Goal: Transaction & Acquisition: Book appointment/travel/reservation

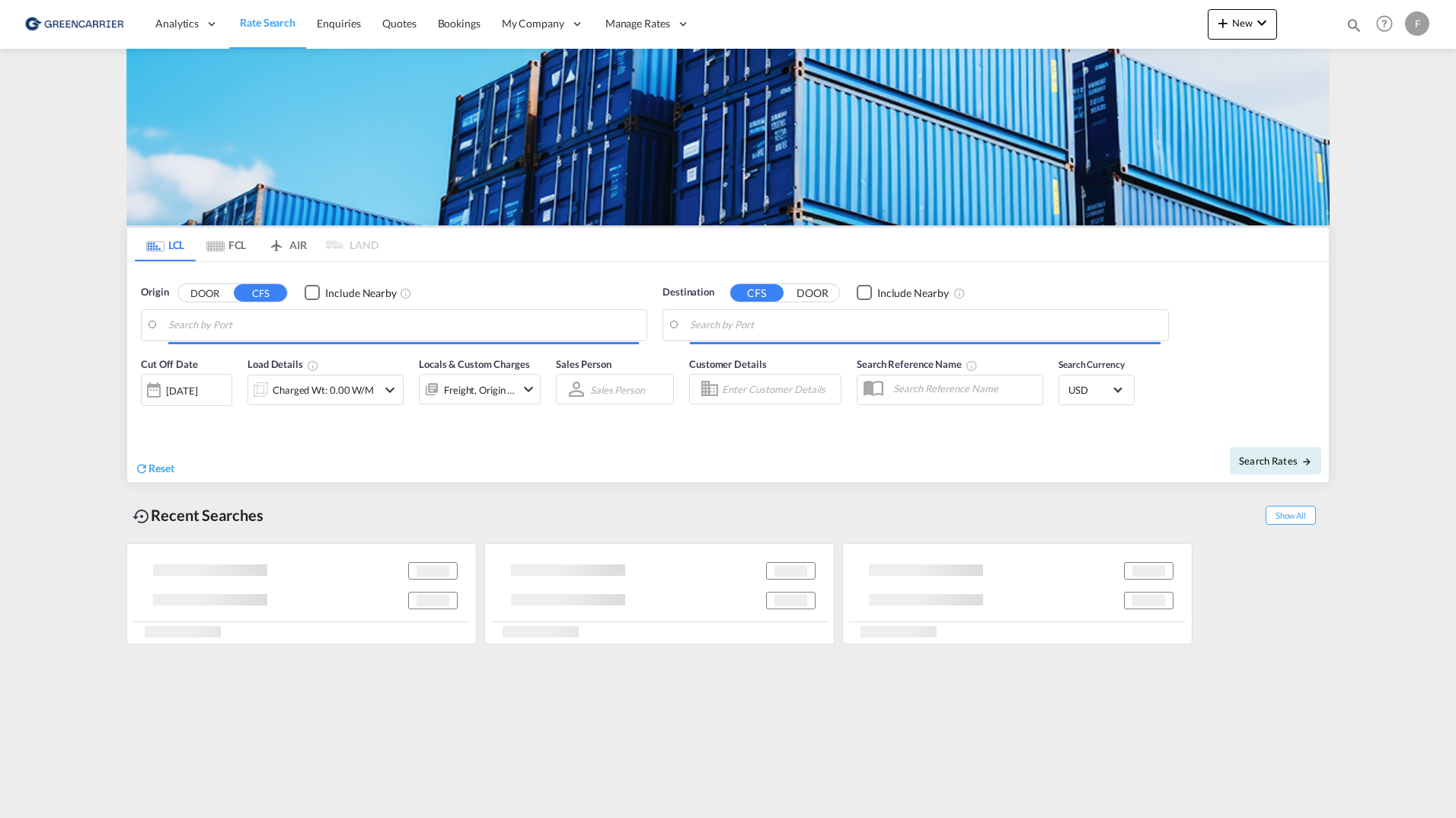
type input "[GEOGRAPHIC_DATA] ([GEOGRAPHIC_DATA]), [GEOGRAPHIC_DATA]"
type input "Callao, PECLL"
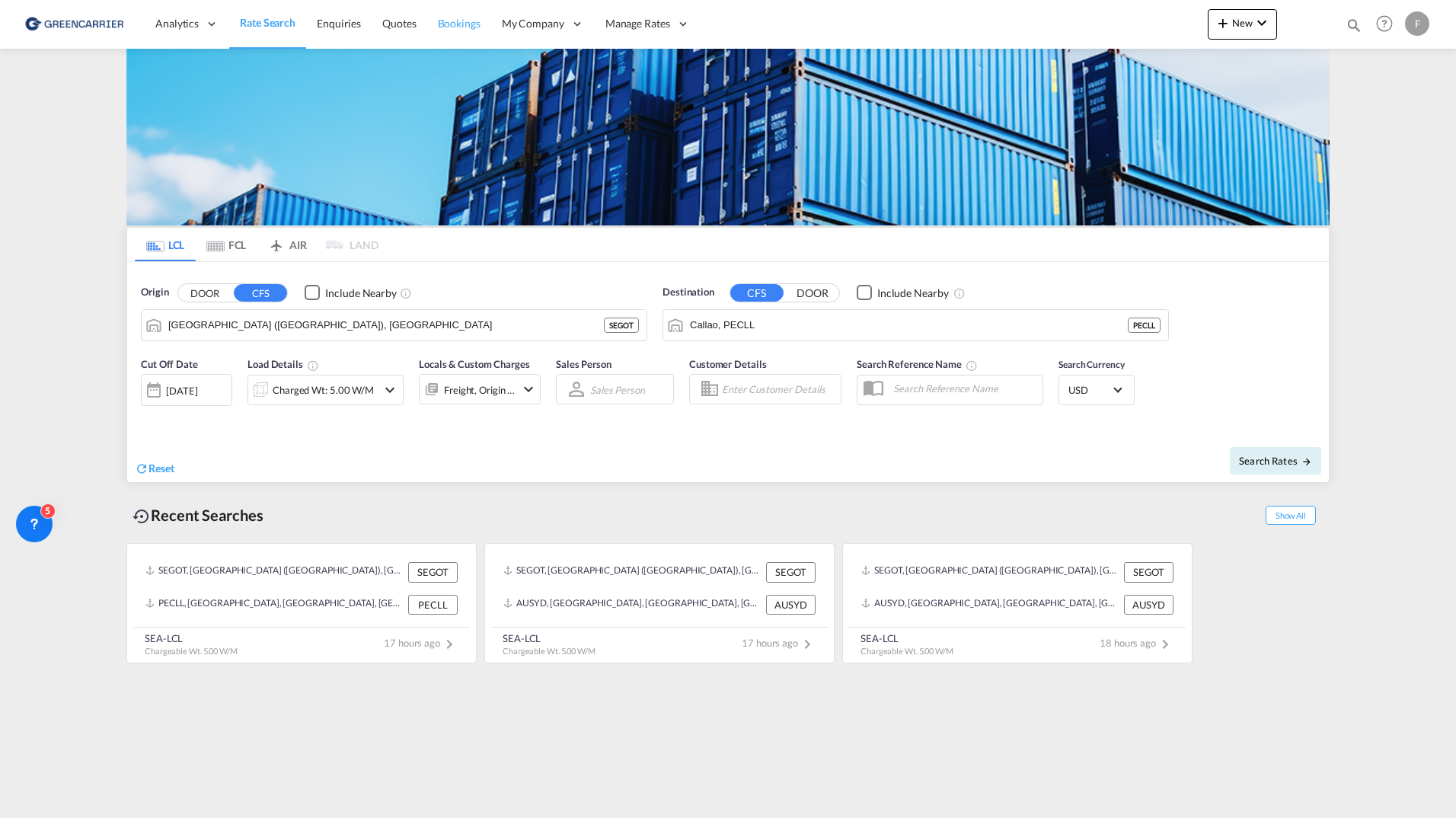
click at [446, 26] on span "Bookings" at bounding box center [459, 23] width 43 height 13
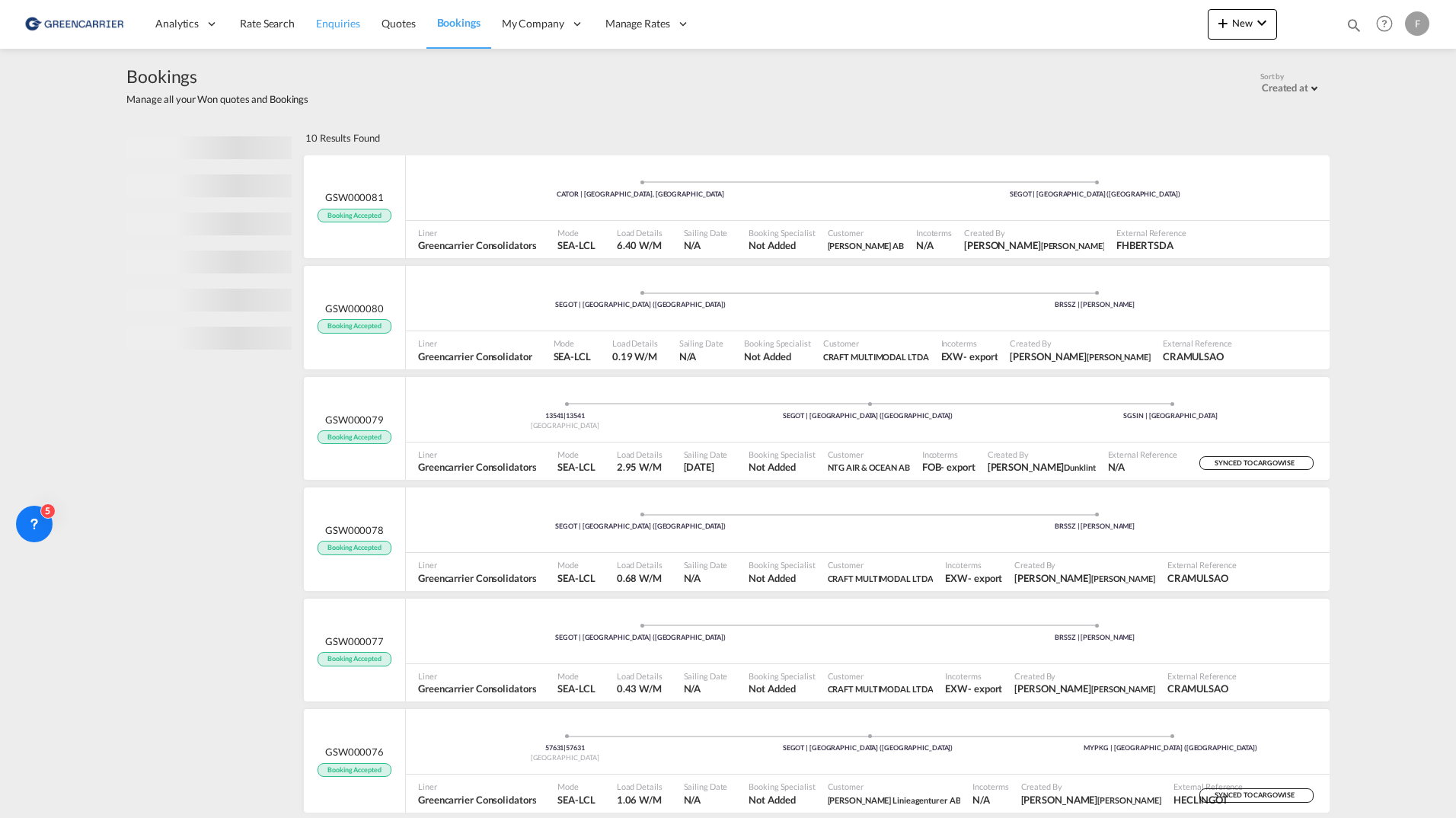
click at [350, 27] on span "Enquiries" at bounding box center [337, 23] width 44 height 13
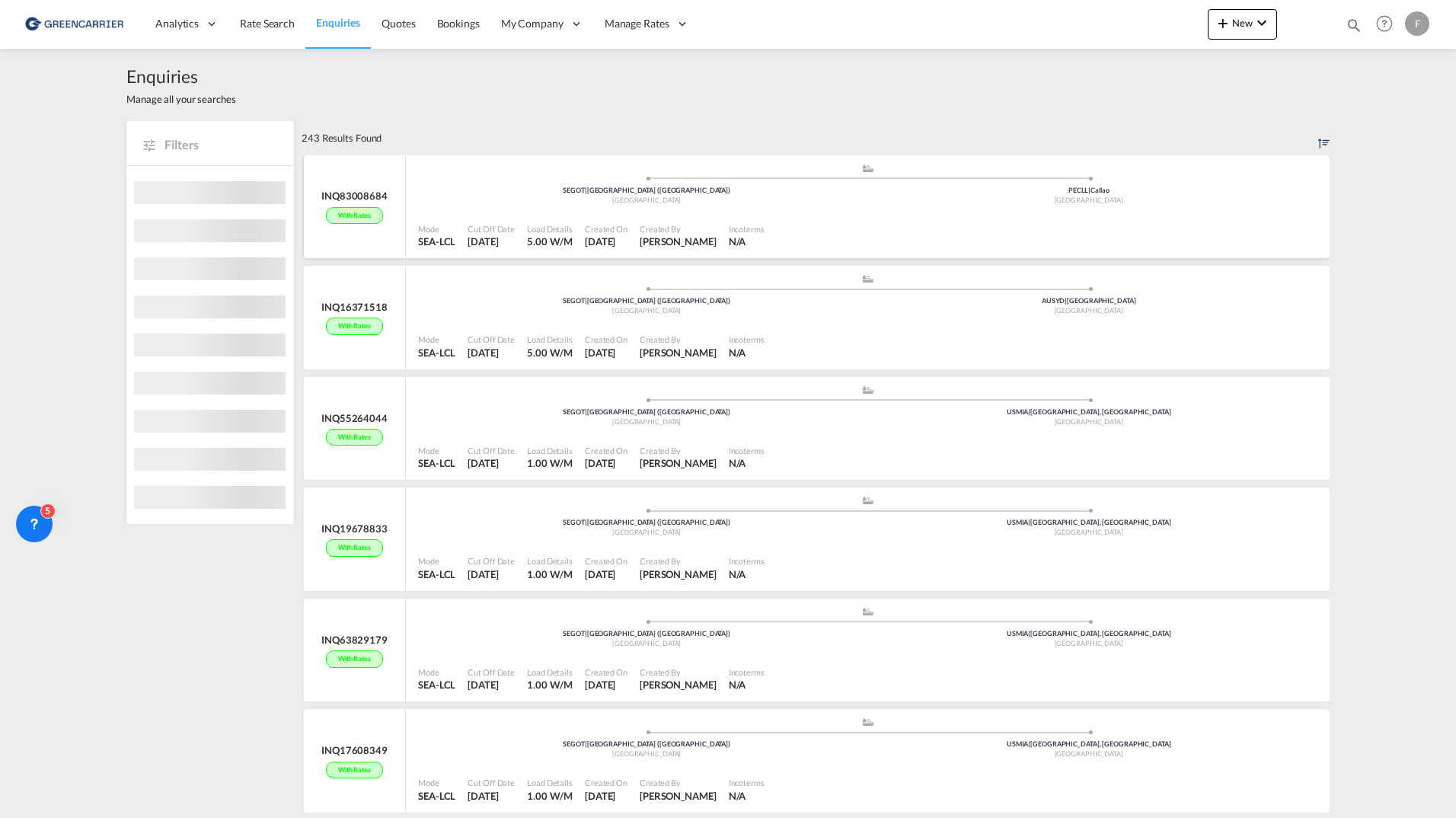
click at [918, 212] on div "Mode SEA-LCL Cut Off Date 6 Oct 2025 Load Details 5.00 W/M Created On 6 Oct 202…" at bounding box center [867, 235] width 923 height 46
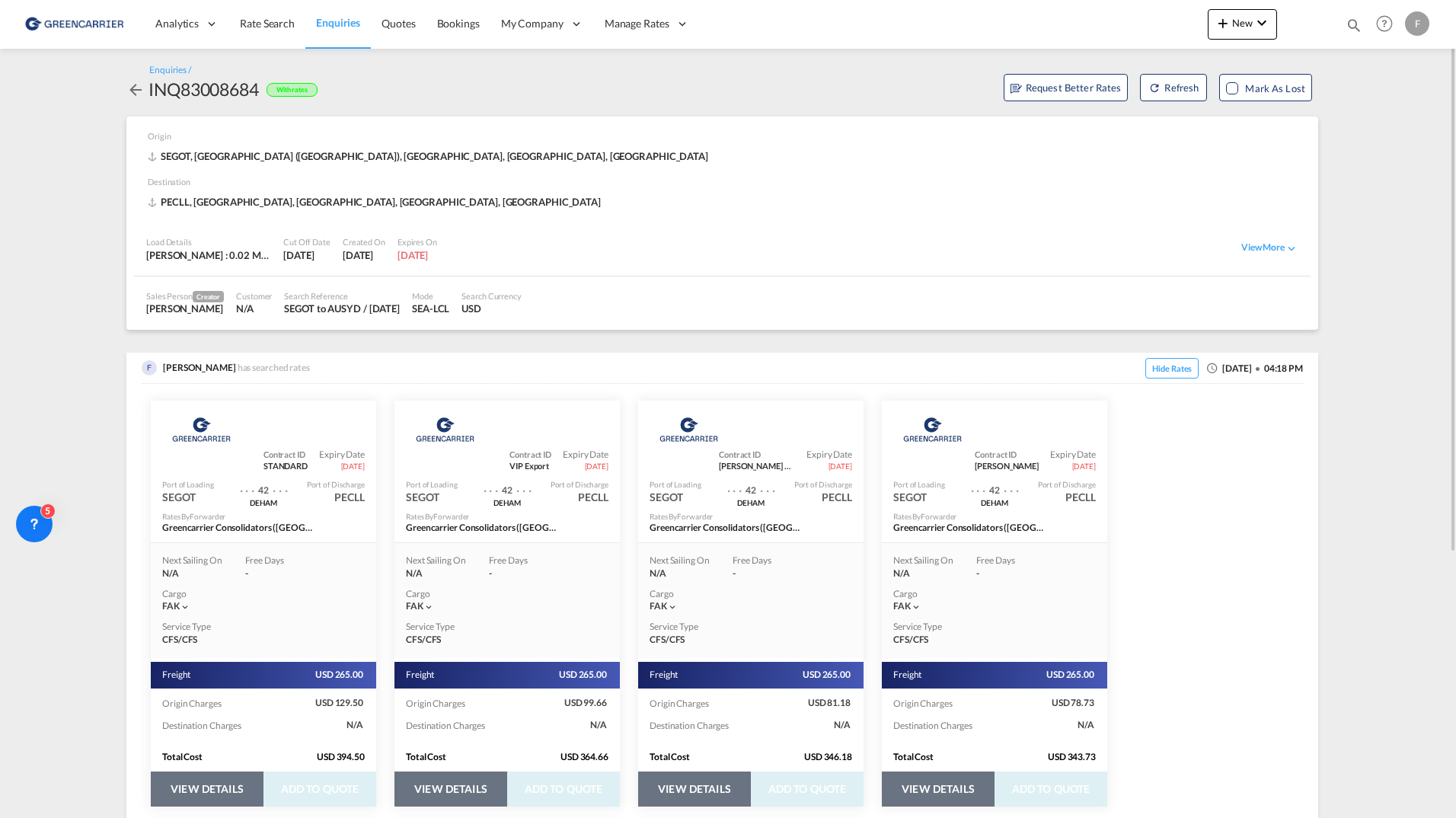
click at [743, 84] on div "Enquiries / INQ83008684 With rates Request Better Rates Refresh Mark as Lost" at bounding box center [722, 83] width 1192 height 37
click at [280, 32] on link "Rate Search" at bounding box center [268, 24] width 76 height 50
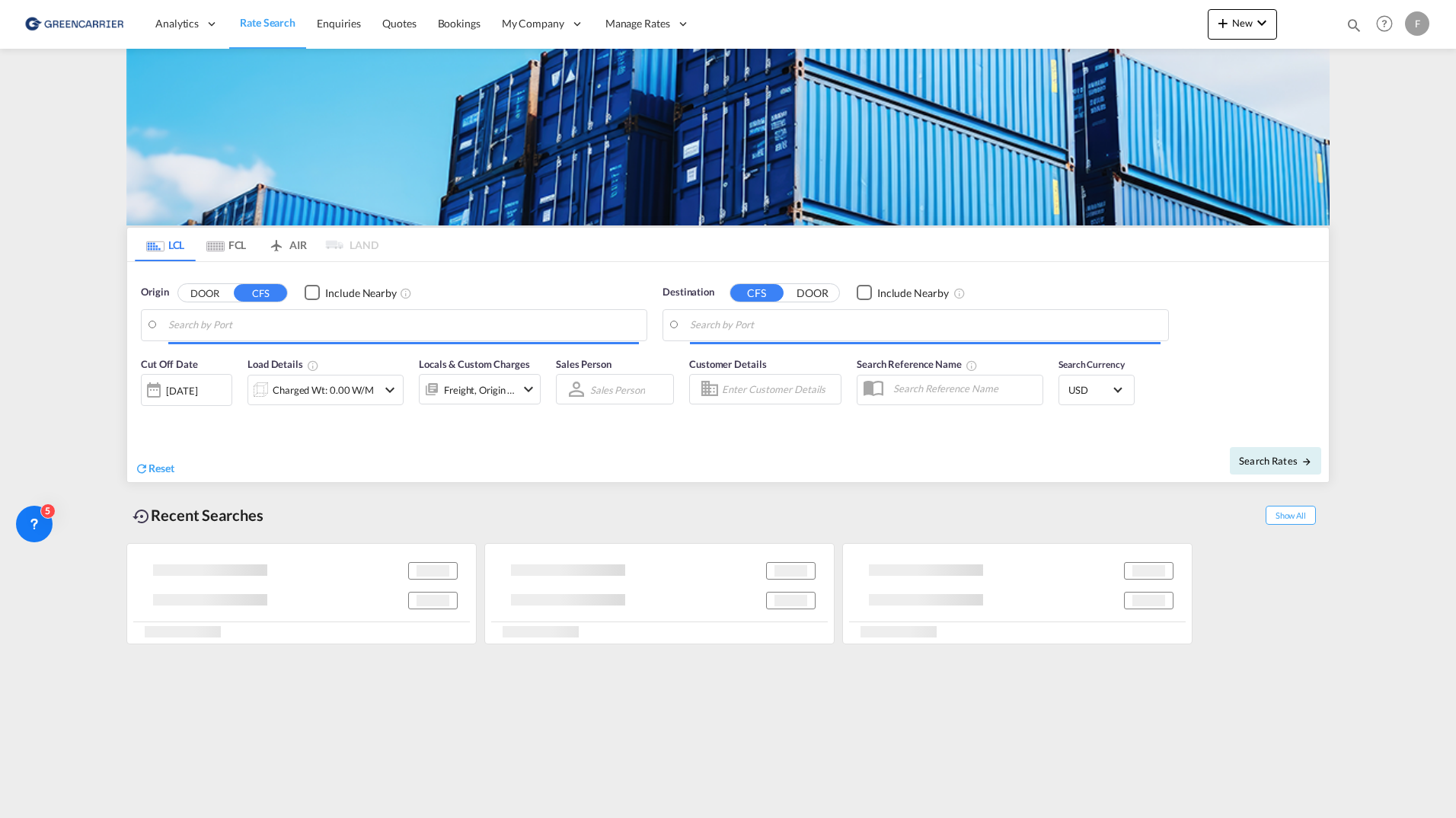
type input "Gothenburg (Goteborg), SEGOT"
type input "Callao, PECLL"
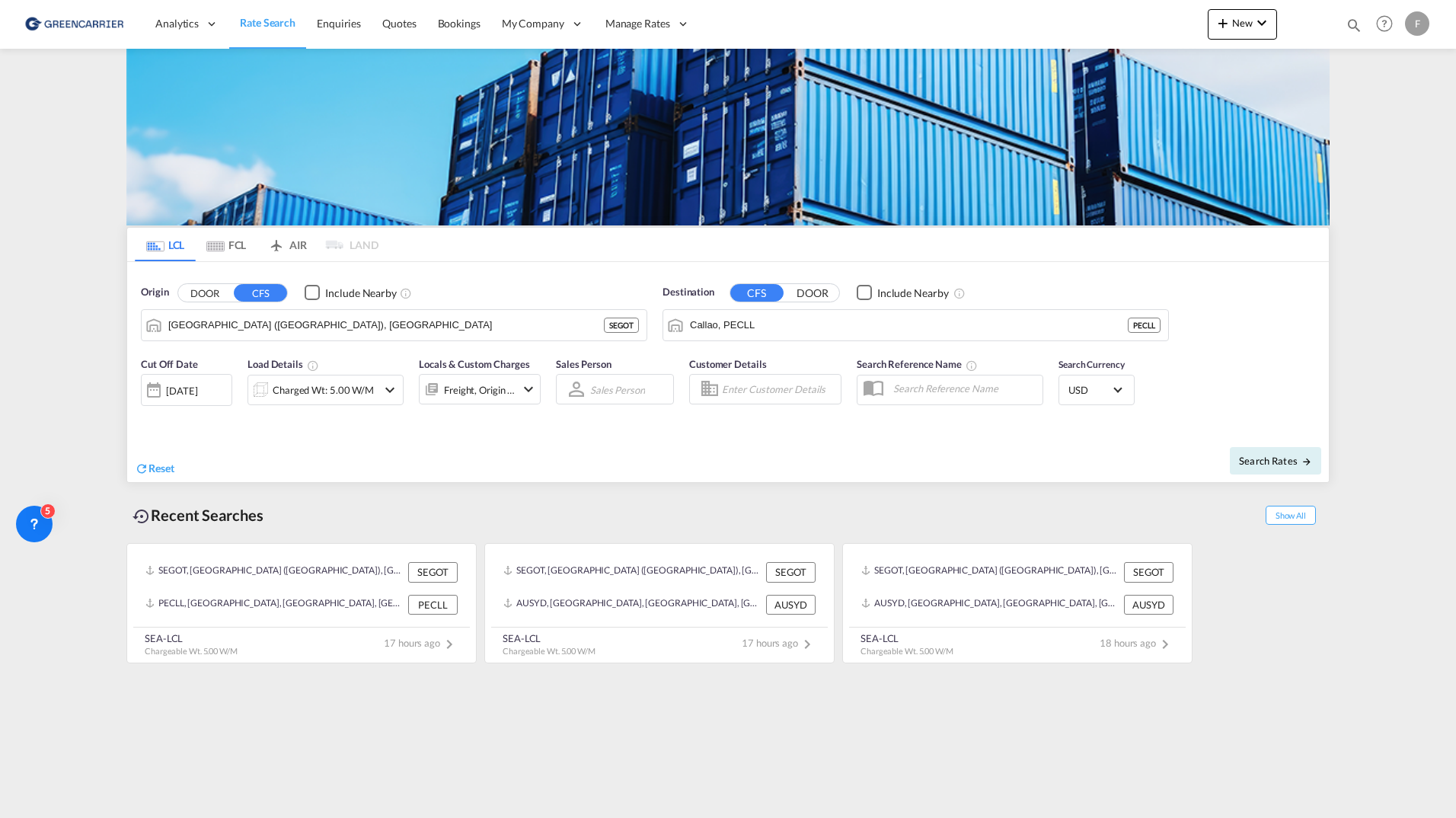
click at [1423, 16] on div "F" at bounding box center [1417, 24] width 24 height 24
click at [1392, 122] on button "Logout" at bounding box center [1399, 117] width 99 height 31
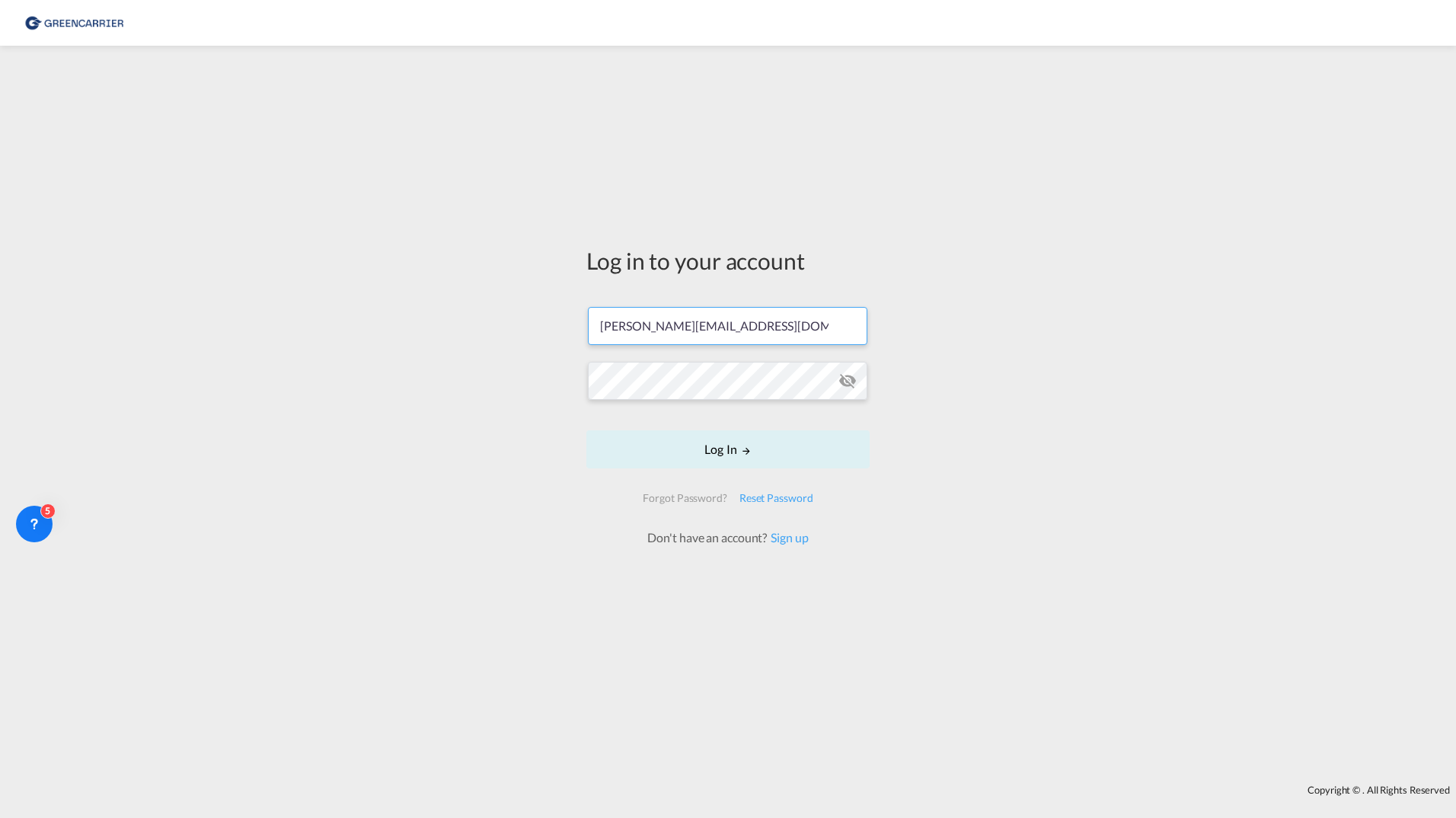
drag, startPoint x: 818, startPoint y: 327, endPoint x: 335, endPoint y: 321, distance: 483.0
click at [335, 321] on div "Log in to your account filip.pehrsson@greencarrier.com Log In Forgot Password? …" at bounding box center [728, 415] width 1456 height 724
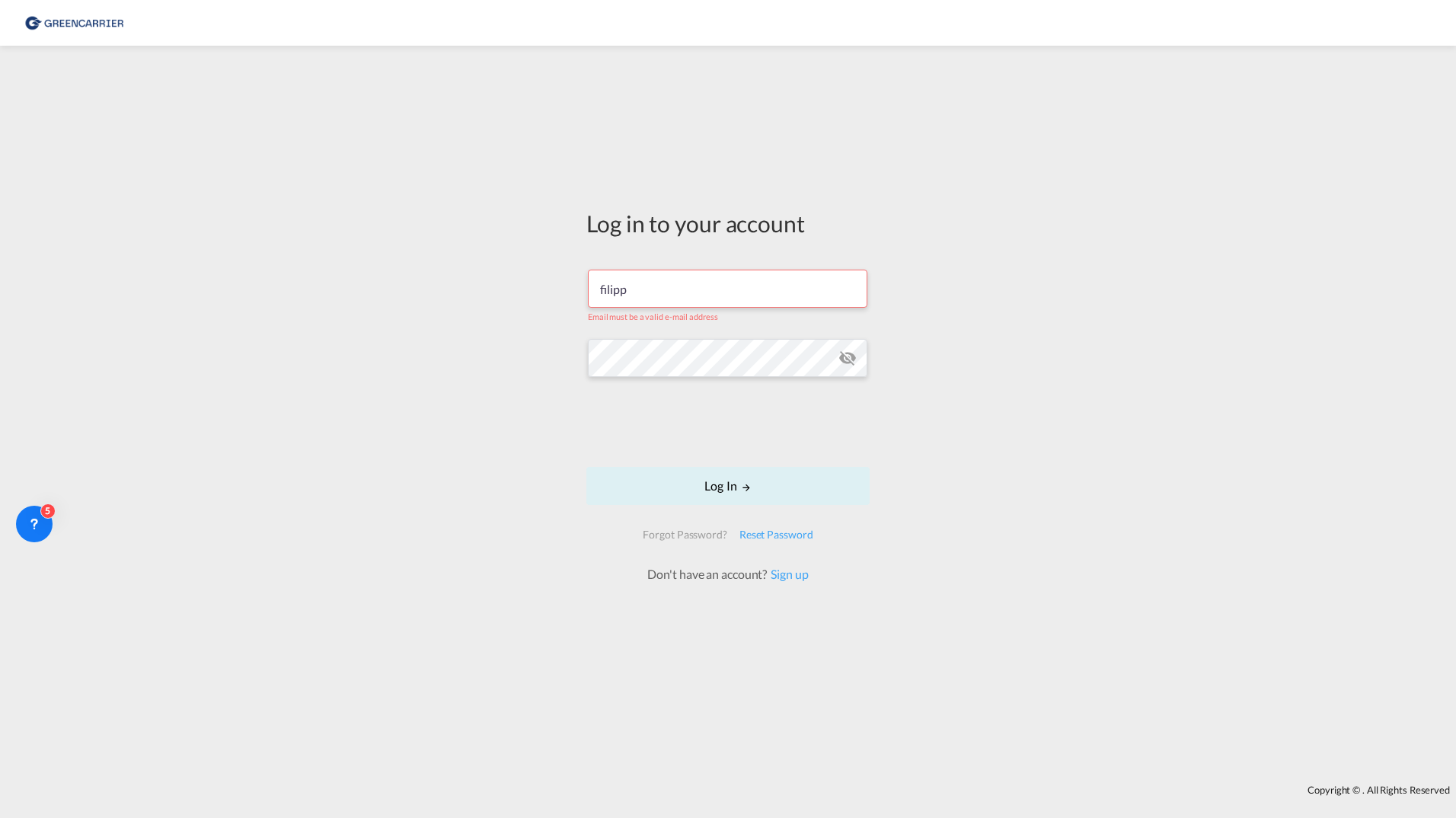
type input "[EMAIL_ADDRESS][DOMAIN_NAME]"
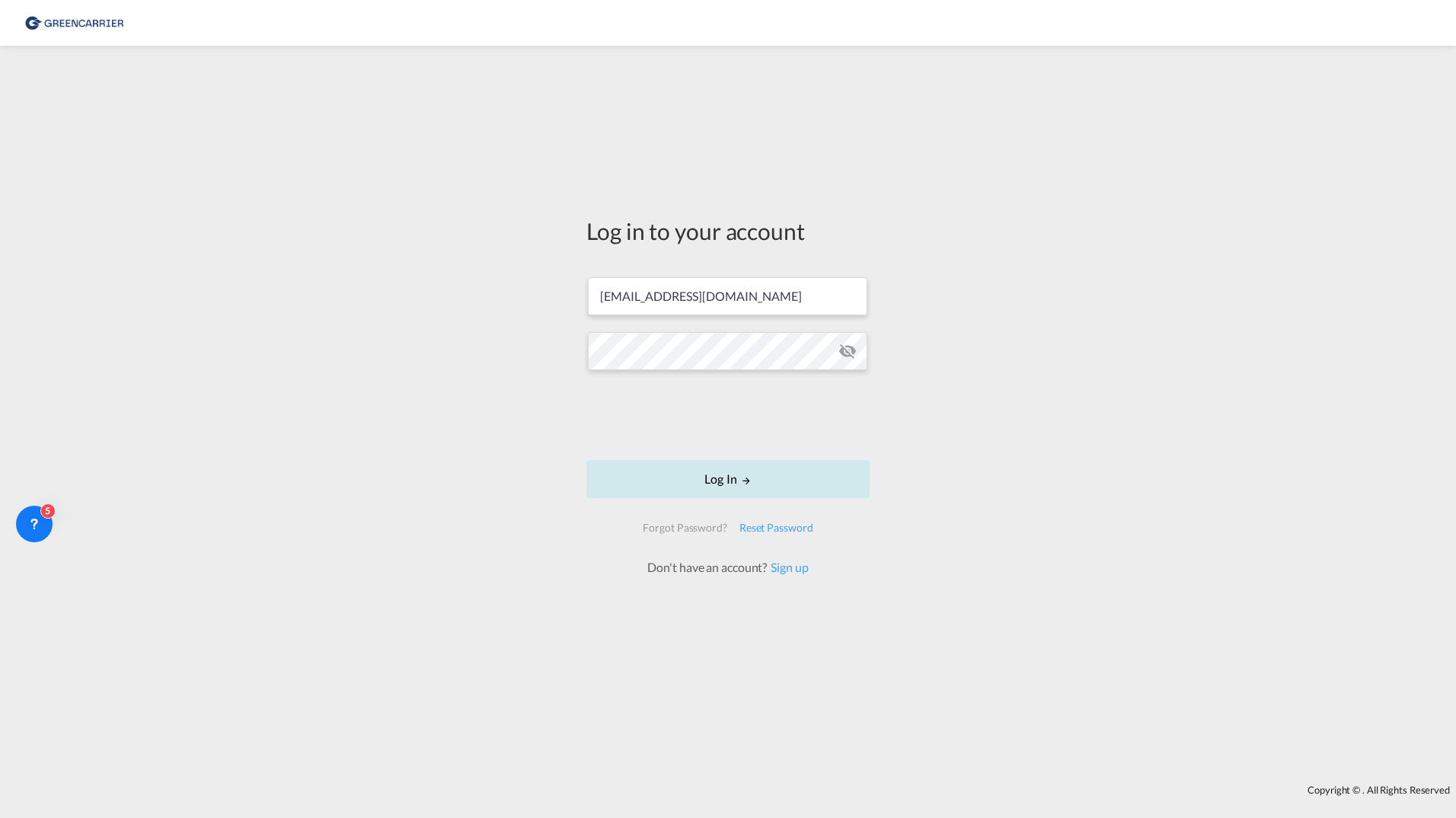
click at [640, 472] on button "Log In" at bounding box center [728, 479] width 283 height 38
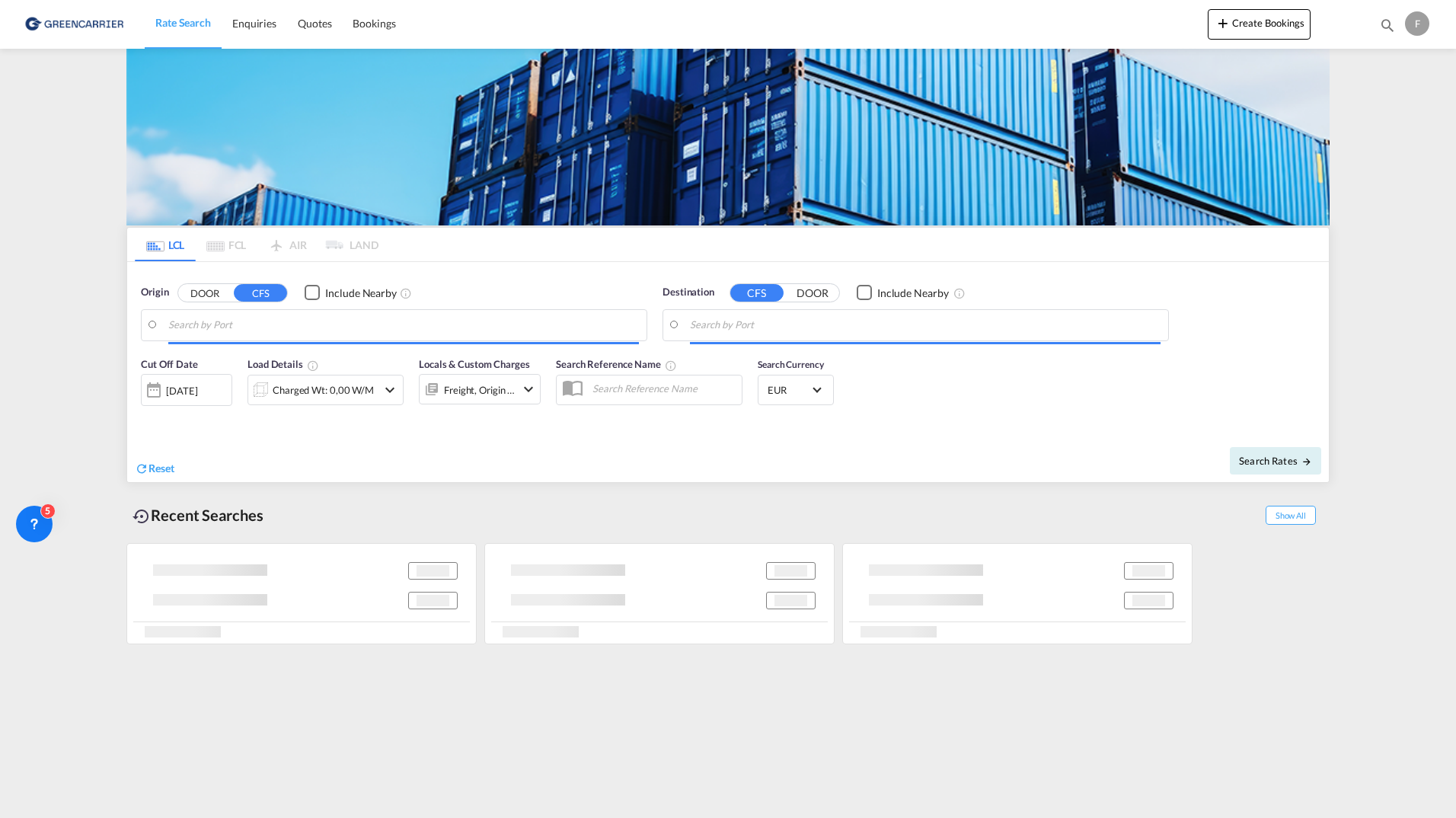
type input "Gothenburg (Goteborg), SEGOT"
type input "Bangkok, THBKK"
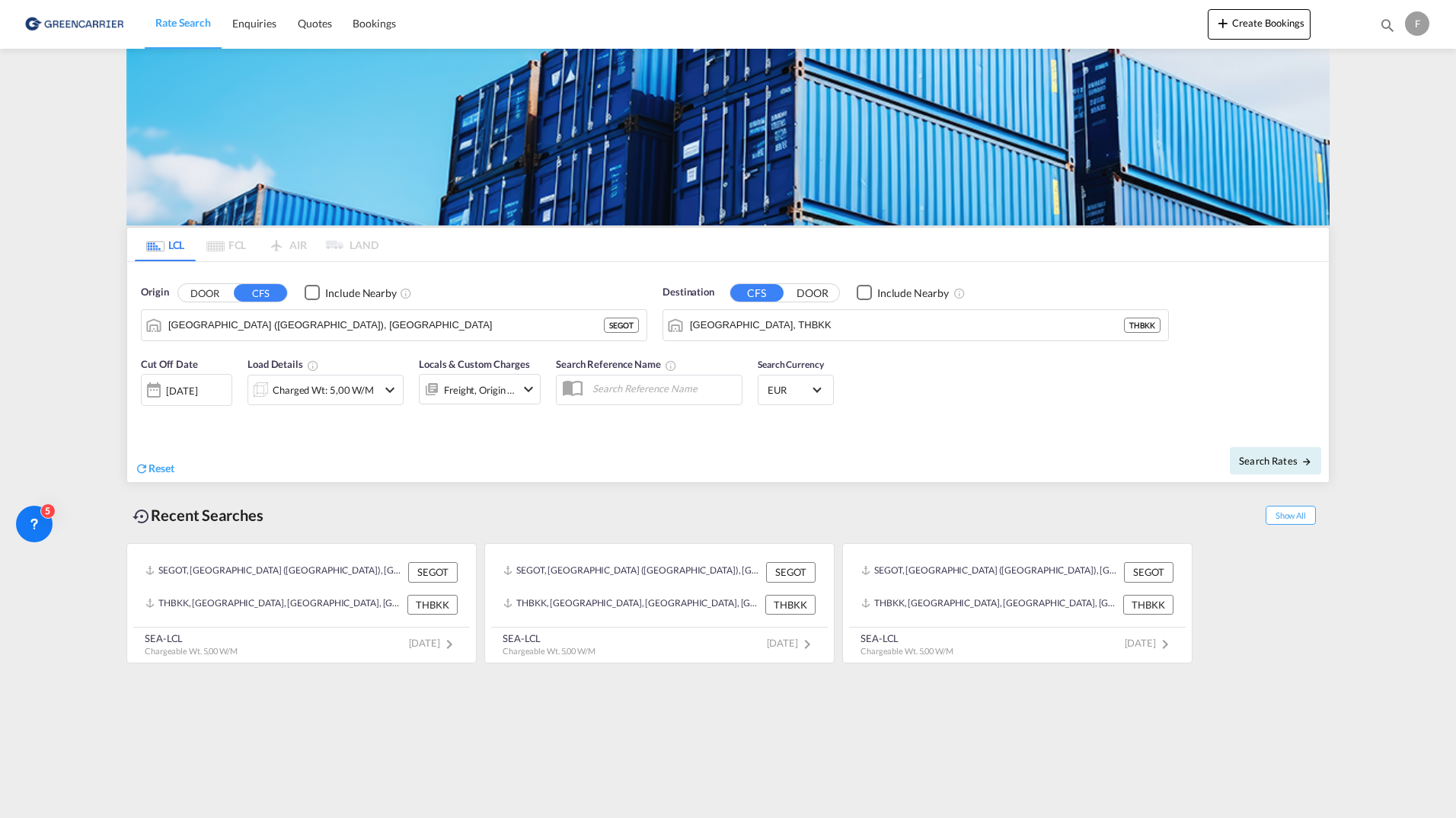
drag, startPoint x: 1341, startPoint y: 179, endPoint x: 1370, endPoint y: 207, distance: 40.3
click at [1367, 205] on md-content "Rate Search Enquiries Quotes Bookings Create Bookings Bookings Quotes Enquiries…" at bounding box center [728, 409] width 1456 height 818
click at [1391, 248] on md-content "Rate Search Enquiries Quotes Bookings Create Bookings Bookings Quotes Enquiries…" at bounding box center [728, 409] width 1456 height 818
click at [245, 30] on span "Enquiries" at bounding box center [254, 23] width 44 height 13
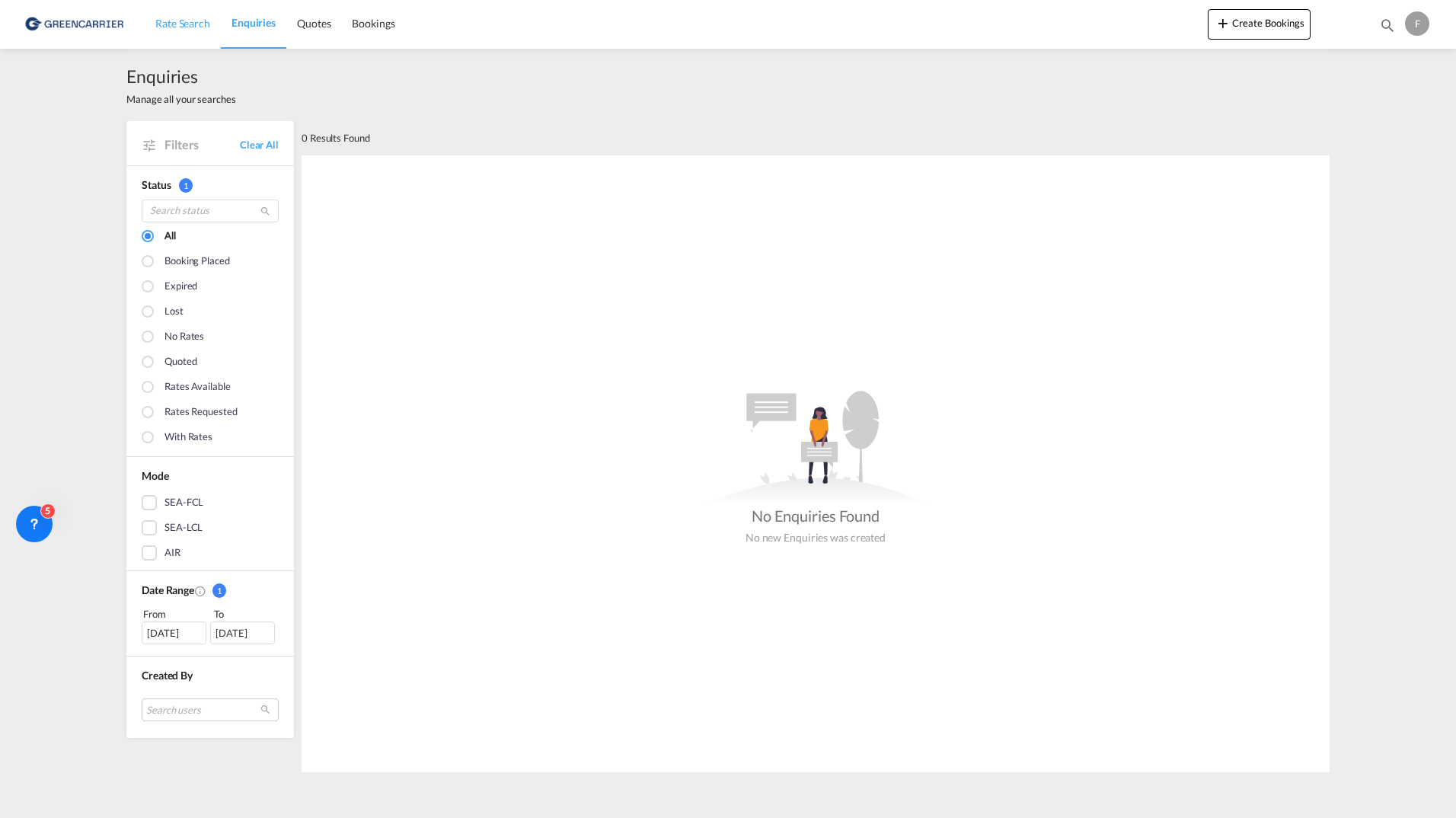
click at [208, 26] on span "Rate Search" at bounding box center [182, 23] width 54 height 13
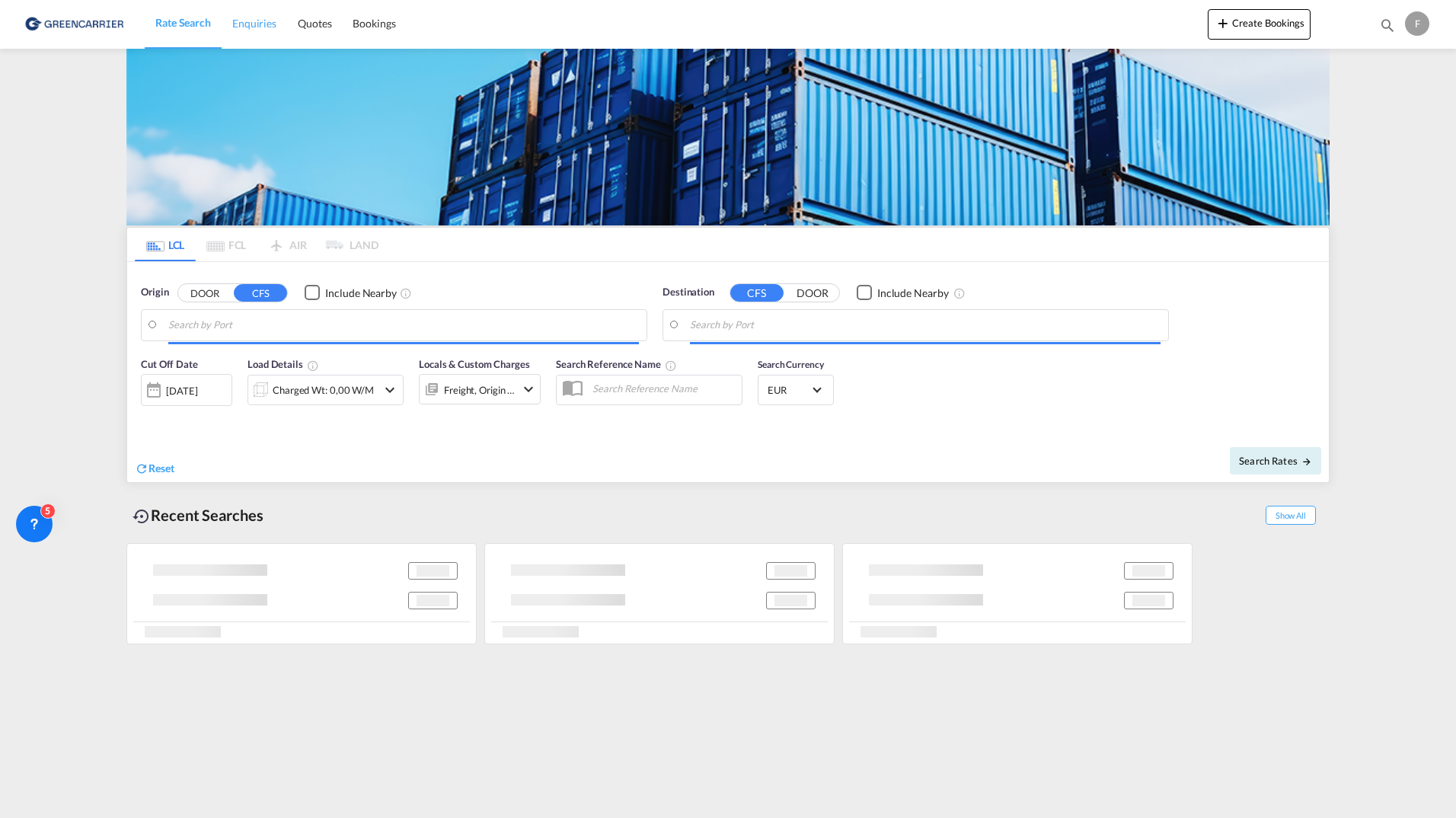
click at [273, 26] on span "Enquiries" at bounding box center [254, 23] width 44 height 13
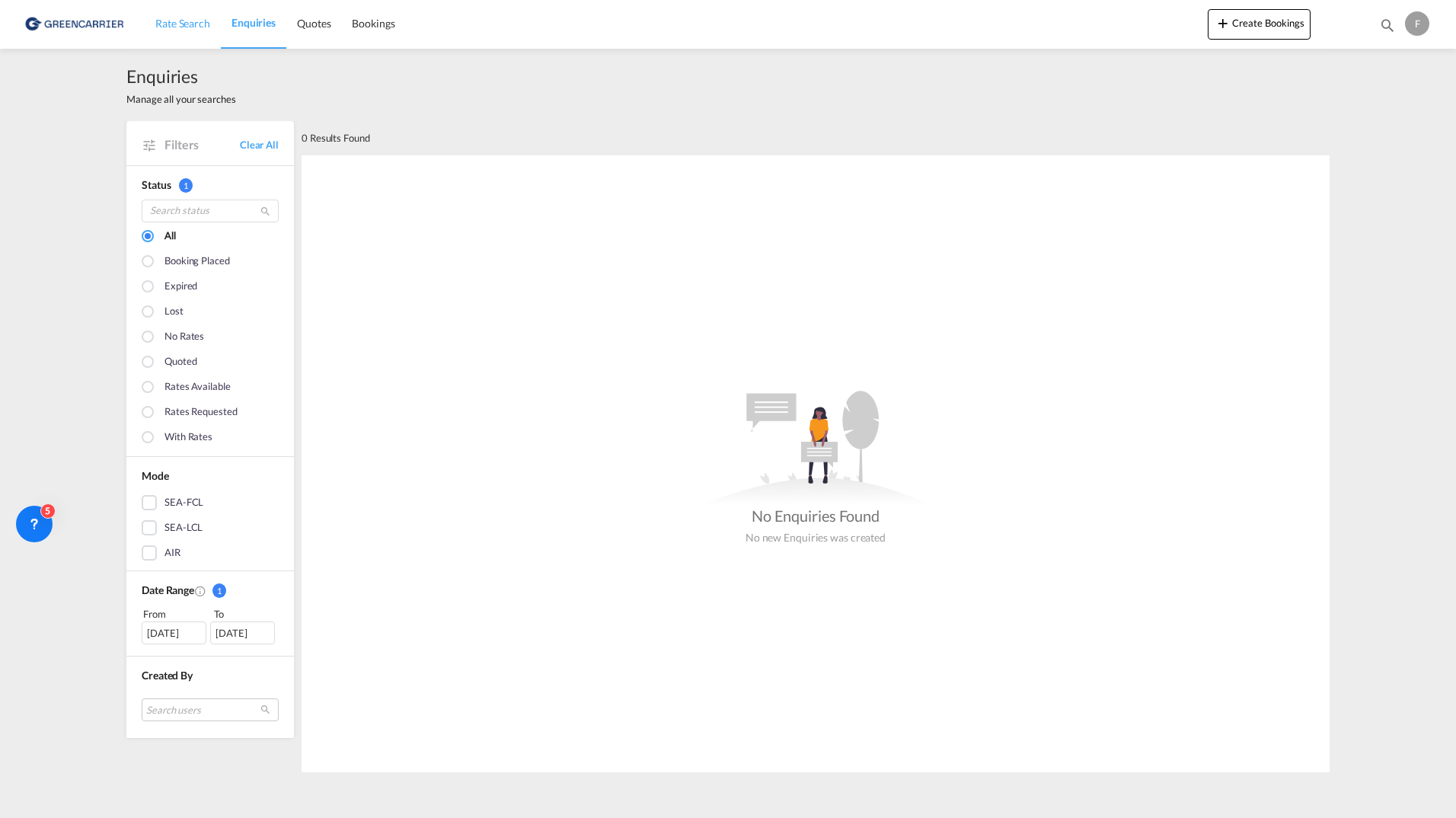
click at [202, 28] on span "Rate Search" at bounding box center [182, 23] width 54 height 13
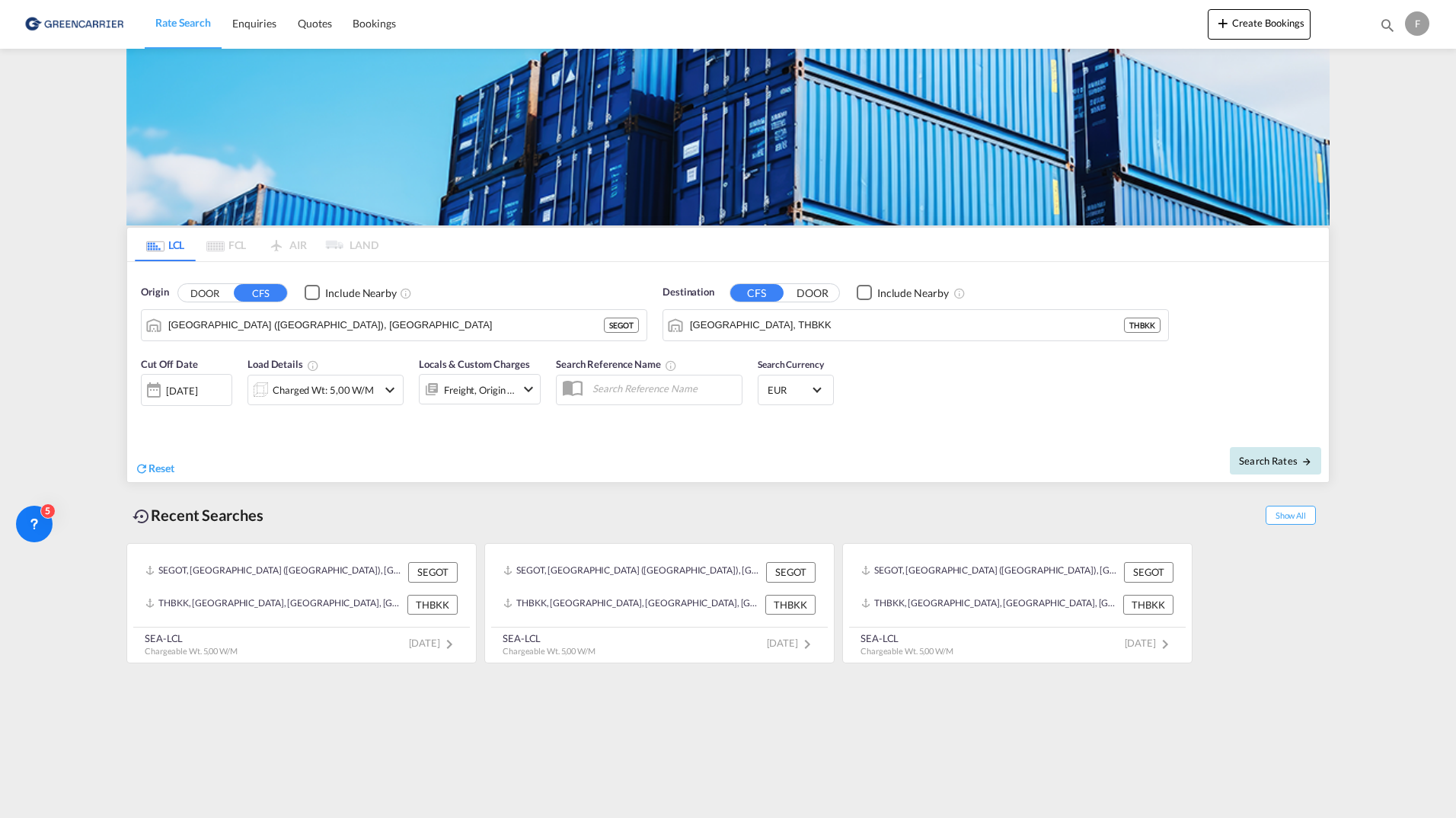
click at [1314, 467] on button "Search Rates" at bounding box center [1275, 461] width 92 height 27
type input "SEGOT to THBKK / 7 Oct 2025"
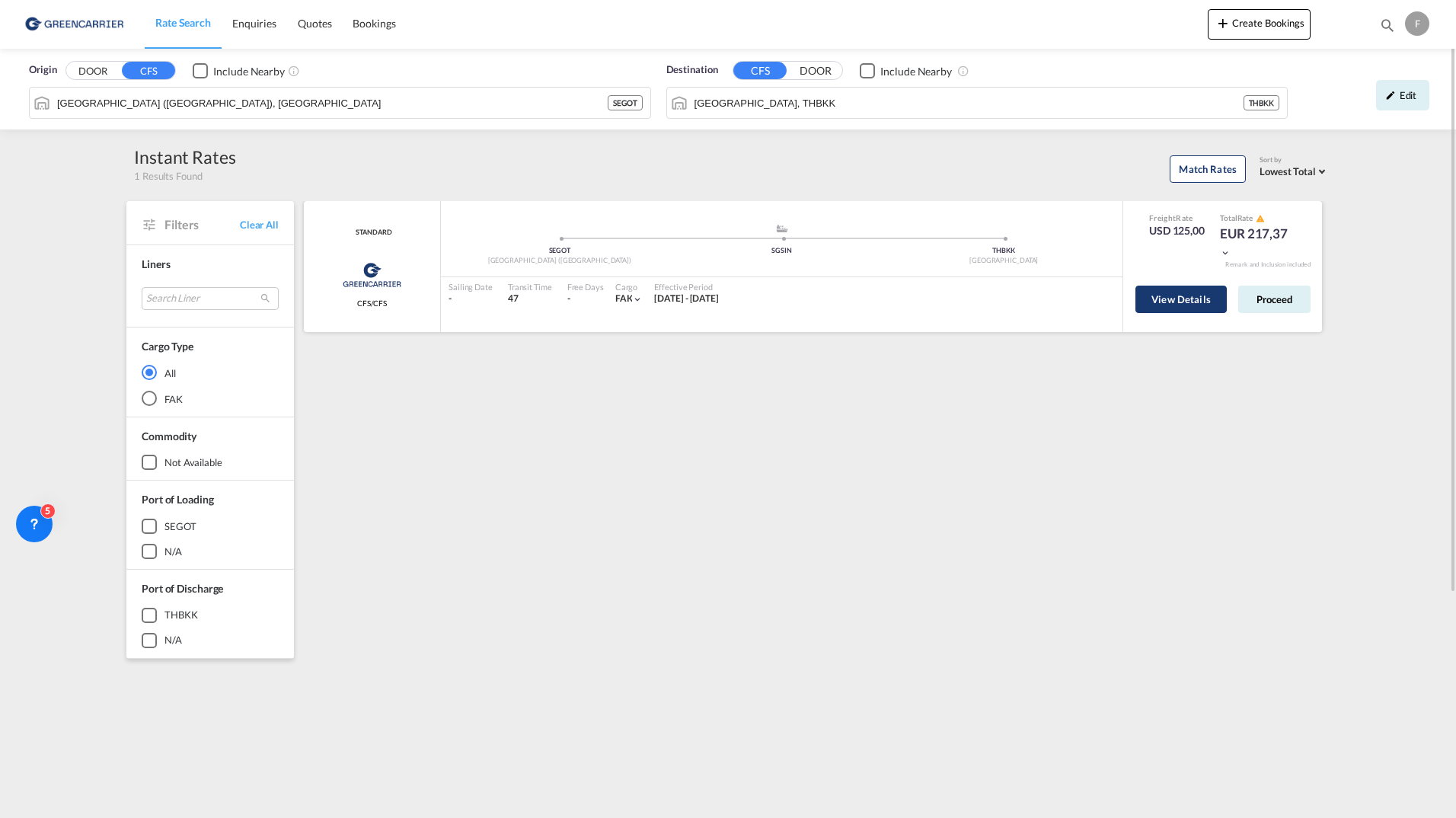
click at [1188, 309] on button "View Details" at bounding box center [1181, 299] width 92 height 27
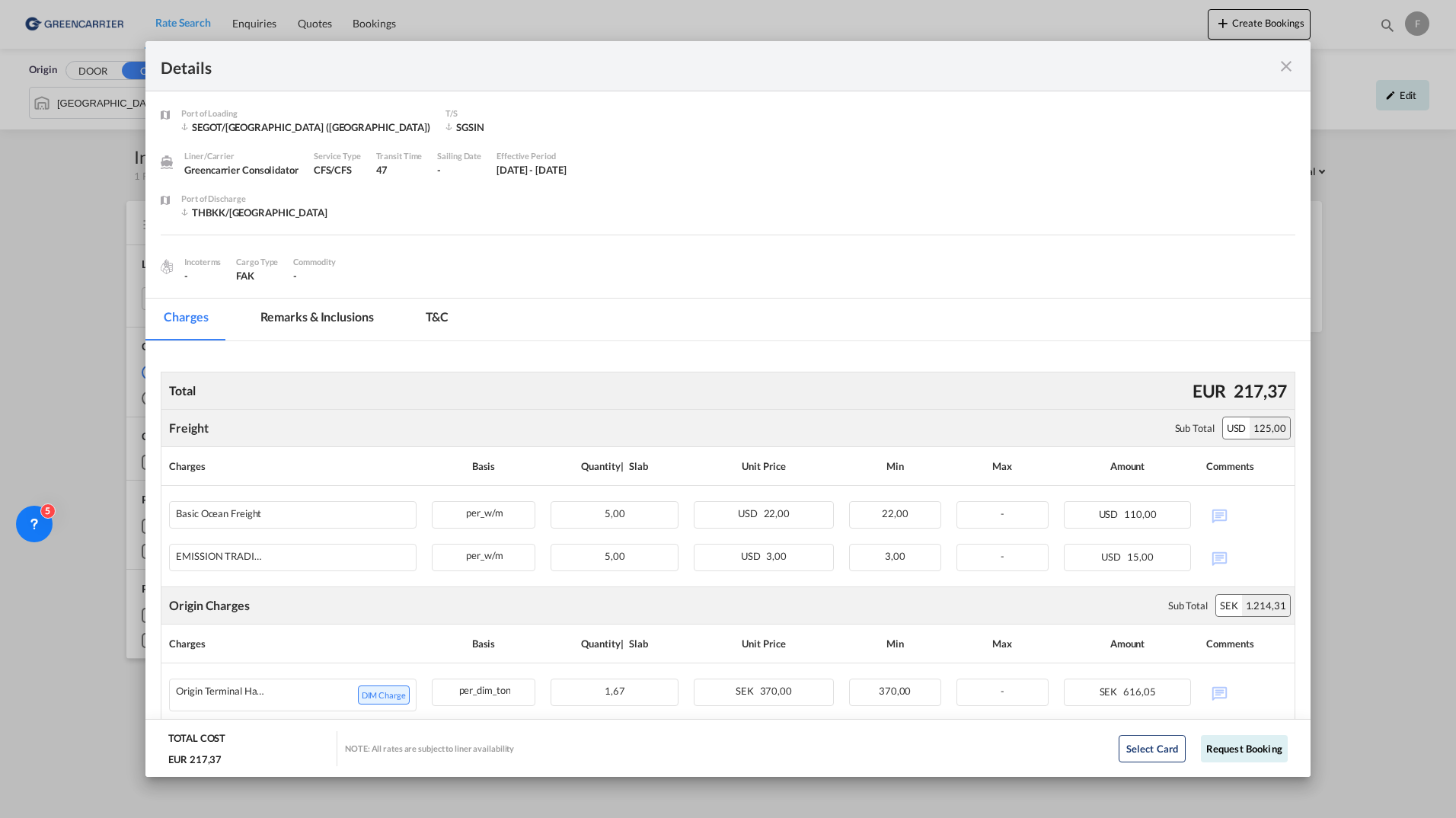
click at [1287, 69] on md-icon "icon-close fg-AAA8AD m-0 cursor" at bounding box center [1286, 66] width 18 height 18
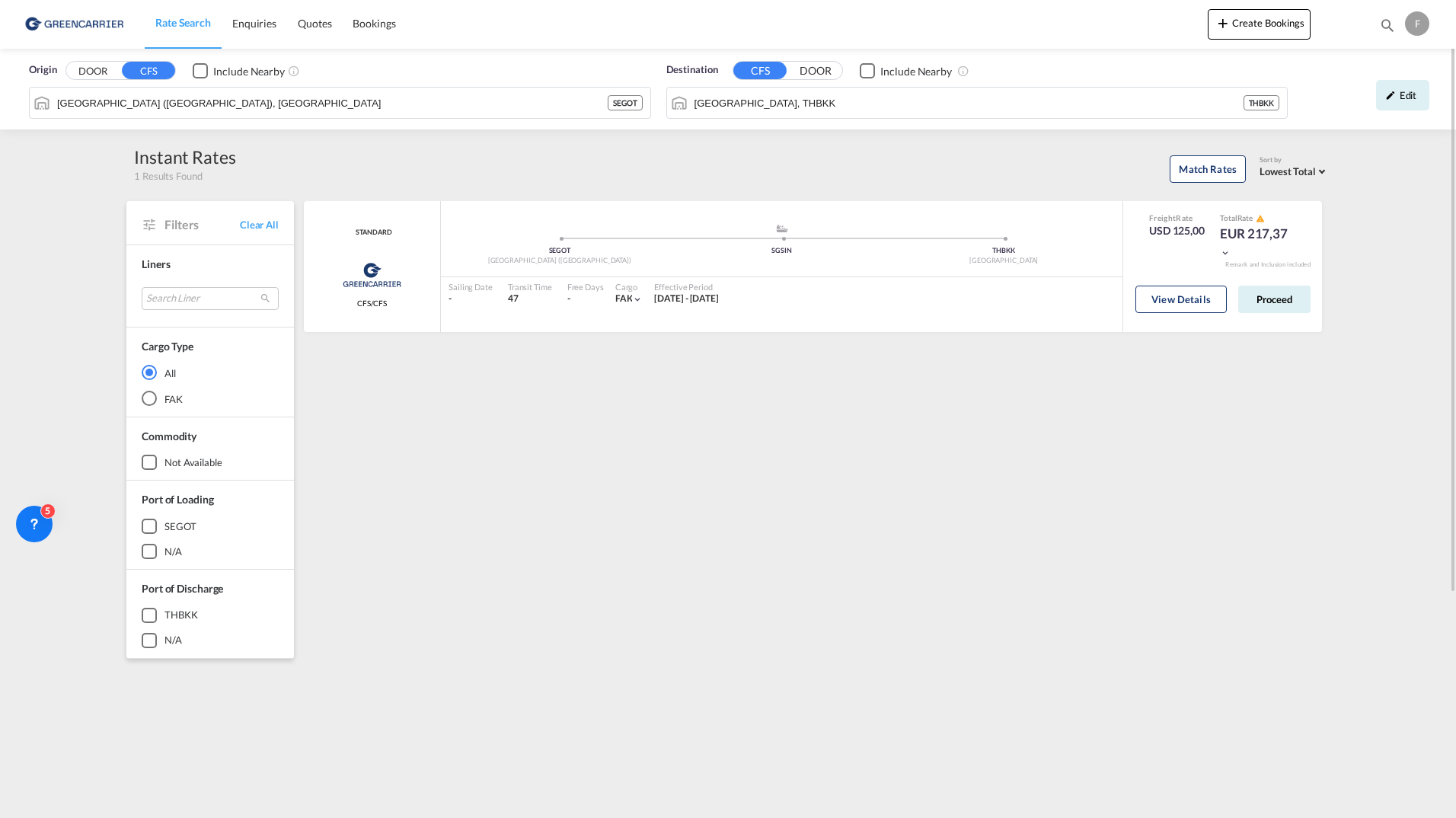
click at [847, 459] on div "STANDARD Greencarrier Consolidator CFS/CFS added by you .a{fill:#aaa8ad;} .a{fi…" at bounding box center [815, 657] width 1028 height 913
click at [256, 34] on link "Enquiries" at bounding box center [254, 24] width 65 height 50
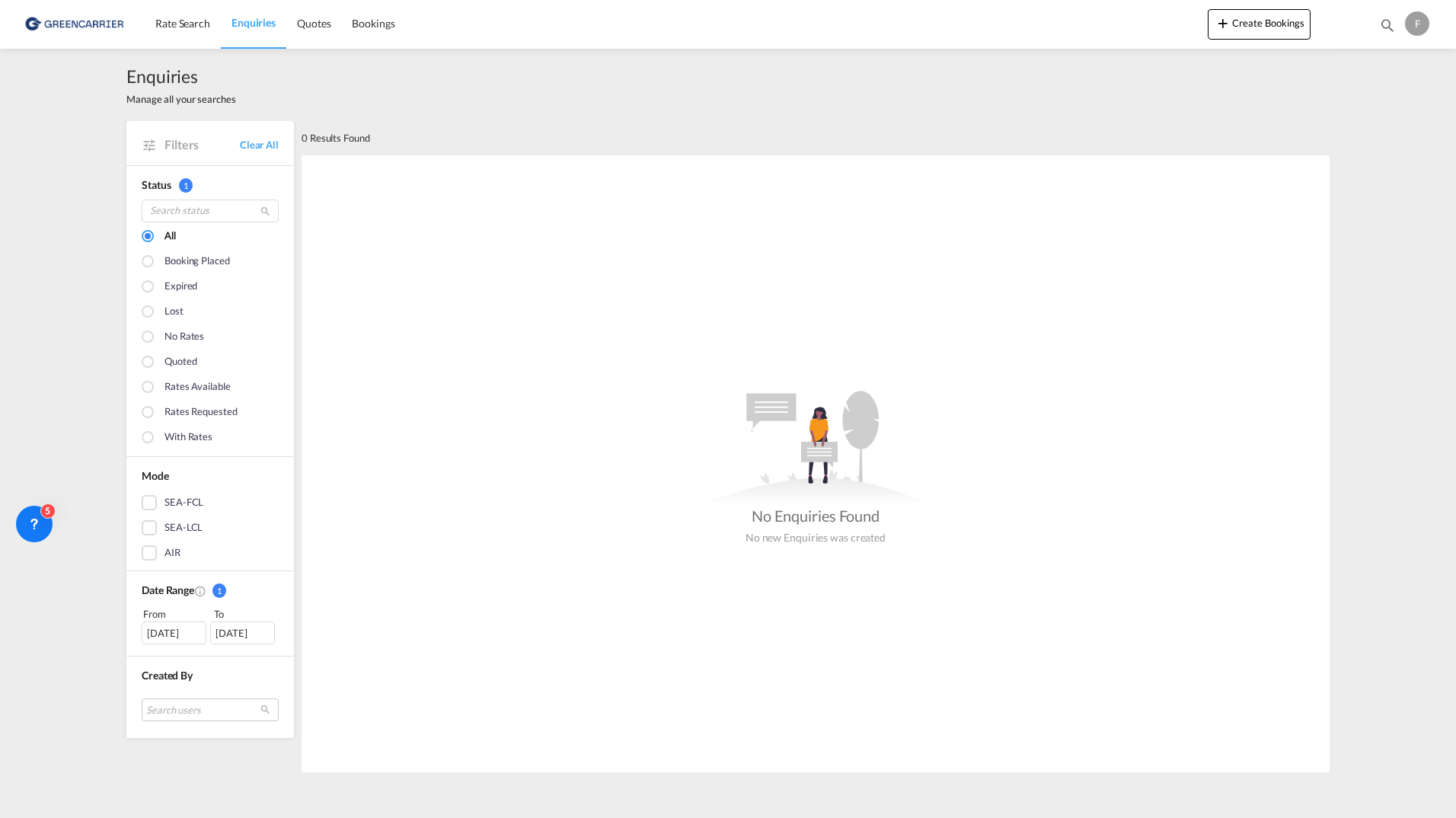
click at [807, 539] on div "No new Enquiries was created" at bounding box center [816, 535] width 140 height 19
click at [263, 42] on link "Enquiries" at bounding box center [253, 24] width 65 height 50
click at [188, 28] on span "Rate Search" at bounding box center [182, 23] width 54 height 13
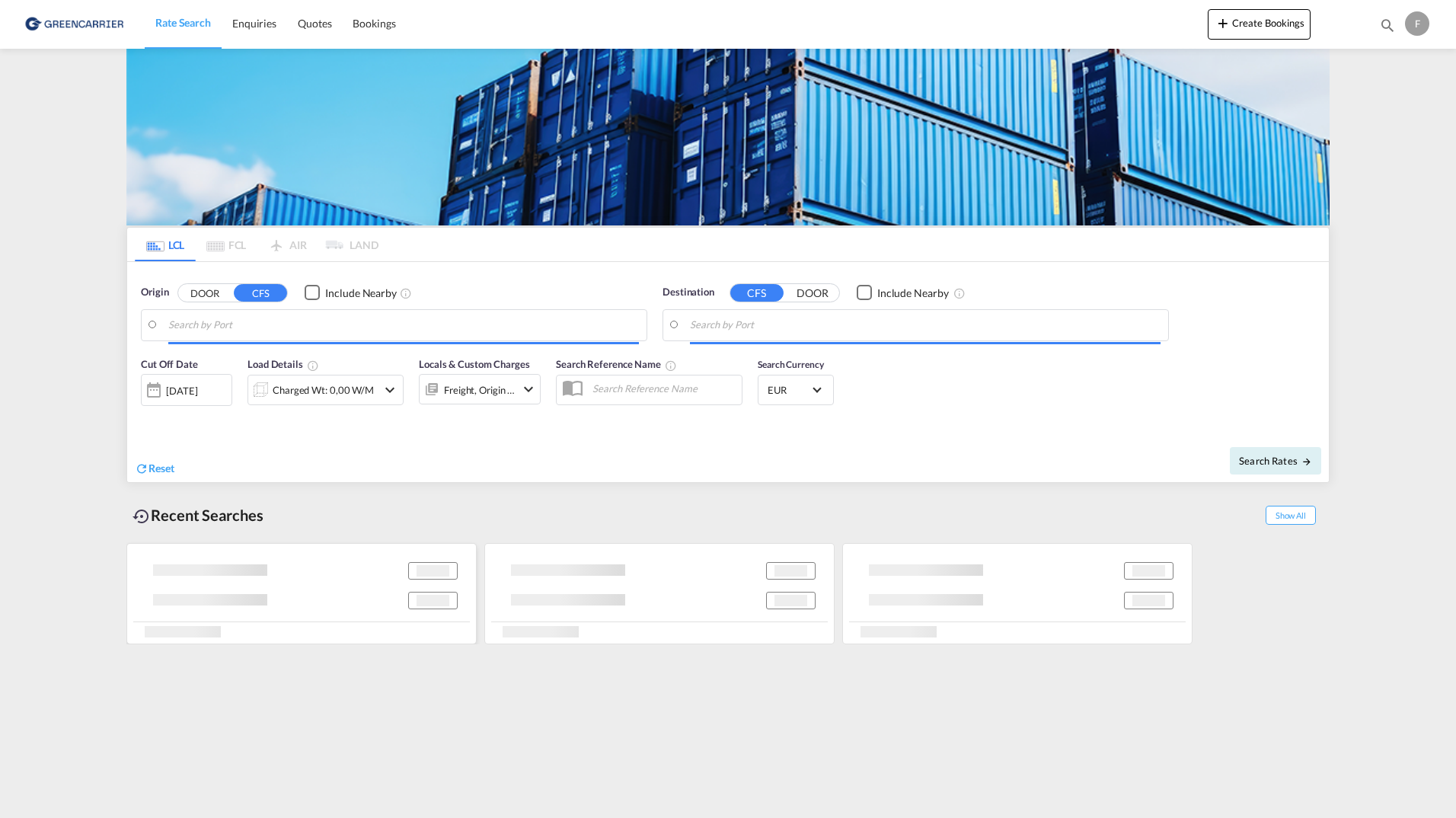
type input "[GEOGRAPHIC_DATA] ([GEOGRAPHIC_DATA]), [GEOGRAPHIC_DATA]"
type input "Bangkok, THBKK"
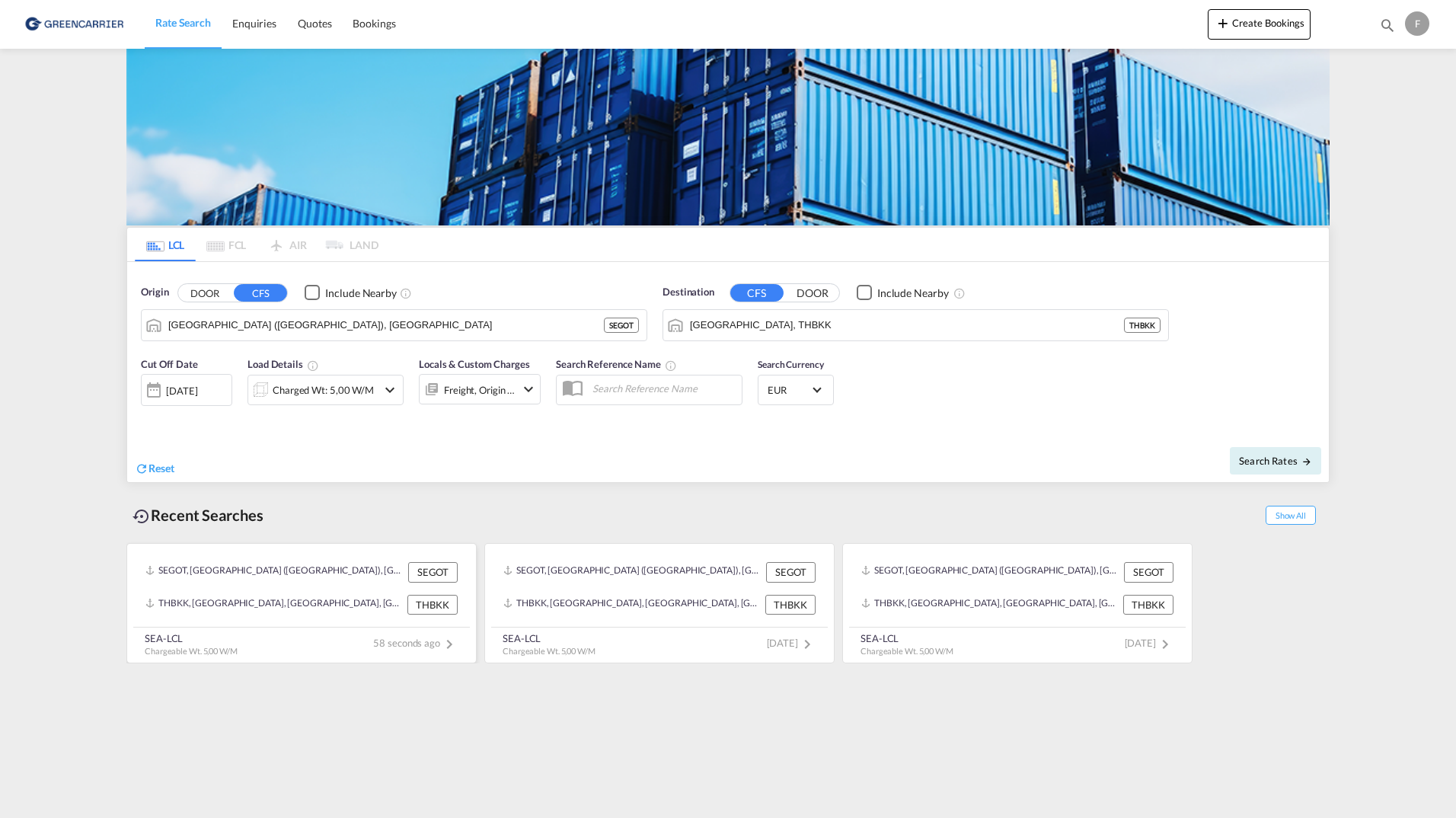
click at [227, 605] on div "THBKK, Bangkok, Thailand, South East Asia, Asia Pacific" at bounding box center [274, 605] width 259 height 20
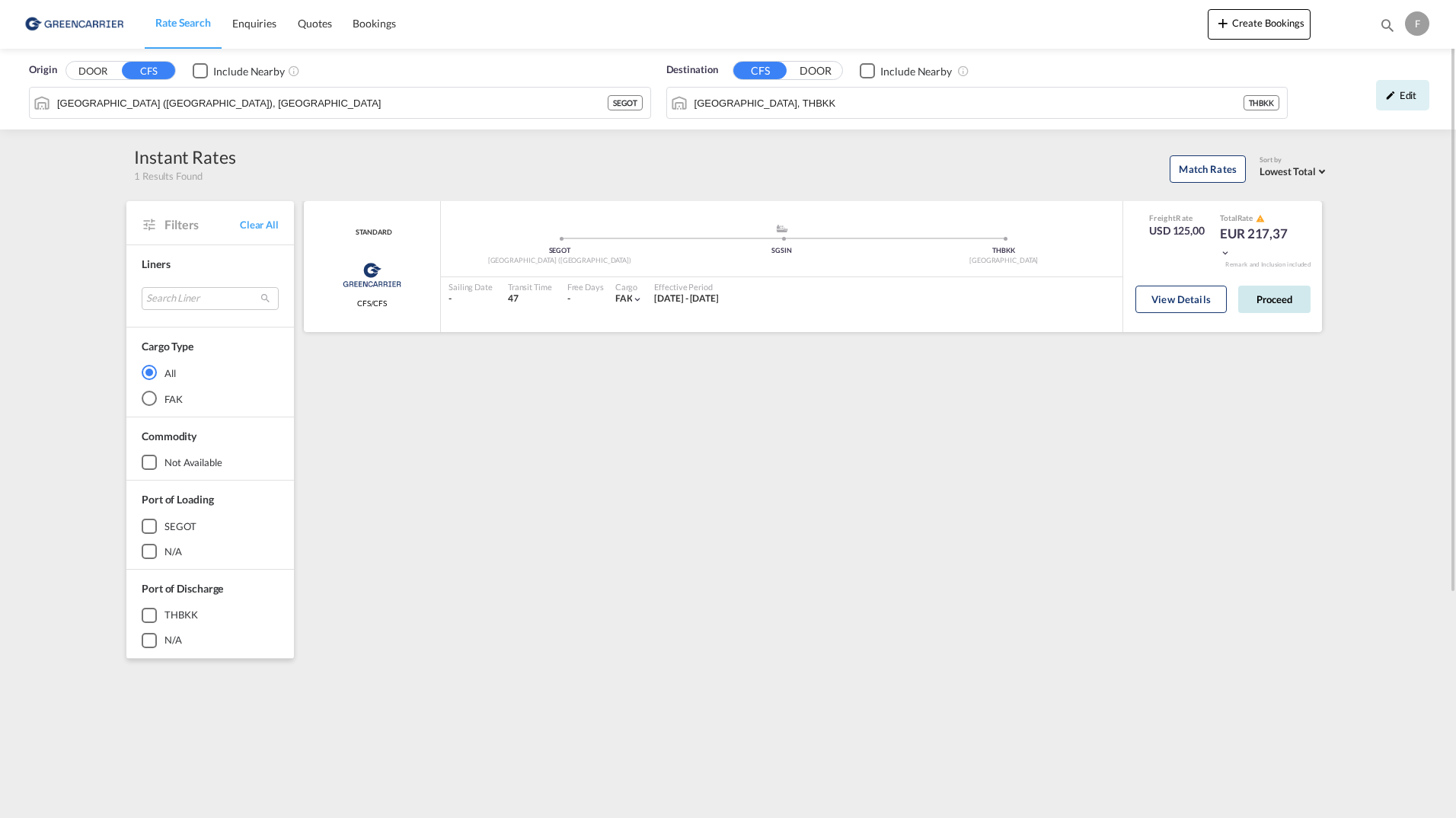
click at [1267, 301] on button "Proceed" at bounding box center [1275, 299] width 73 height 27
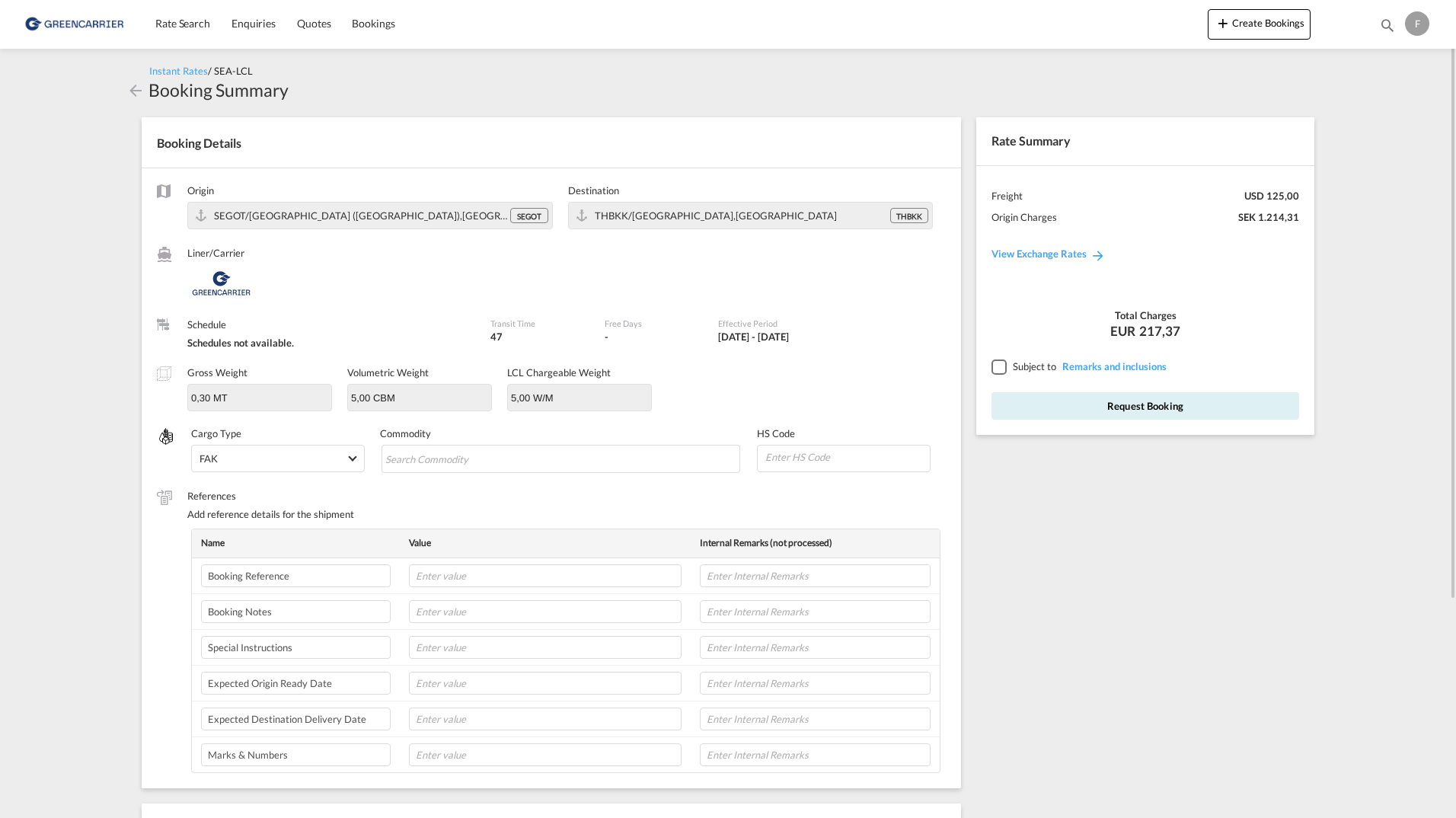
click at [131, 98] on md-icon "icon-arrow-left" at bounding box center [135, 91] width 18 height 18
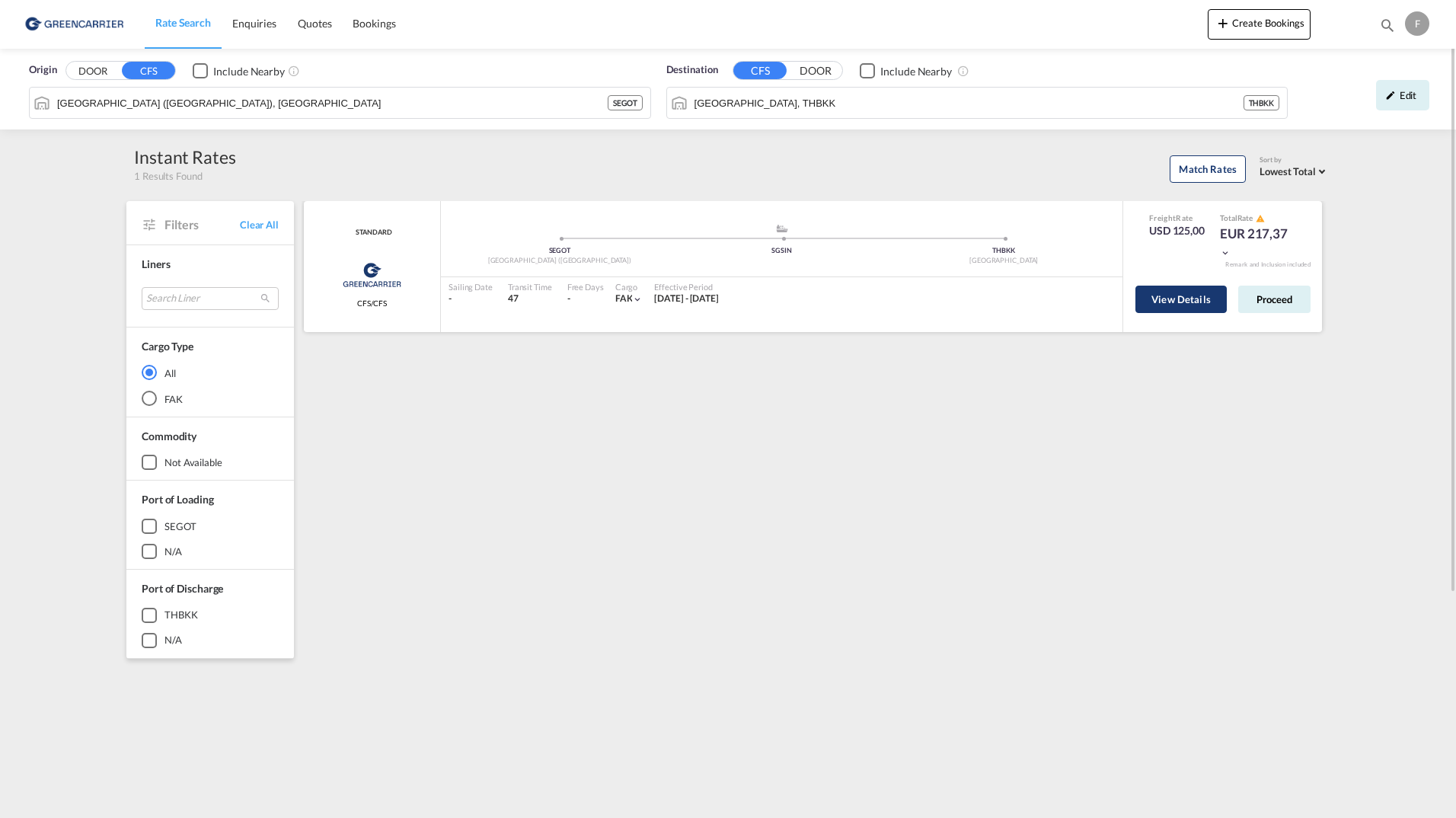
click at [1171, 297] on button "View Details" at bounding box center [1181, 299] width 92 height 27
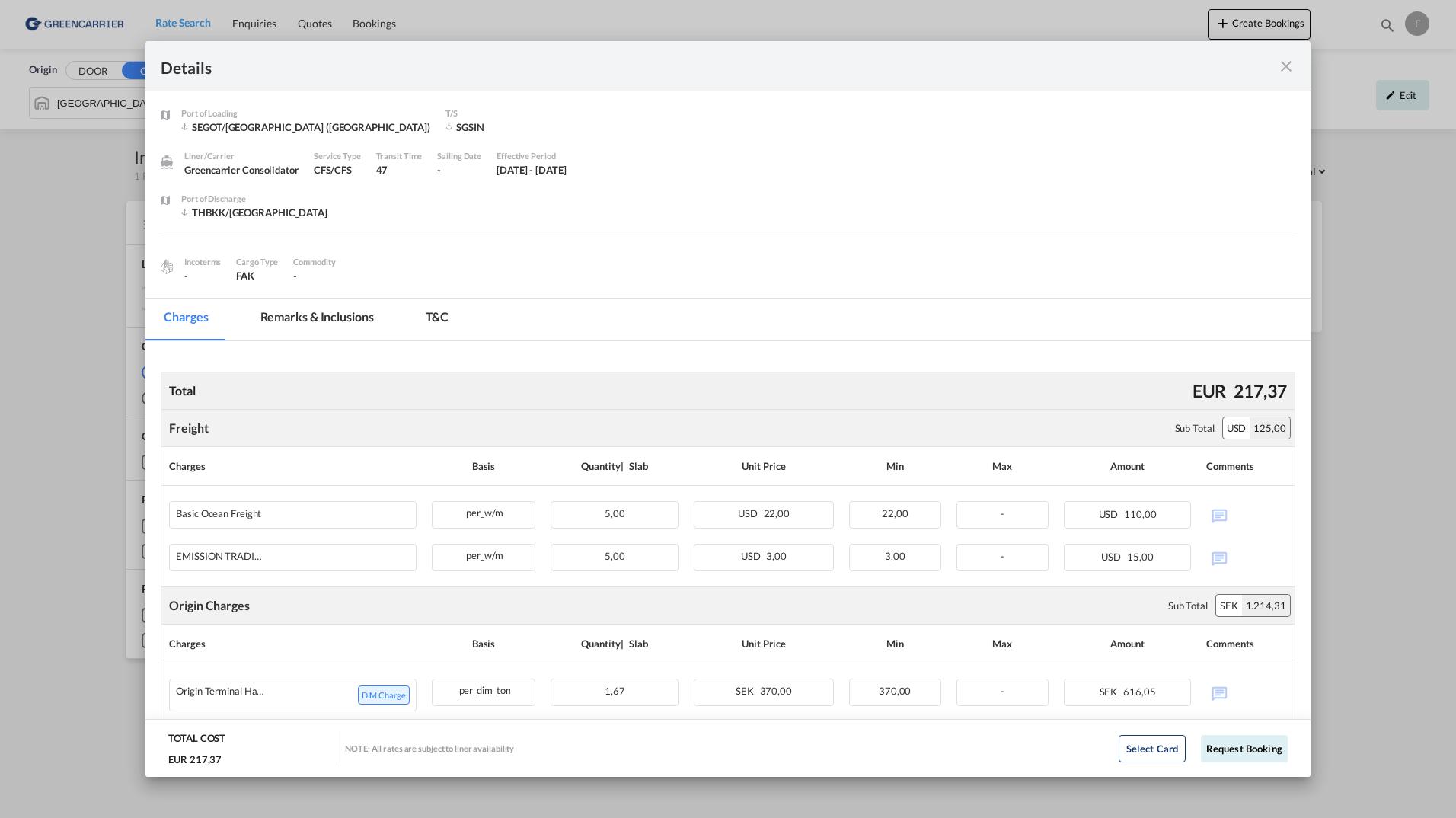
click at [1284, 68] on md-icon "icon-close fg-AAA8AD m-0 cursor" at bounding box center [1286, 66] width 18 height 18
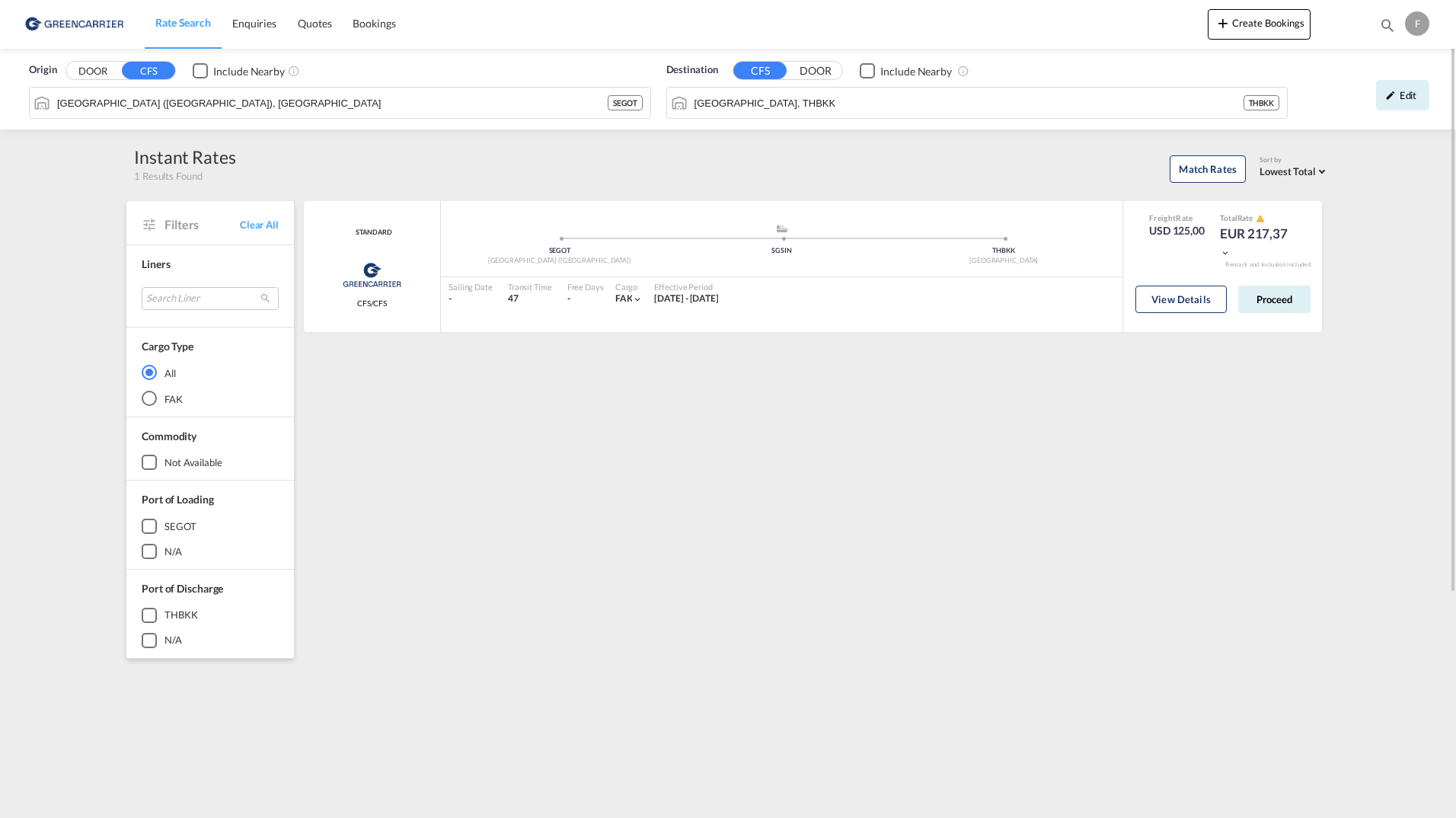
click at [1413, 16] on div "f" at bounding box center [1417, 24] width 24 height 24
click at [1405, 112] on button "Logout" at bounding box center [1399, 117] width 99 height 31
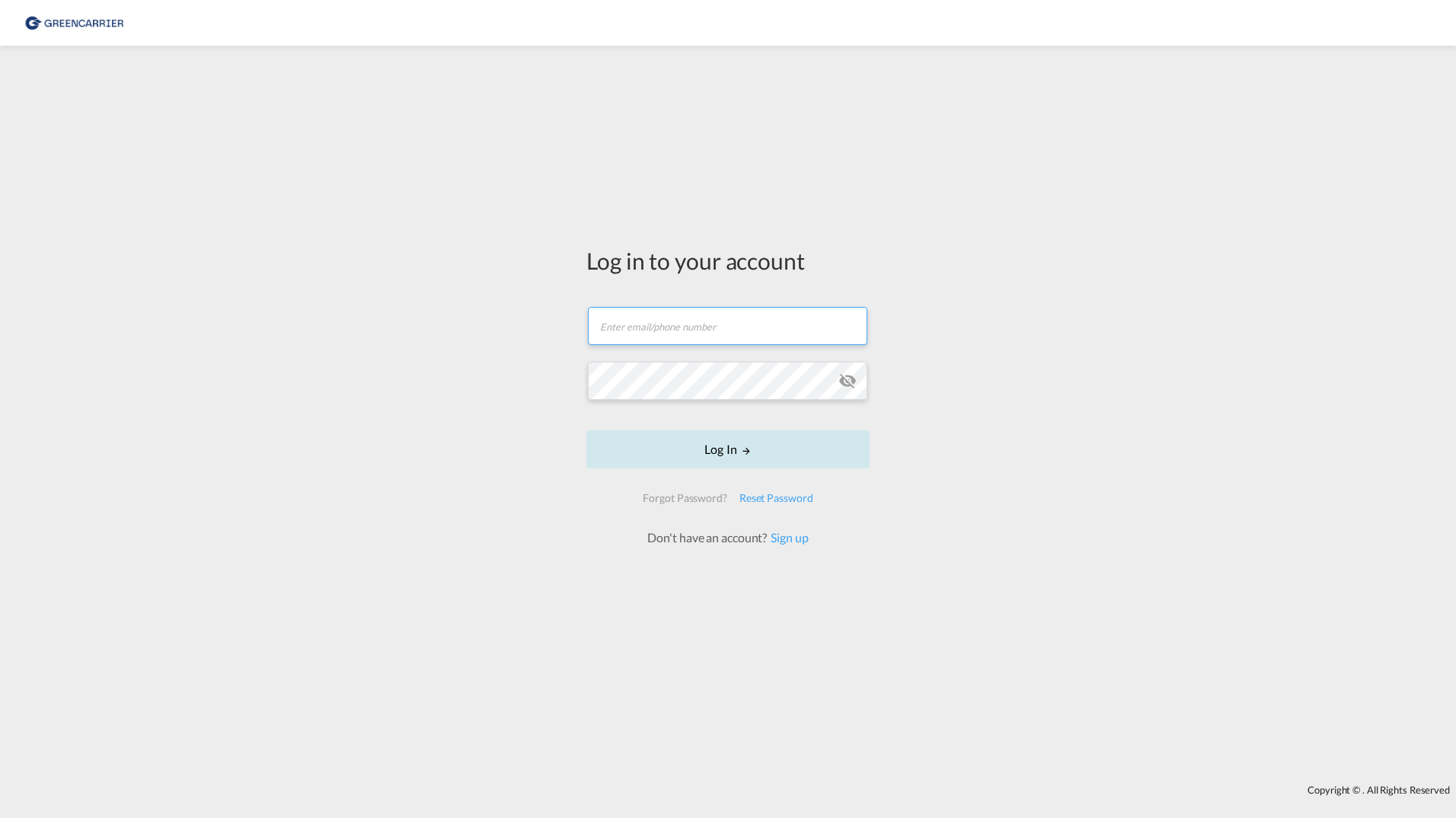
type input "filip.pehrsson@greencarrier.com"
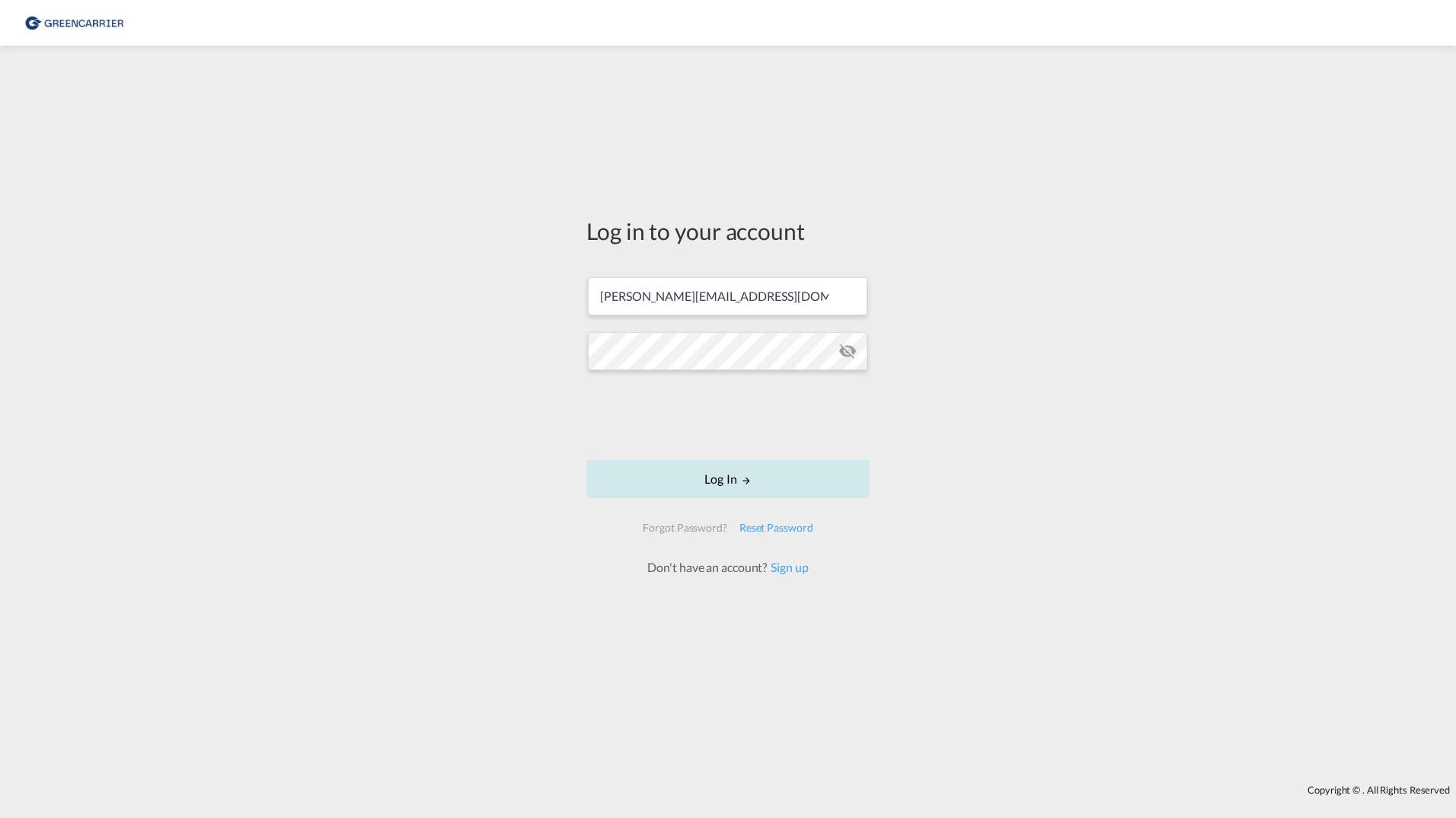
click at [632, 476] on button "Log In" at bounding box center [728, 479] width 283 height 38
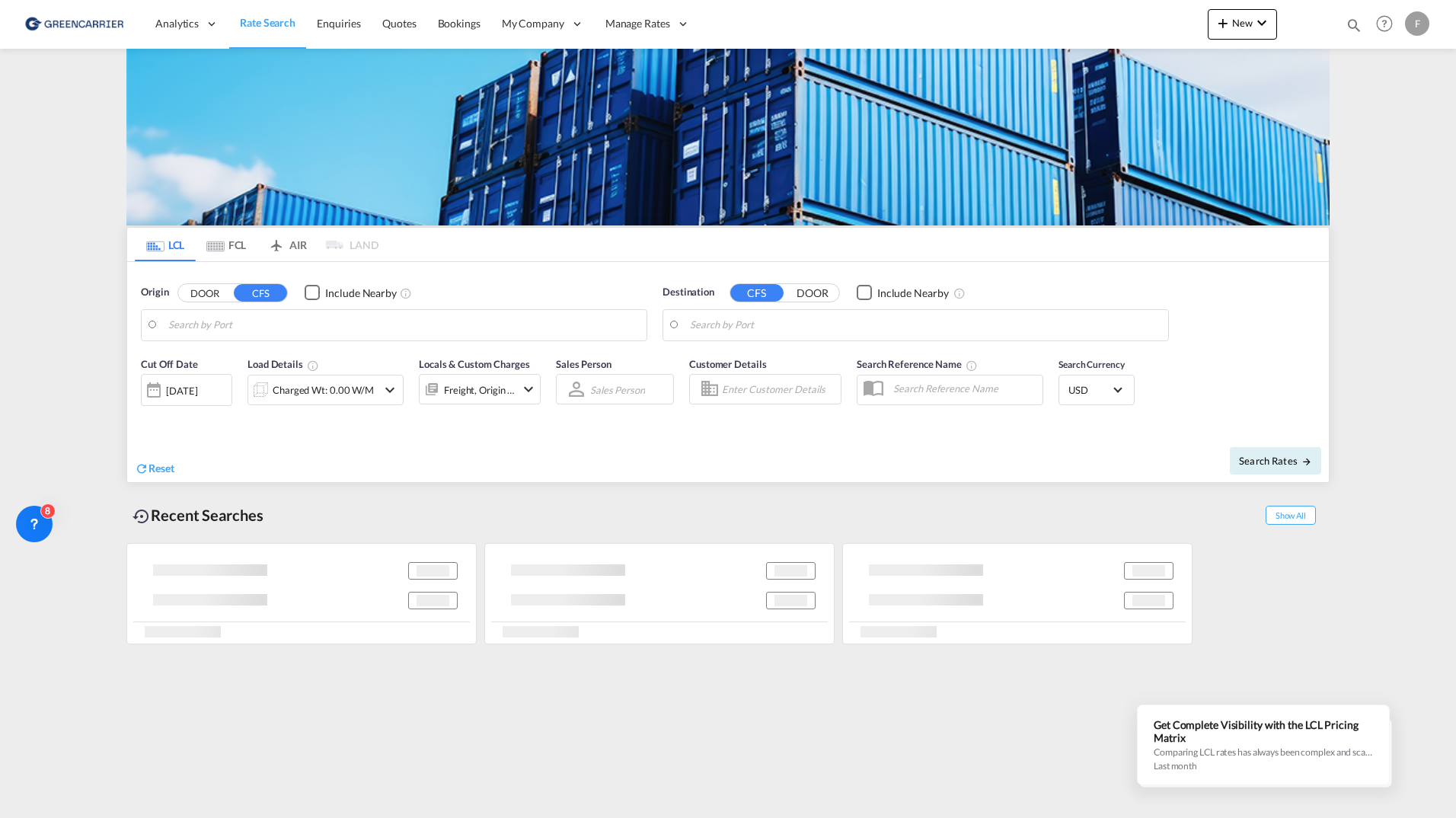
type input "Gothenburg (Goteborg), SEGOT"
type input "Callao, PECLL"
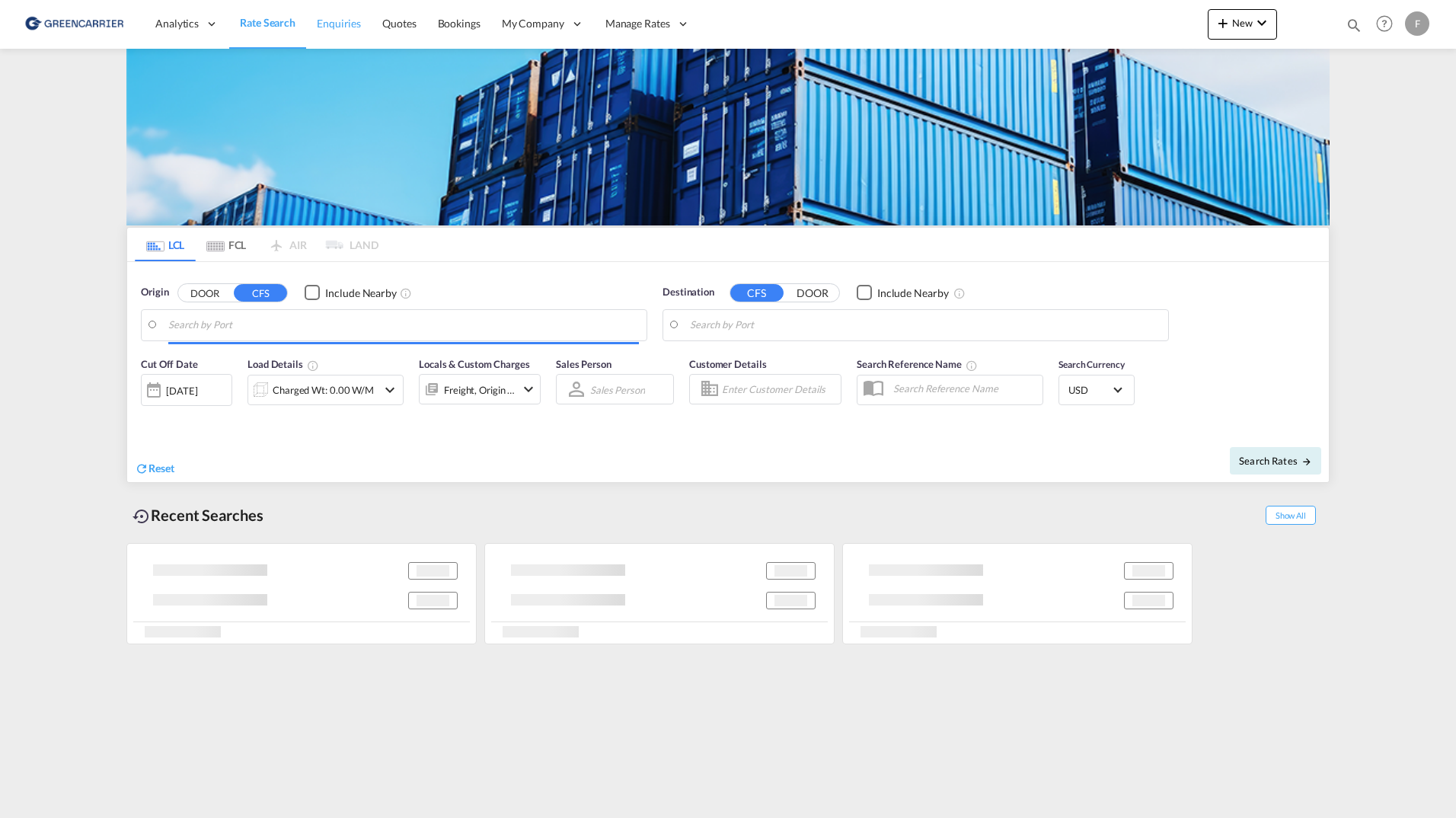
type input "DK-2700, Broenshoej, Husum, Vanloese"
type input "Jebel Ali, AEJEA"
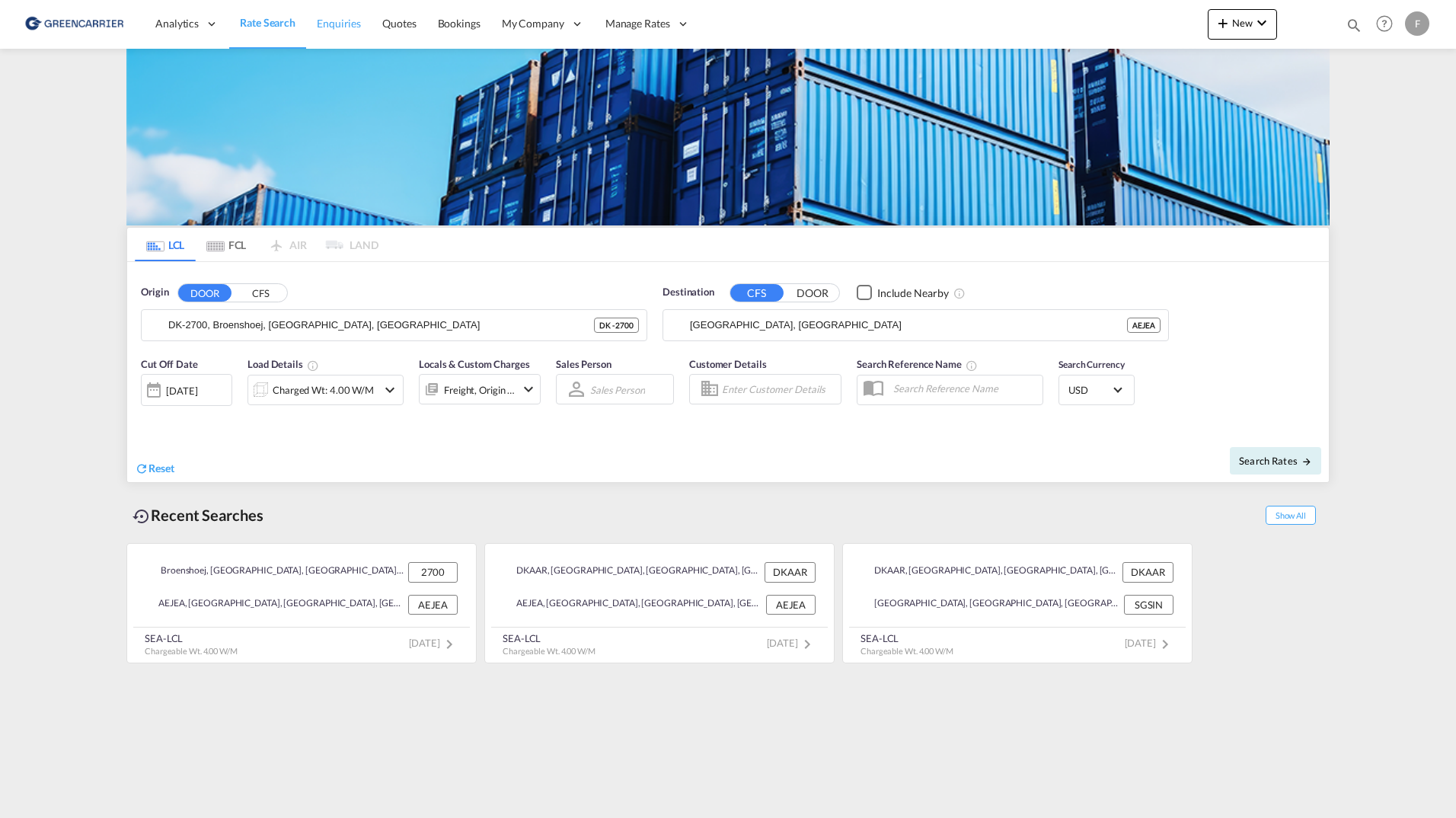
click at [340, 25] on span "Enquiries" at bounding box center [338, 23] width 44 height 13
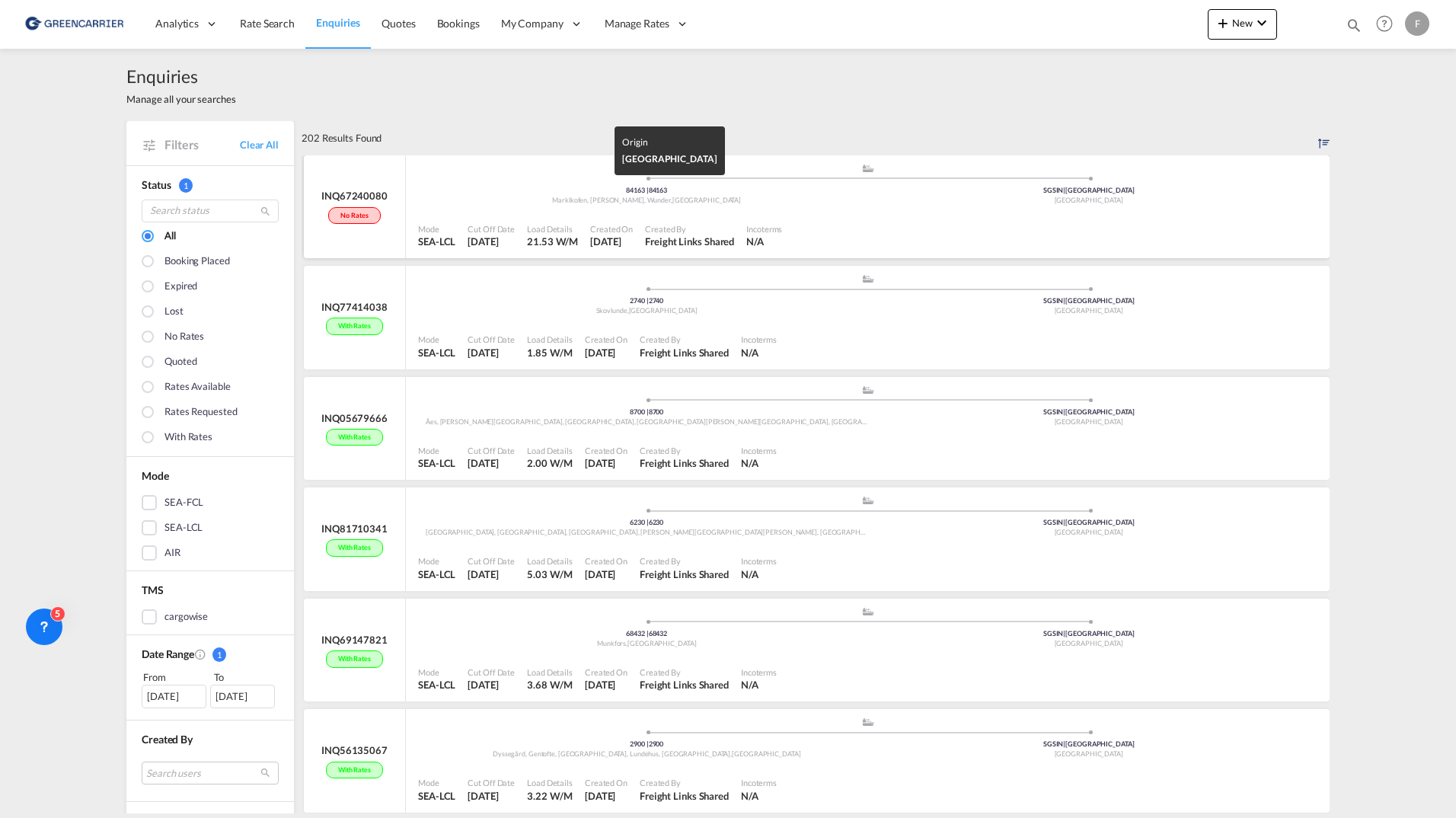
click at [470, 201] on div "Marklkofen, Reisbach, Wunder , Germany" at bounding box center [647, 200] width 443 height 10
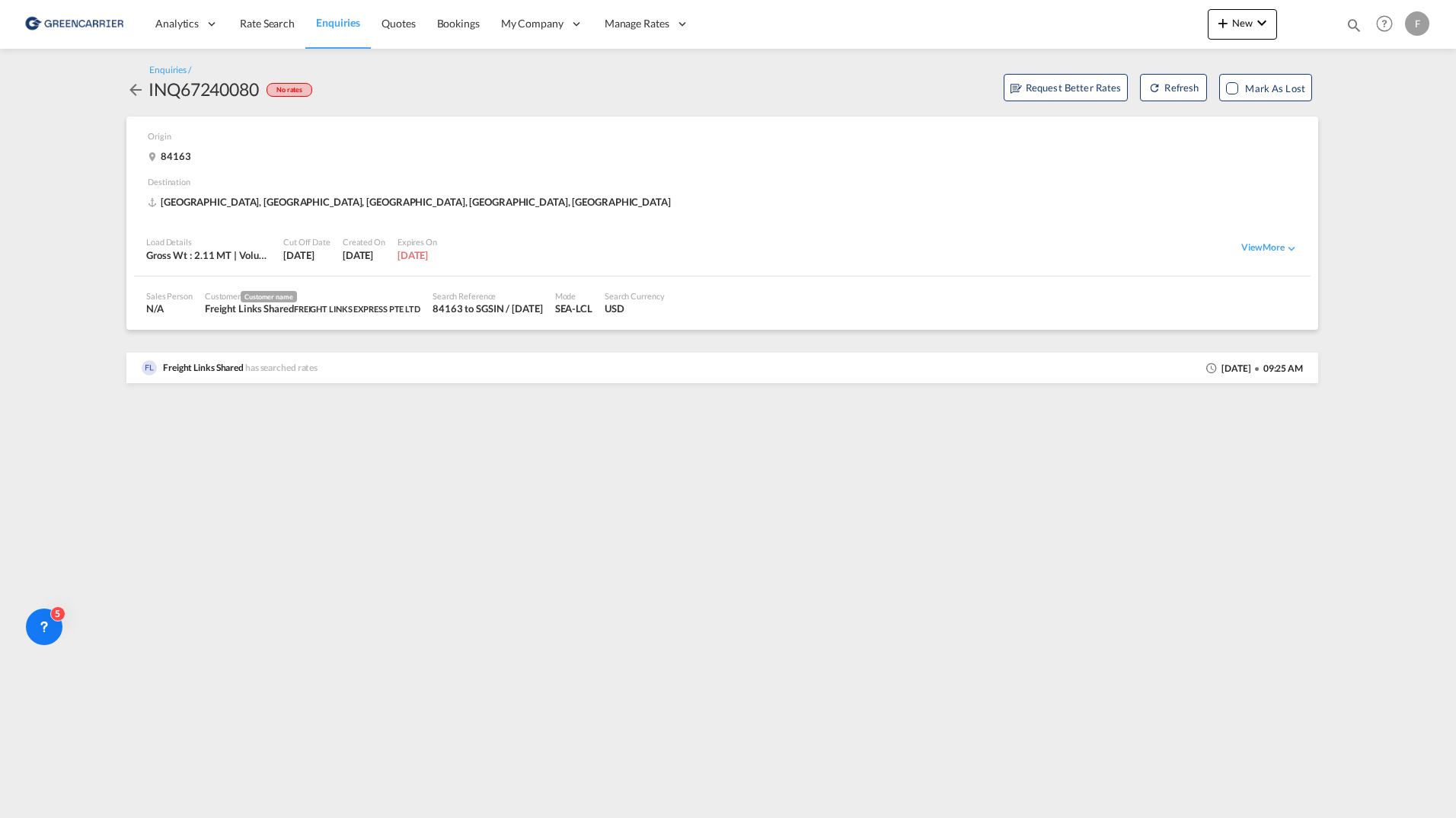
click at [132, 89] on md-icon "icon-arrow-left" at bounding box center [135, 90] width 18 height 18
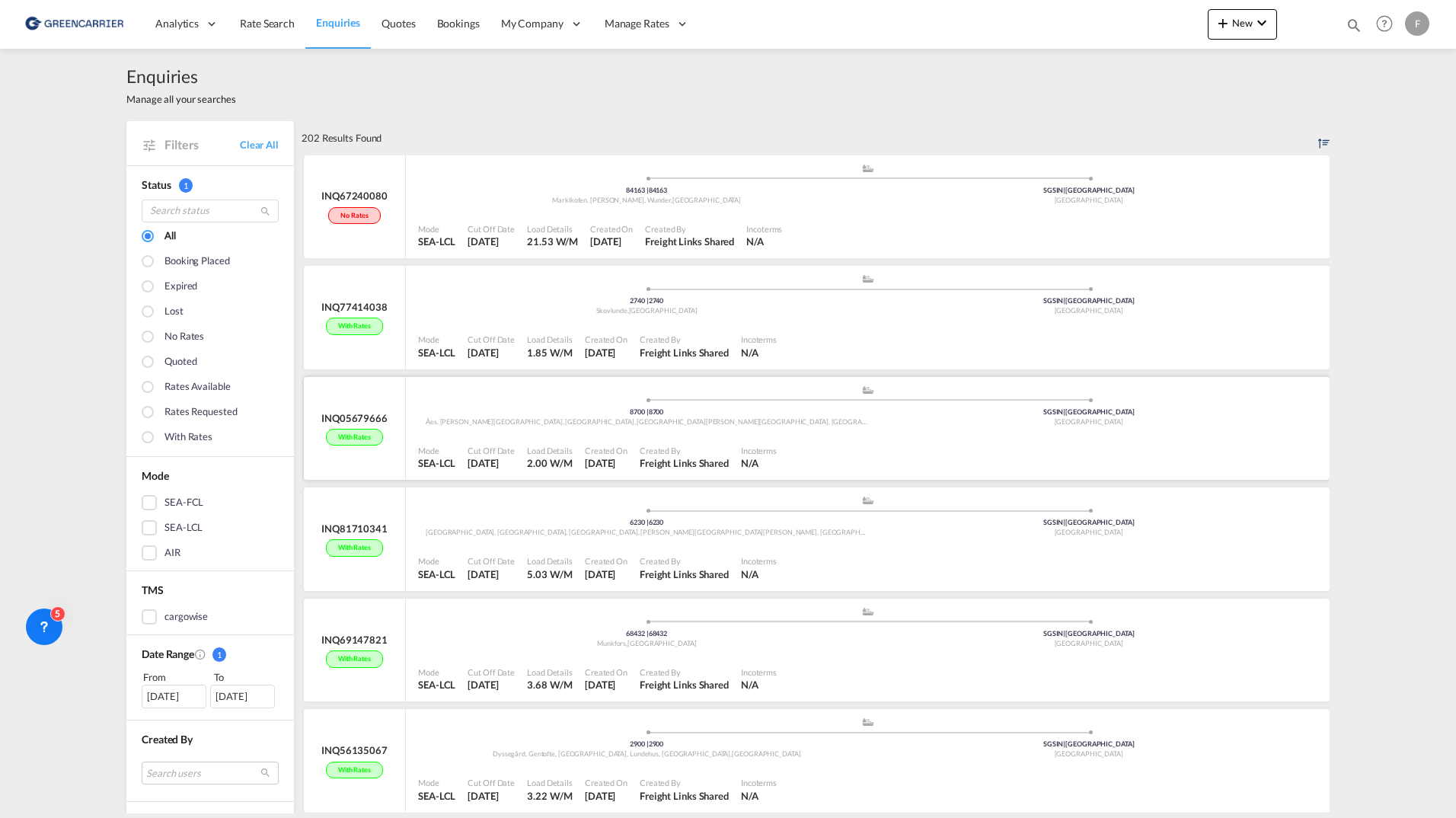
click at [498, 430] on div ".a{fill:#aaa8ad;} .a{fill:#aaa8ad;} 8700 | 8700 Åes, Aggestrup, Bækkelund, Boll…" at bounding box center [867, 409] width 899 height 50
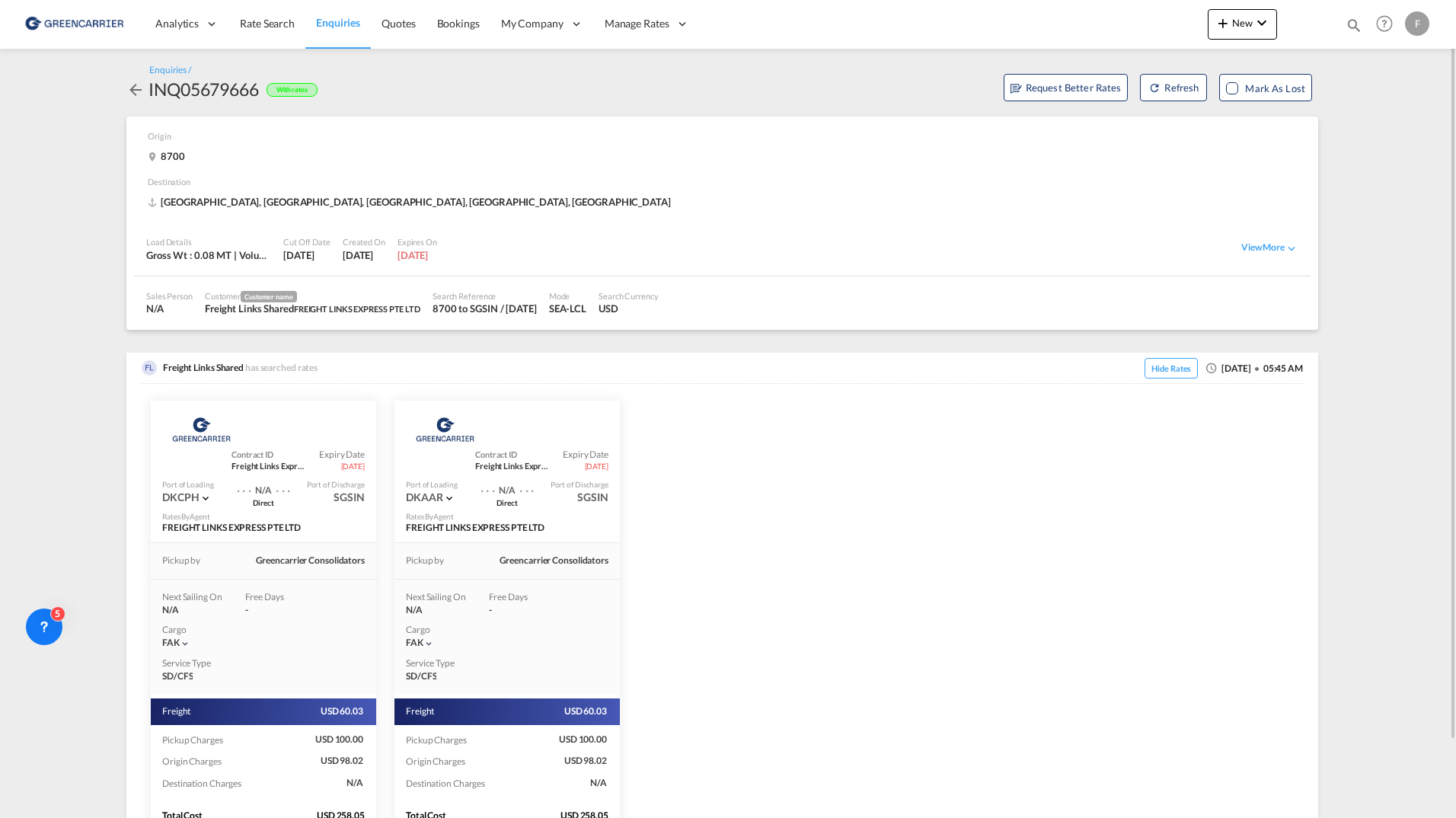
click at [133, 88] on md-icon "icon-arrow-left" at bounding box center [135, 90] width 18 height 18
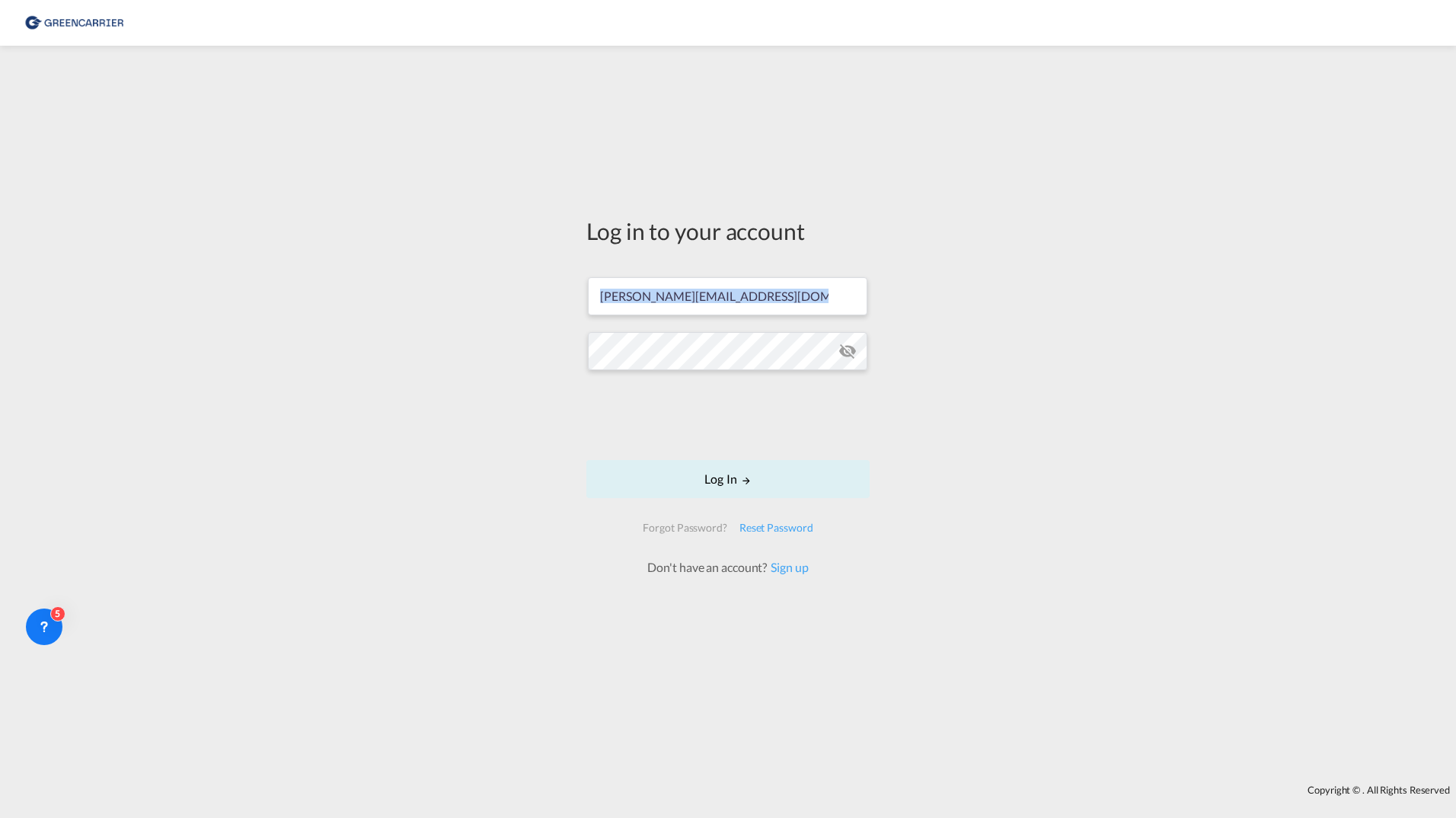
drag, startPoint x: 539, startPoint y: 303, endPoint x: 474, endPoint y: 292, distance: 65.9
click at [474, 292] on div "Log in to your account filip.pehrsson@greencarrier.com Log In Forgot Password? …" at bounding box center [728, 415] width 1456 height 724
click at [795, 290] on input "filip.pehrsson@greencarrier.com" at bounding box center [728, 297] width 279 height 38
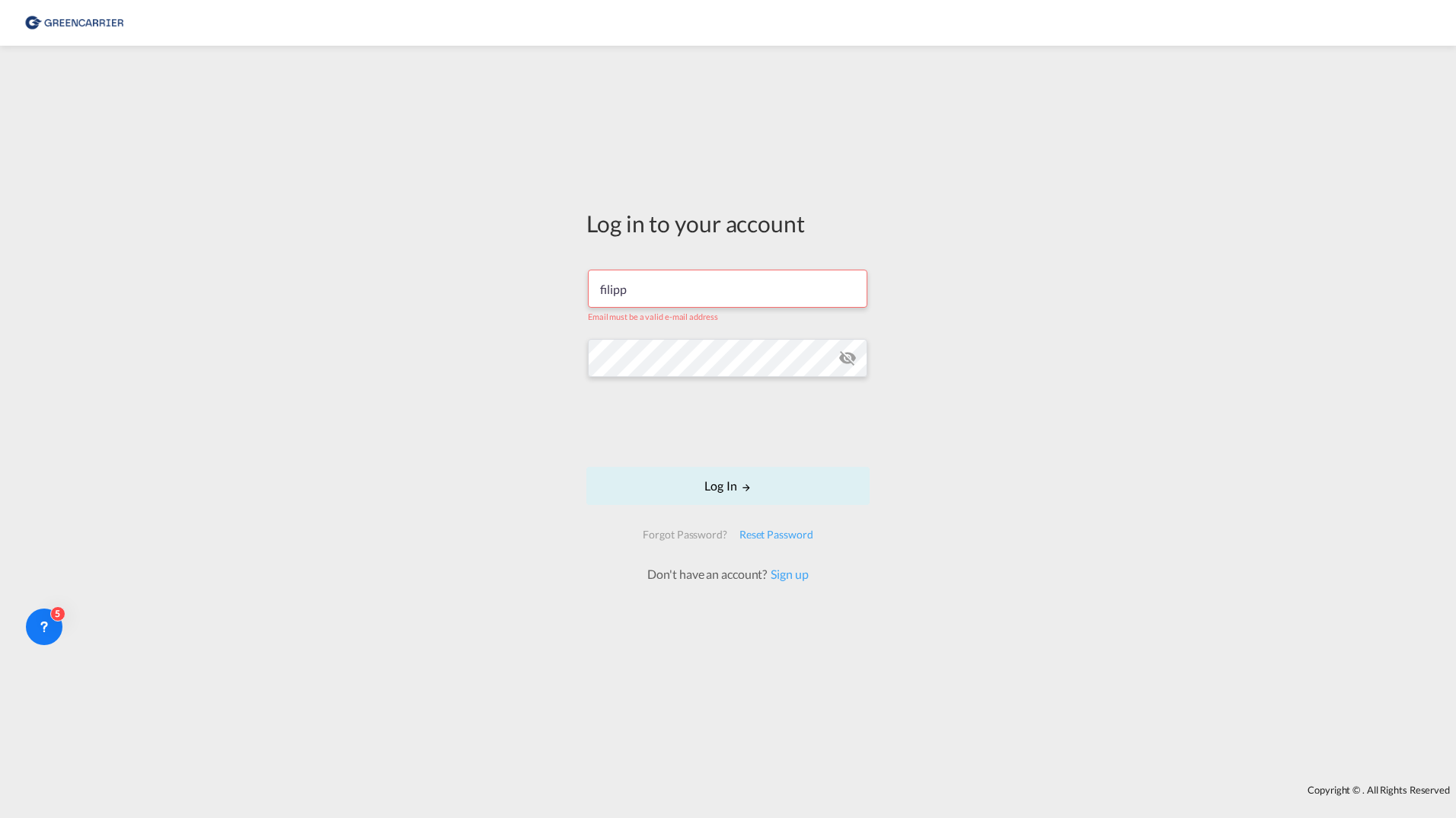
type input "[EMAIL_ADDRESS][DOMAIN_NAME]"
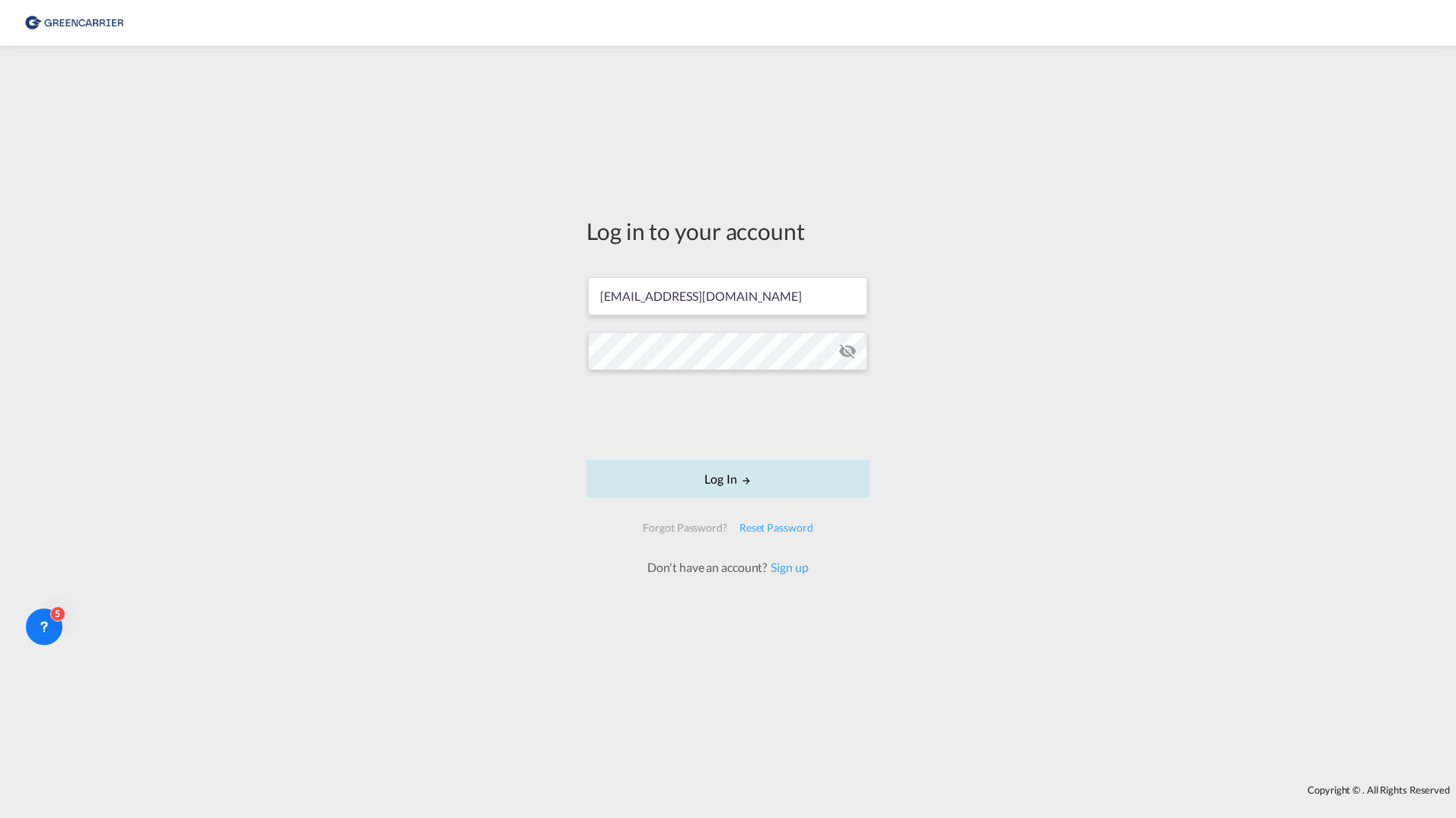
click at [639, 477] on button "Log In" at bounding box center [728, 479] width 283 height 38
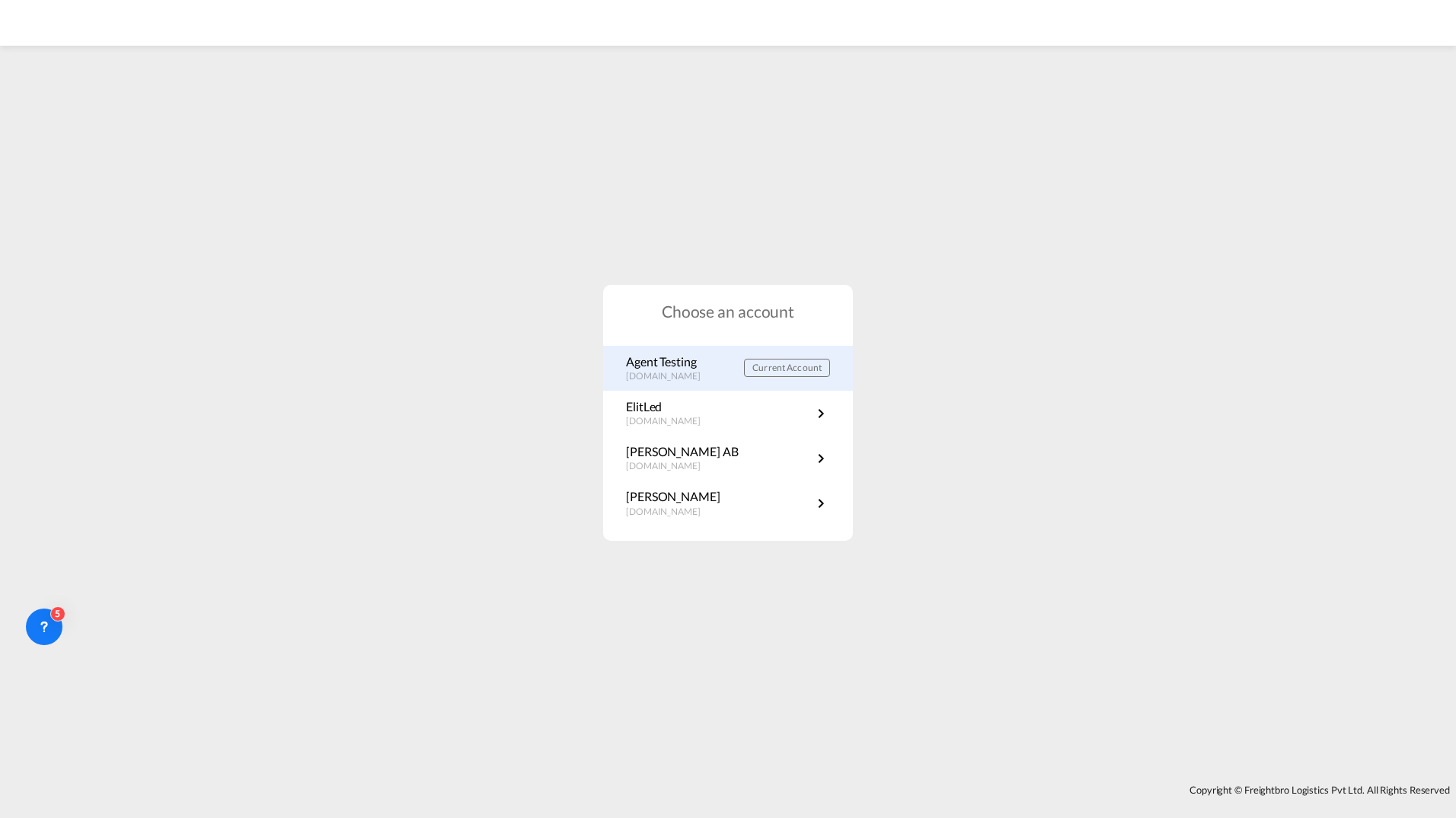
click at [685, 373] on p "portal.greencarrier.com" at bounding box center [670, 376] width 90 height 13
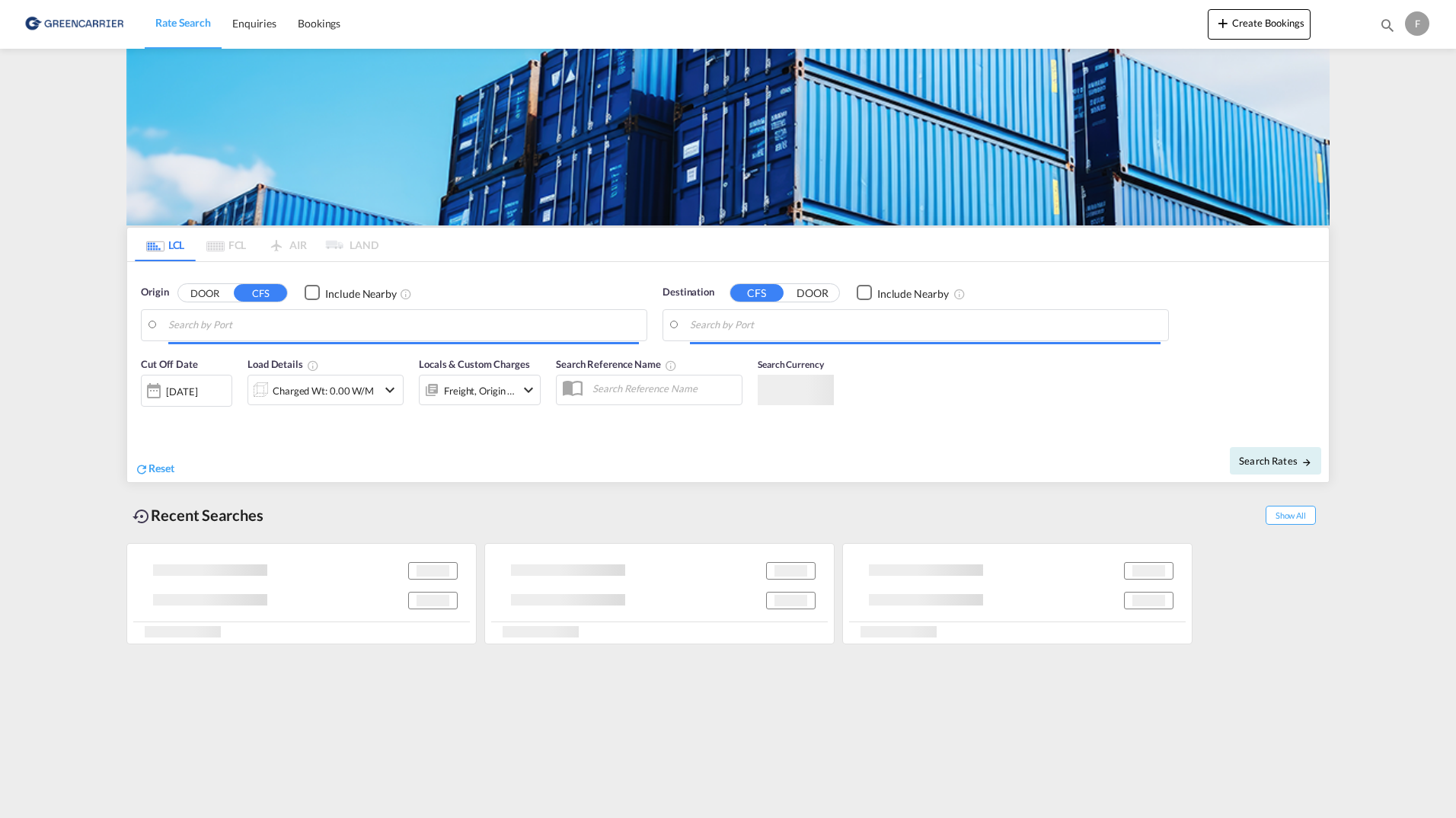
type input "DK-9320, Dronninglund"
type input "[GEOGRAPHIC_DATA], SGSIN"
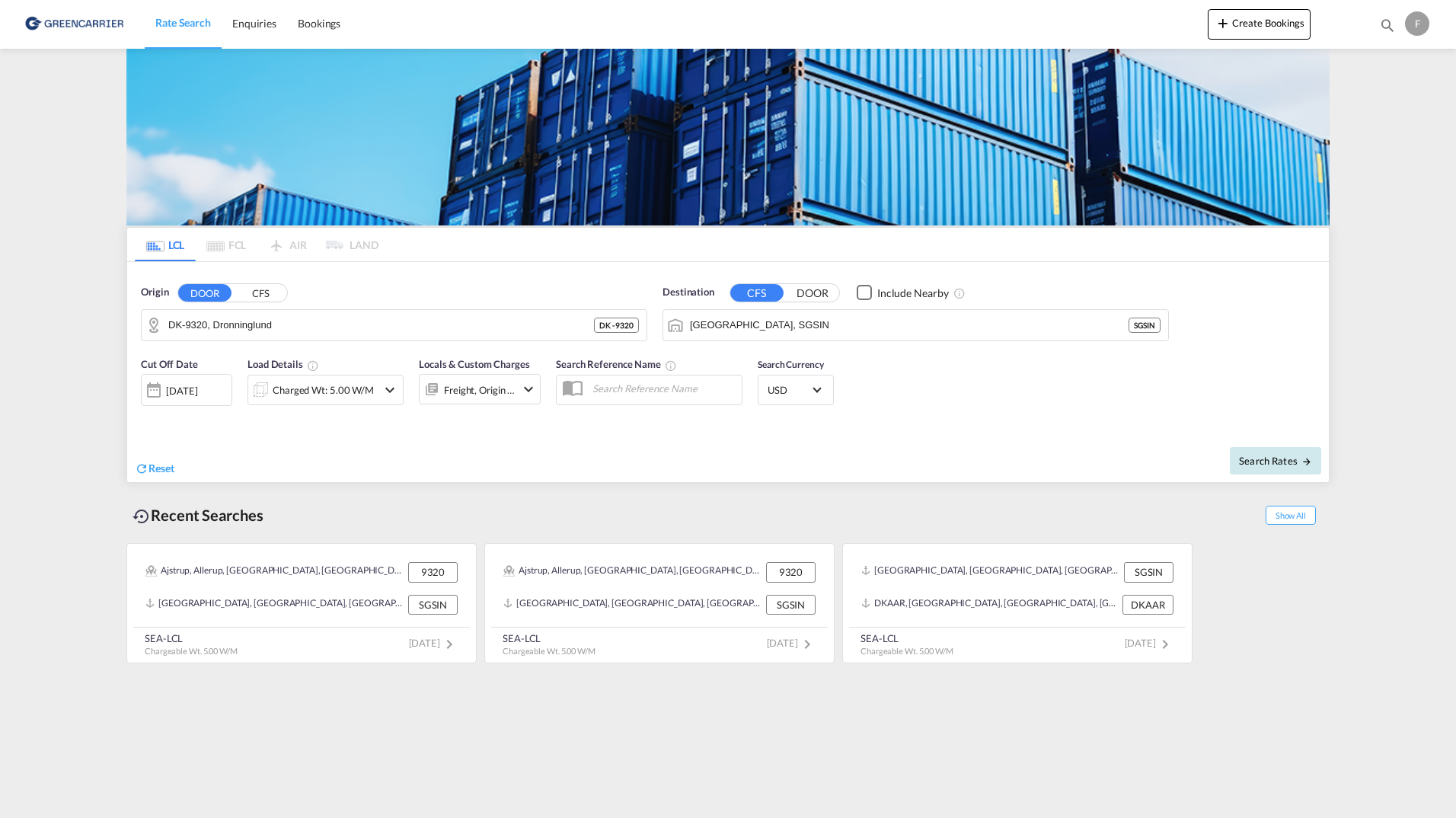
click at [1288, 463] on span "Search Rates" at bounding box center [1275, 460] width 73 height 12
type input "9320 to SGSIN / [DATE]"
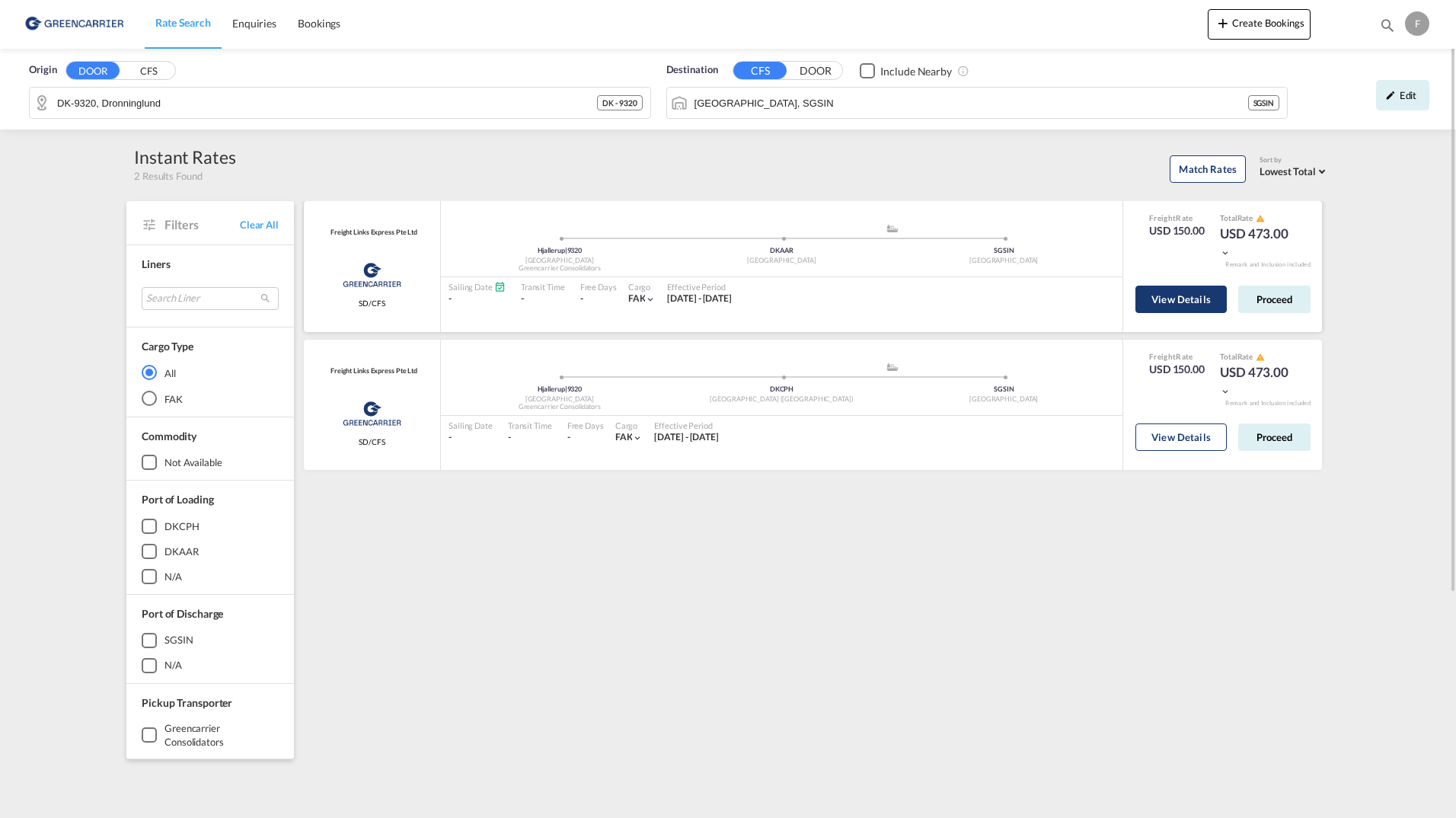
click at [1168, 301] on button "View Details" at bounding box center [1181, 299] width 92 height 27
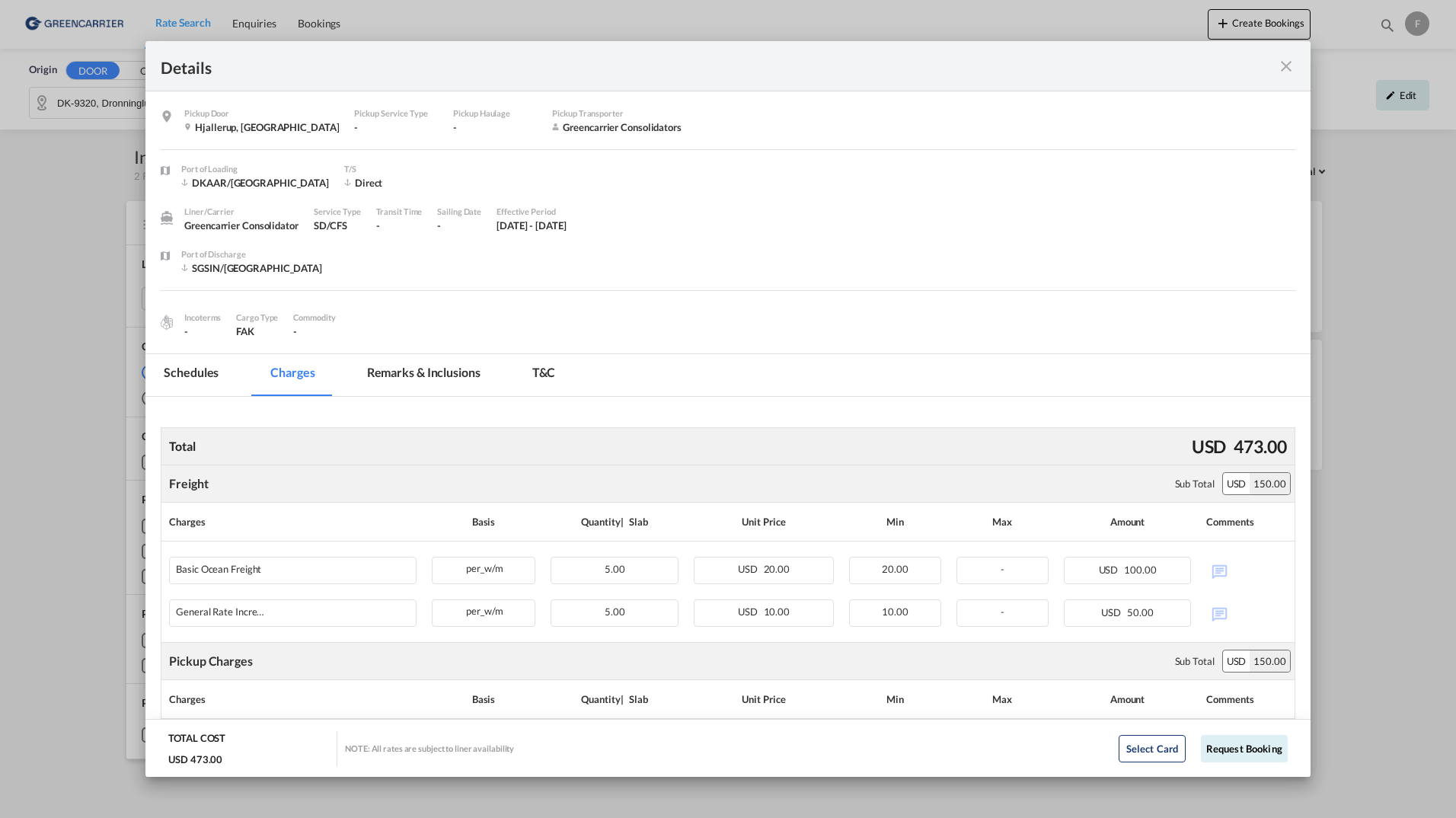
click at [204, 372] on md-tab-item "Schedules" at bounding box center [191, 375] width 92 height 42
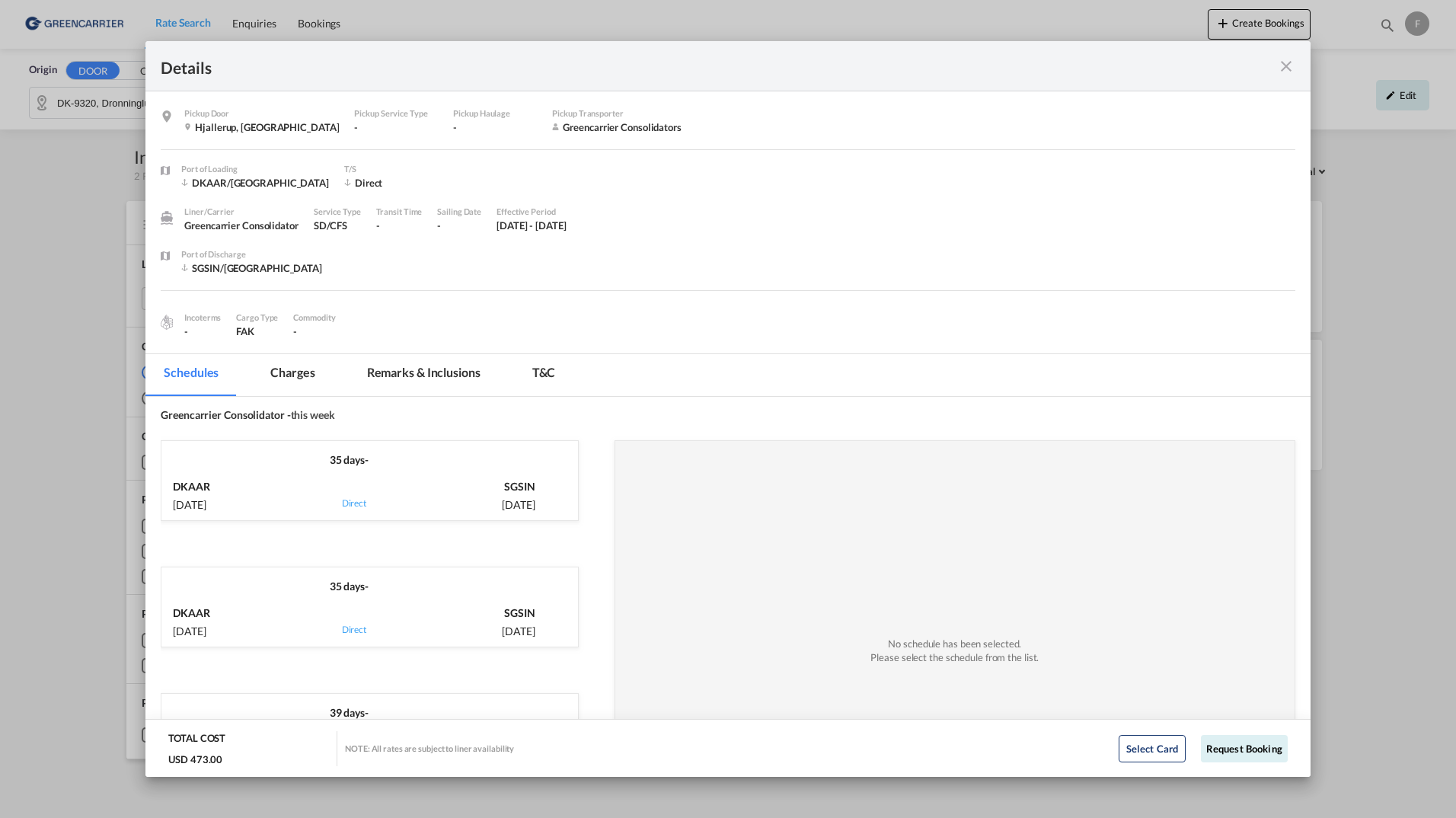
click at [306, 378] on md-tab-item "Charges" at bounding box center [292, 375] width 81 height 42
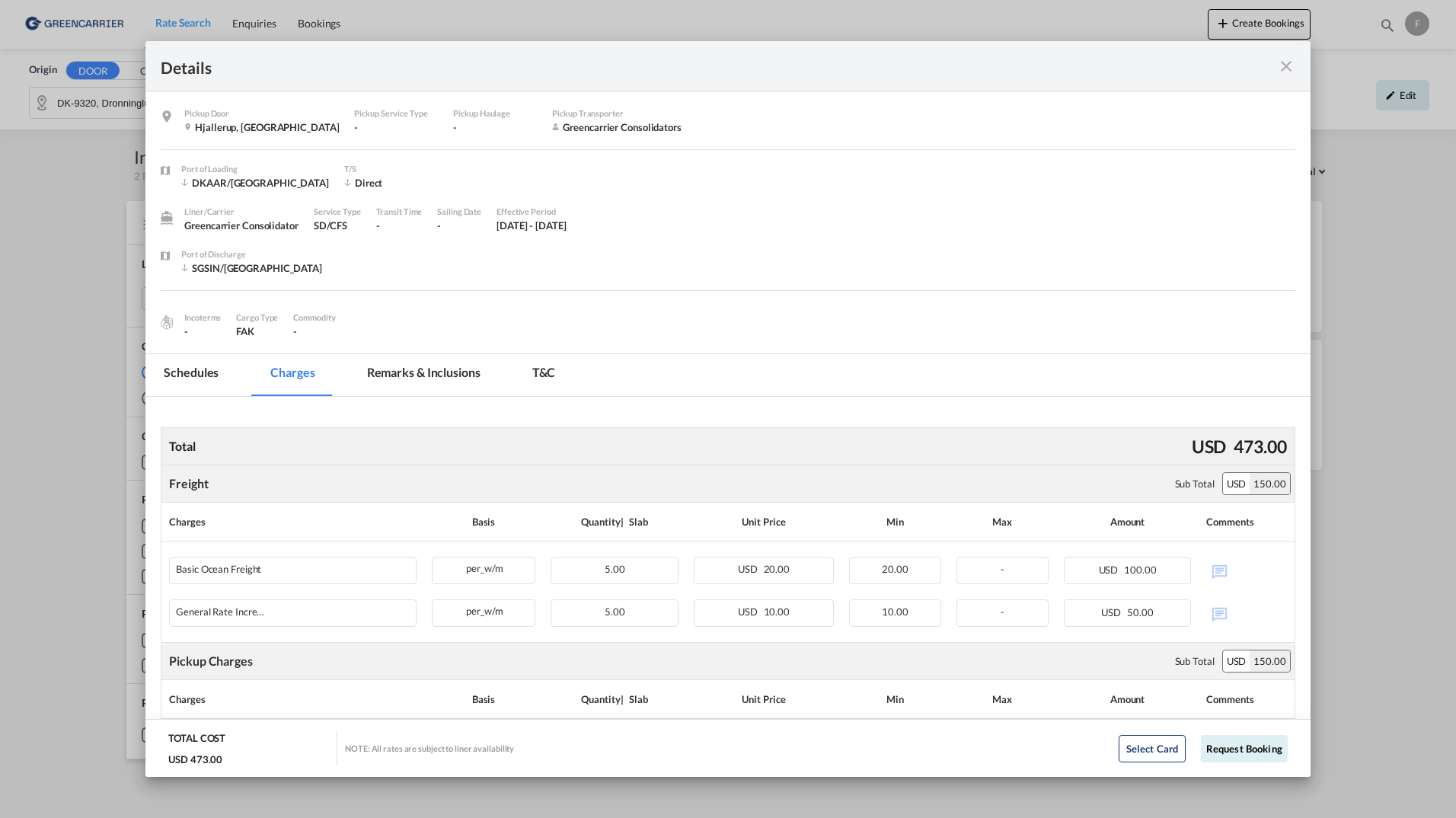
click at [1285, 69] on md-icon "icon-close fg-AAA8AD m-0 cursor" at bounding box center [1286, 66] width 18 height 18
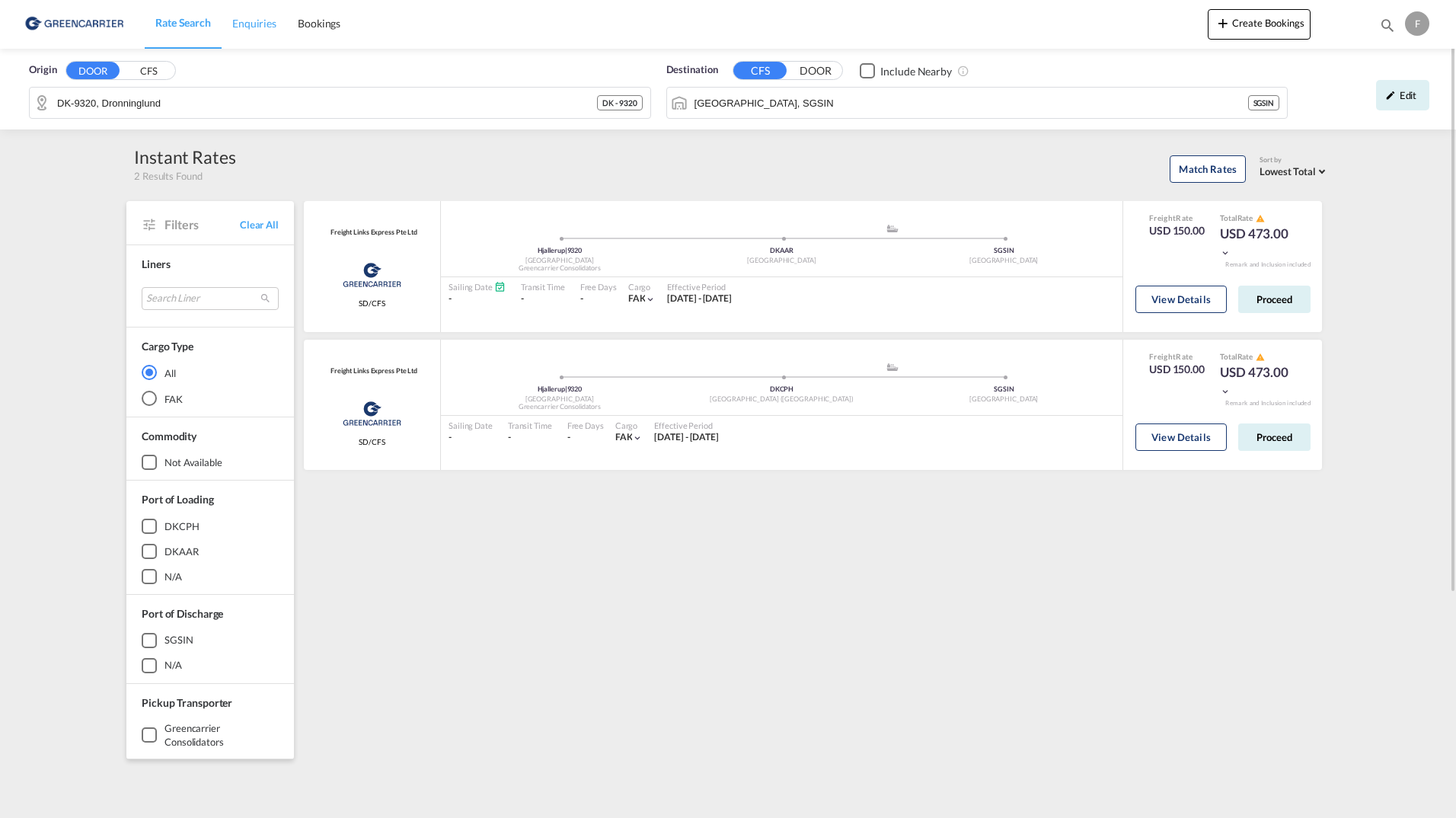
click at [271, 24] on span "Enquiries" at bounding box center [254, 23] width 44 height 13
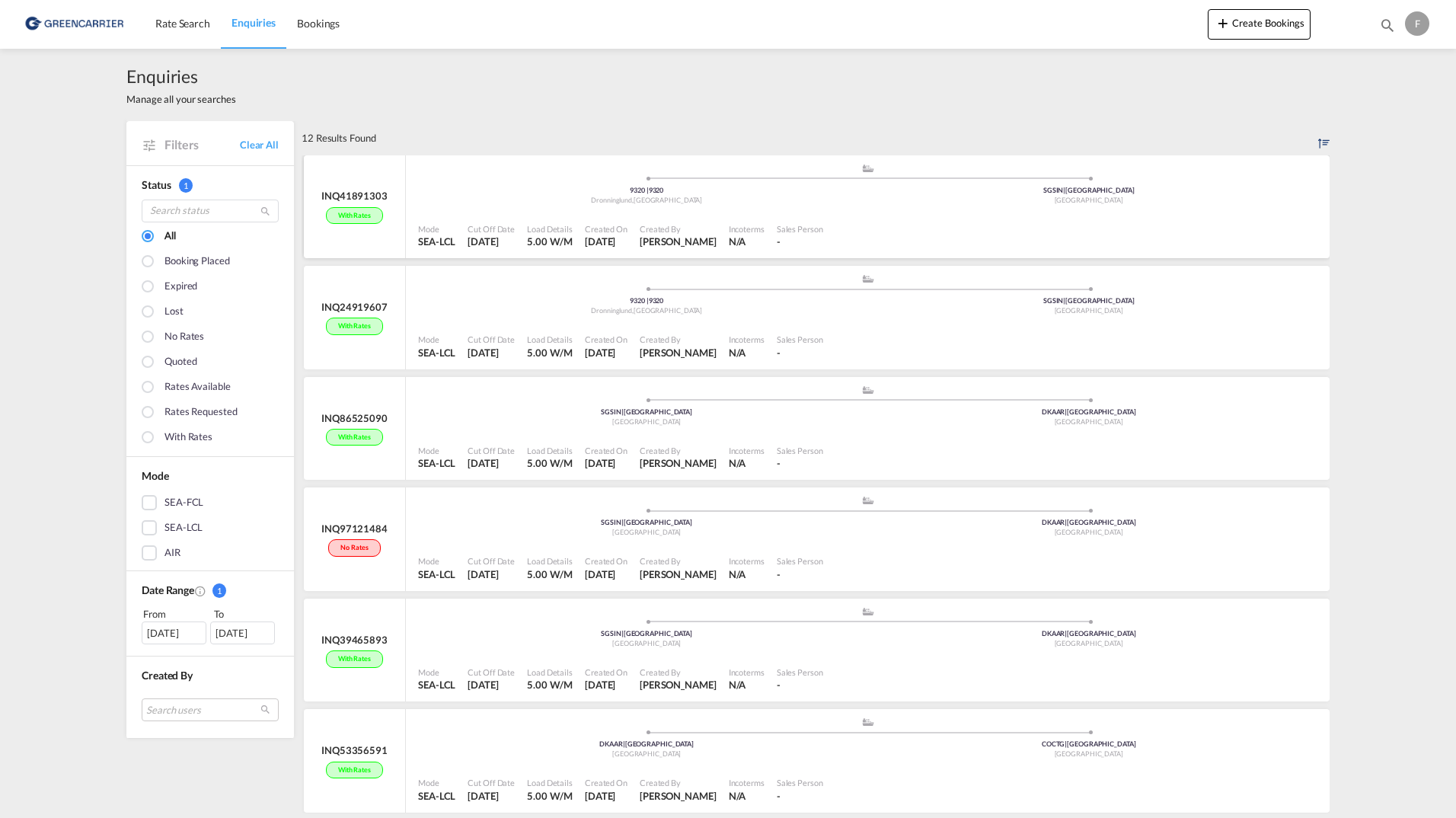
click at [922, 222] on div at bounding box center [1076, 236] width 494 height 34
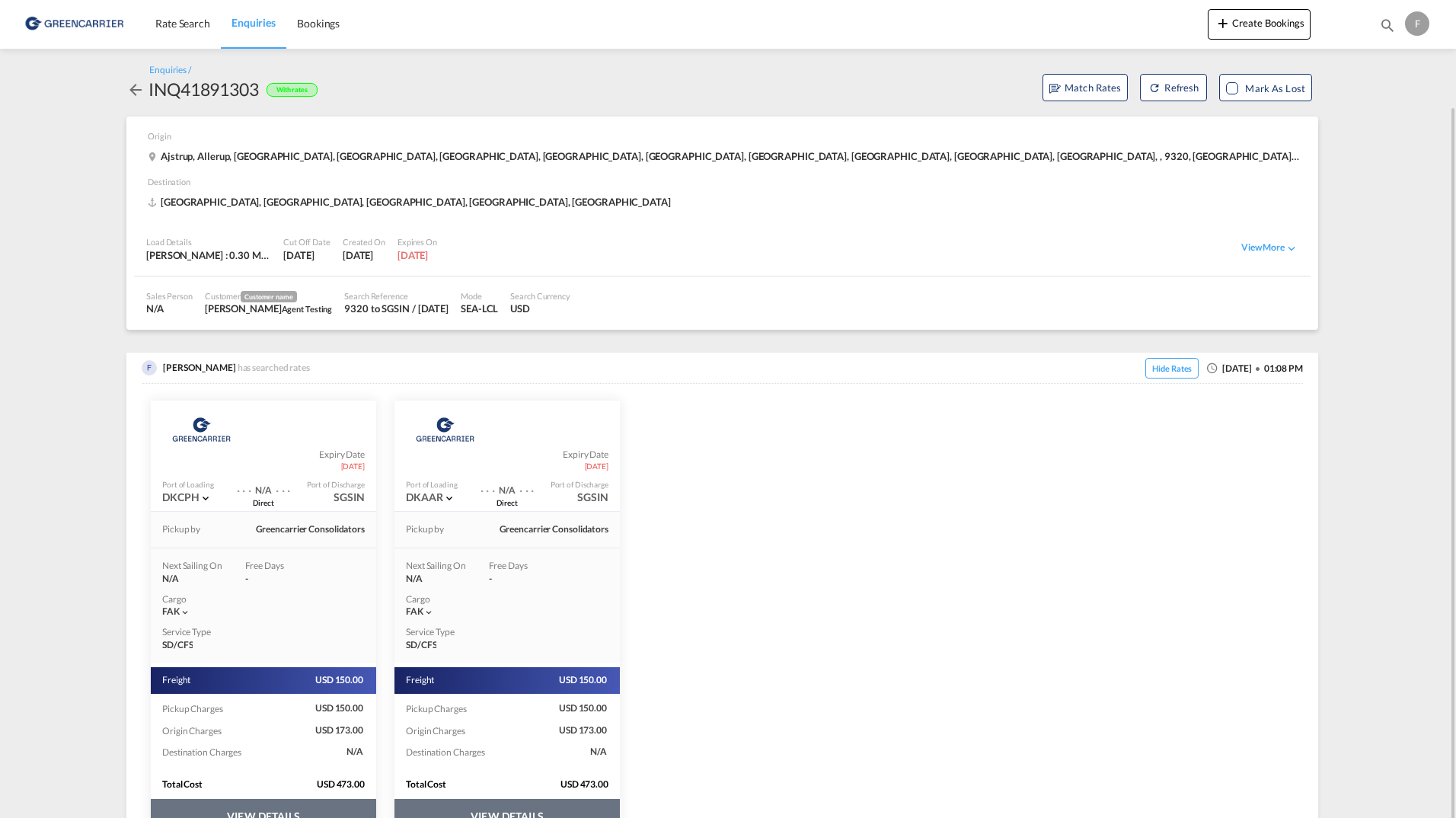
scroll to position [54, 0]
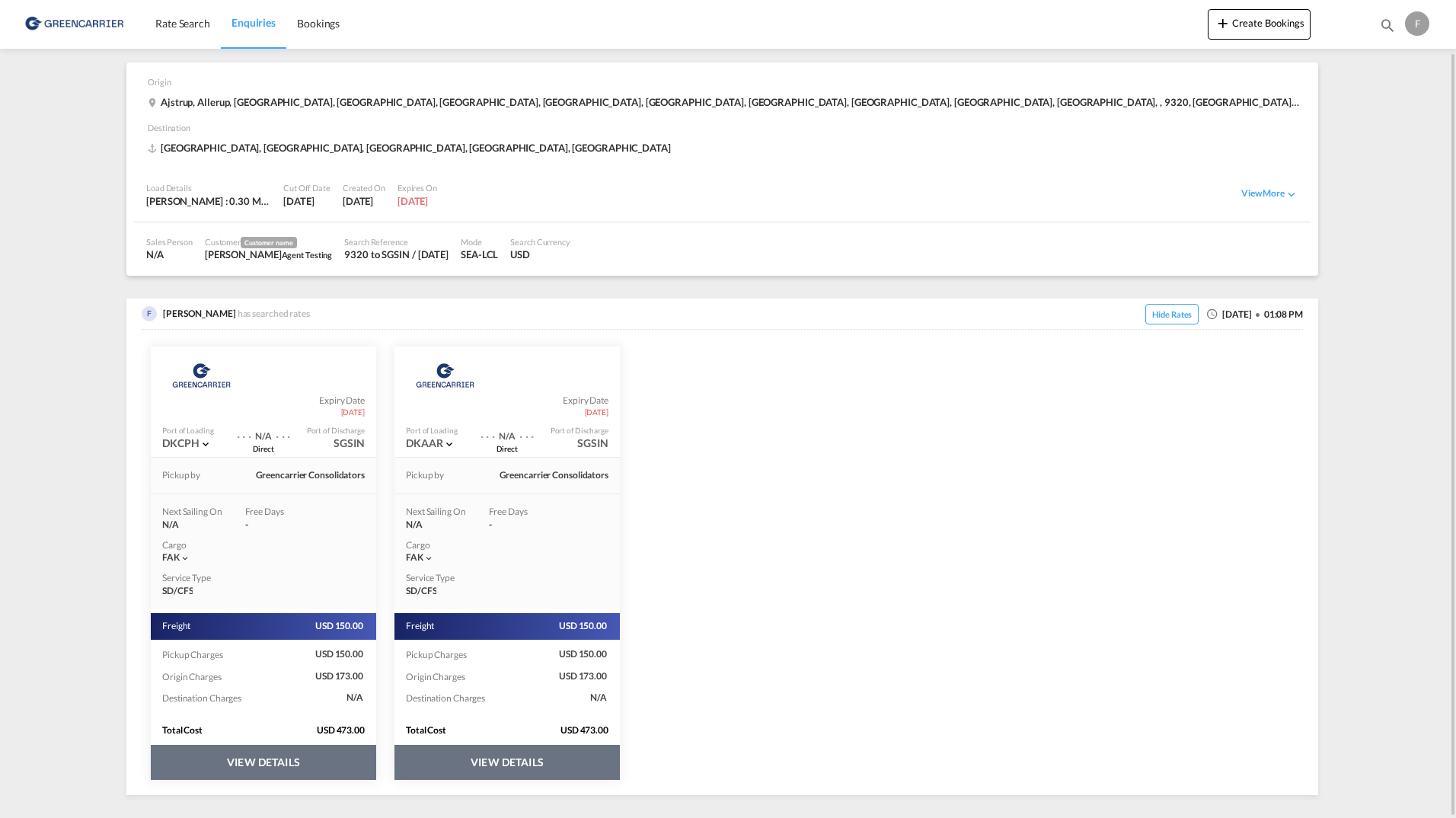
click at [498, 768] on button "VIEW DETAILS" at bounding box center [507, 762] width 225 height 35
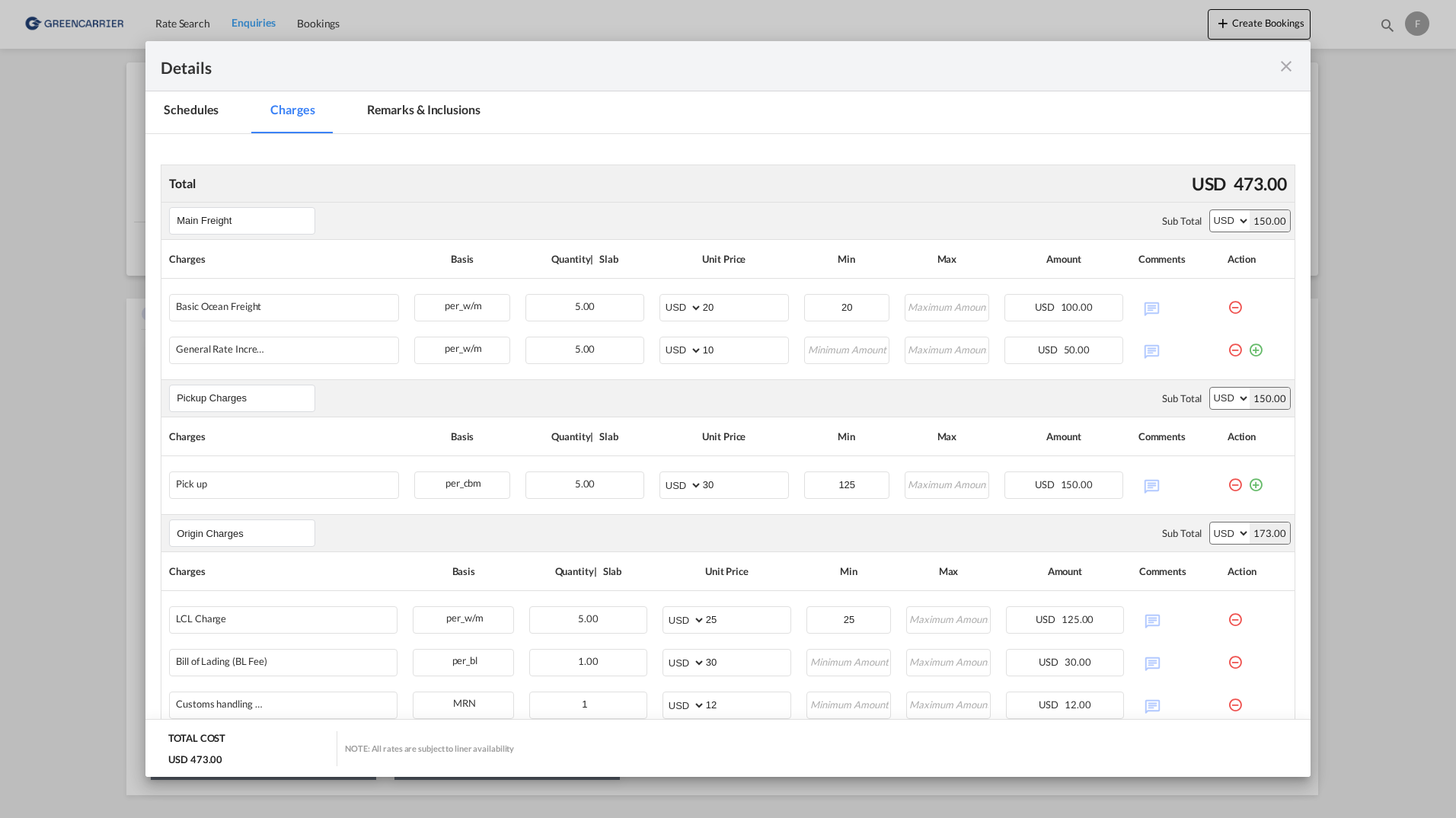
scroll to position [0, 0]
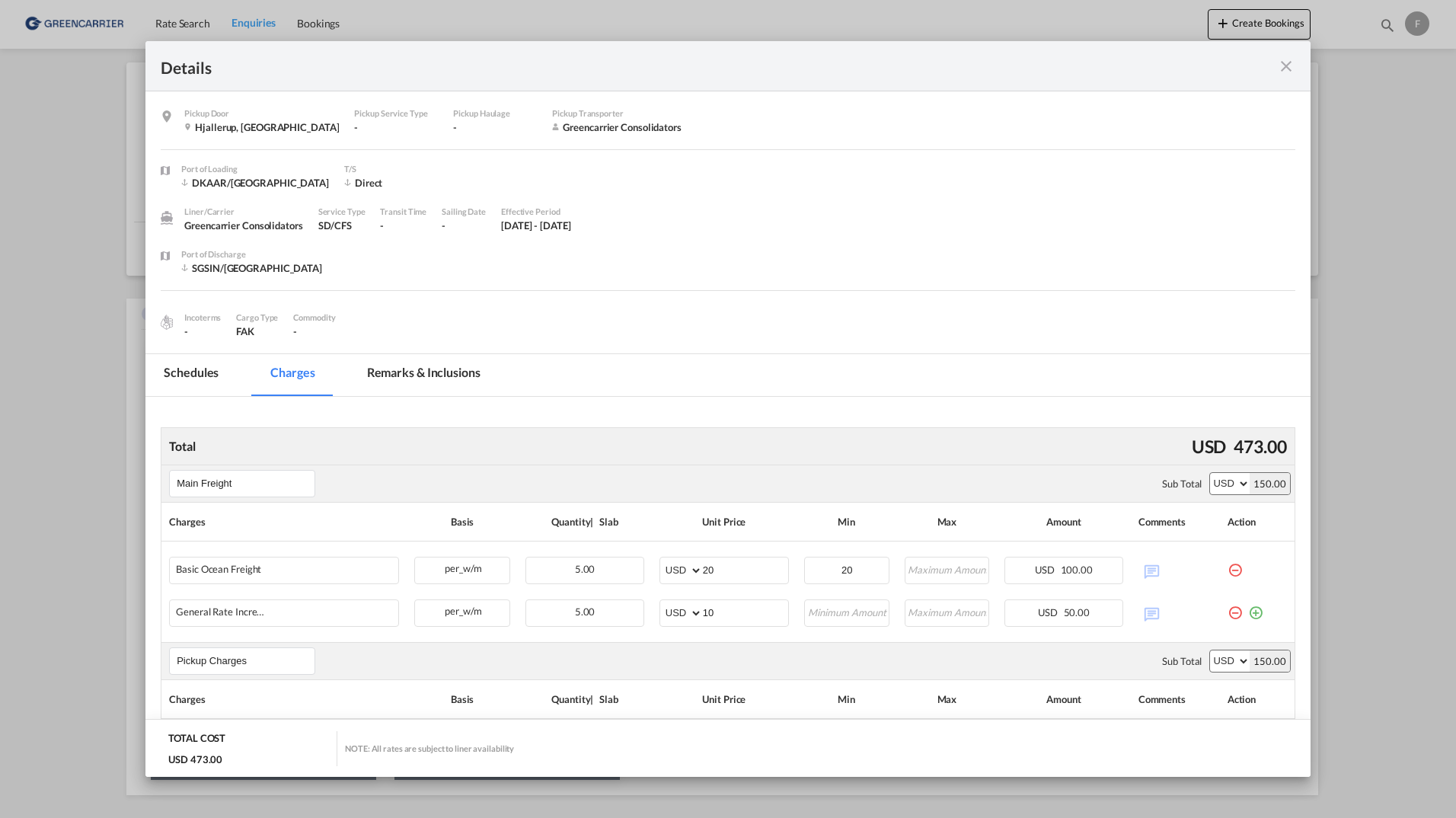
click at [1286, 64] on md-icon "icon-close fg-AAA8AD m-0 cursor" at bounding box center [1286, 66] width 18 height 18
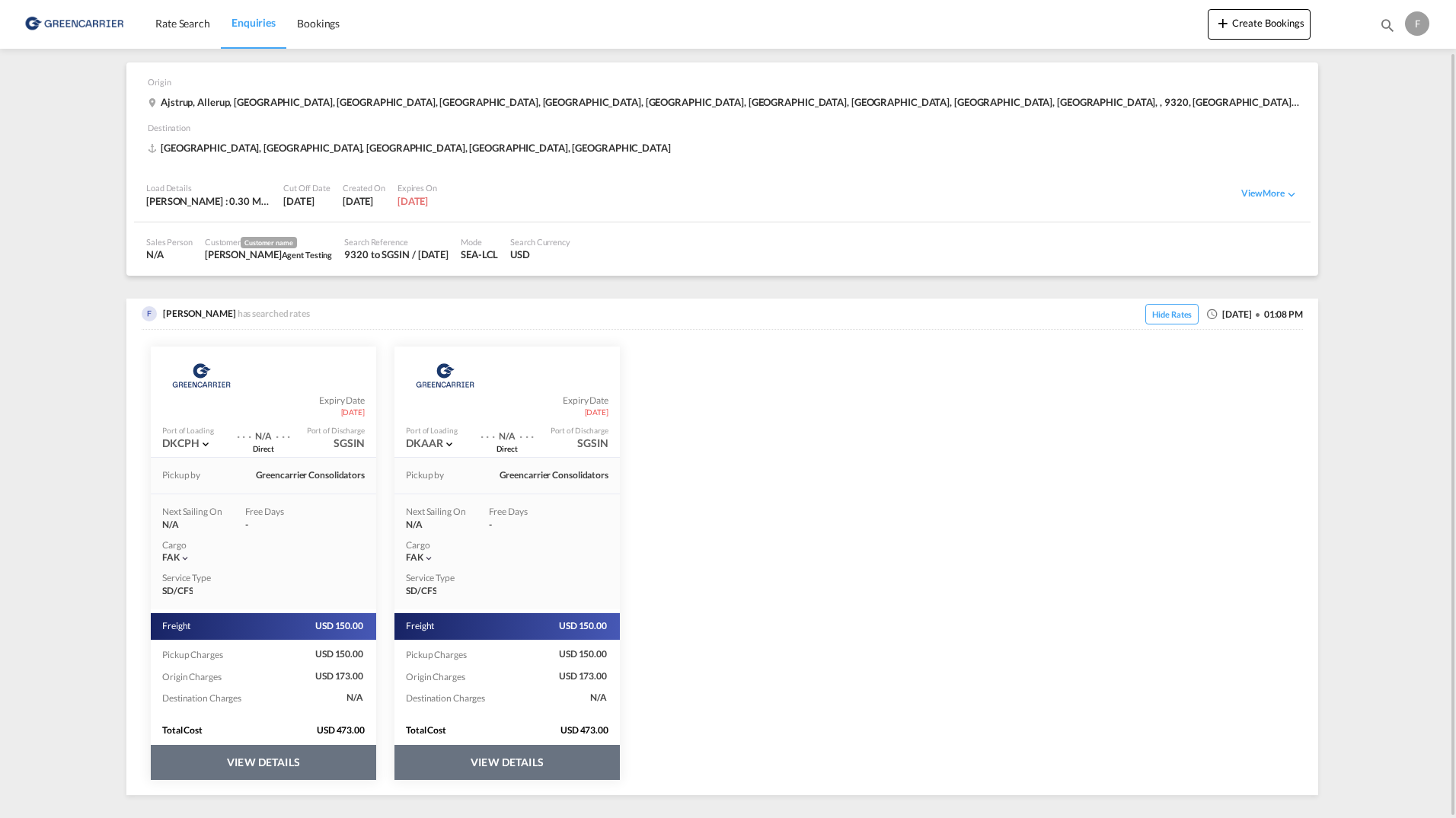
click at [279, 754] on button "VIEW DETAILS" at bounding box center [263, 762] width 225 height 35
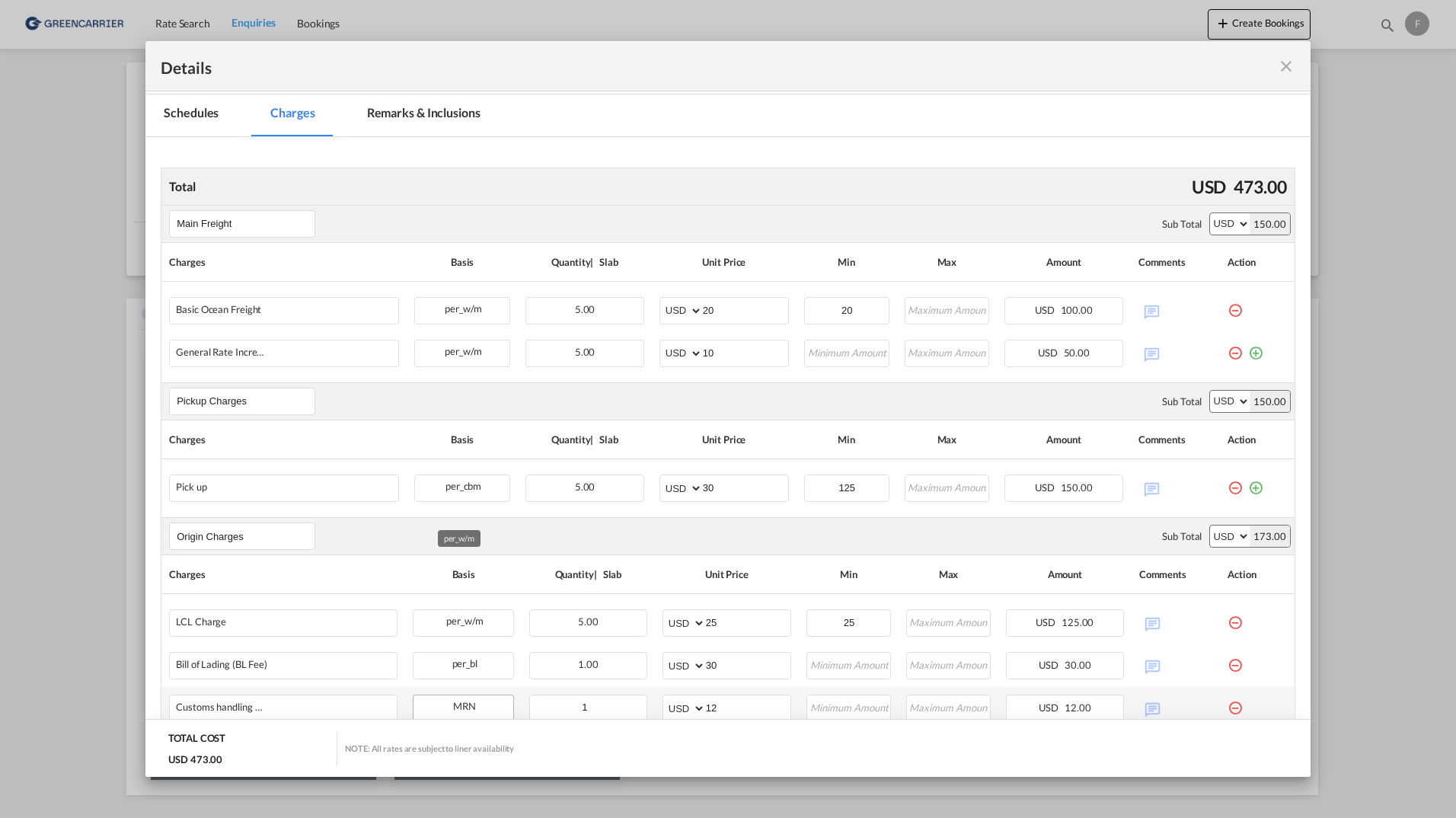
scroll to position [410, 0]
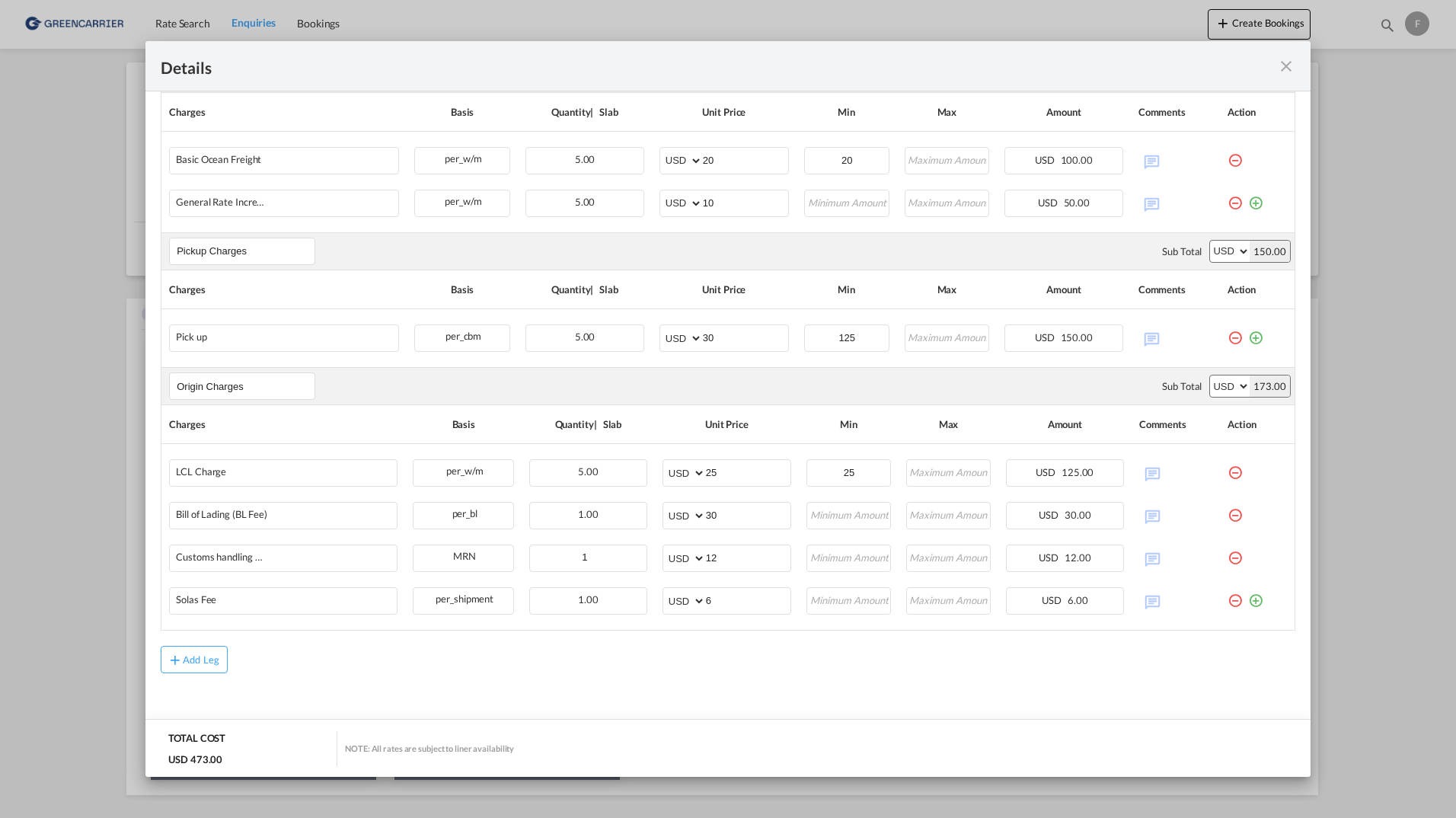
click at [1290, 67] on md-icon "icon-close fg-AAA8AD m-0 cursor" at bounding box center [1286, 66] width 18 height 18
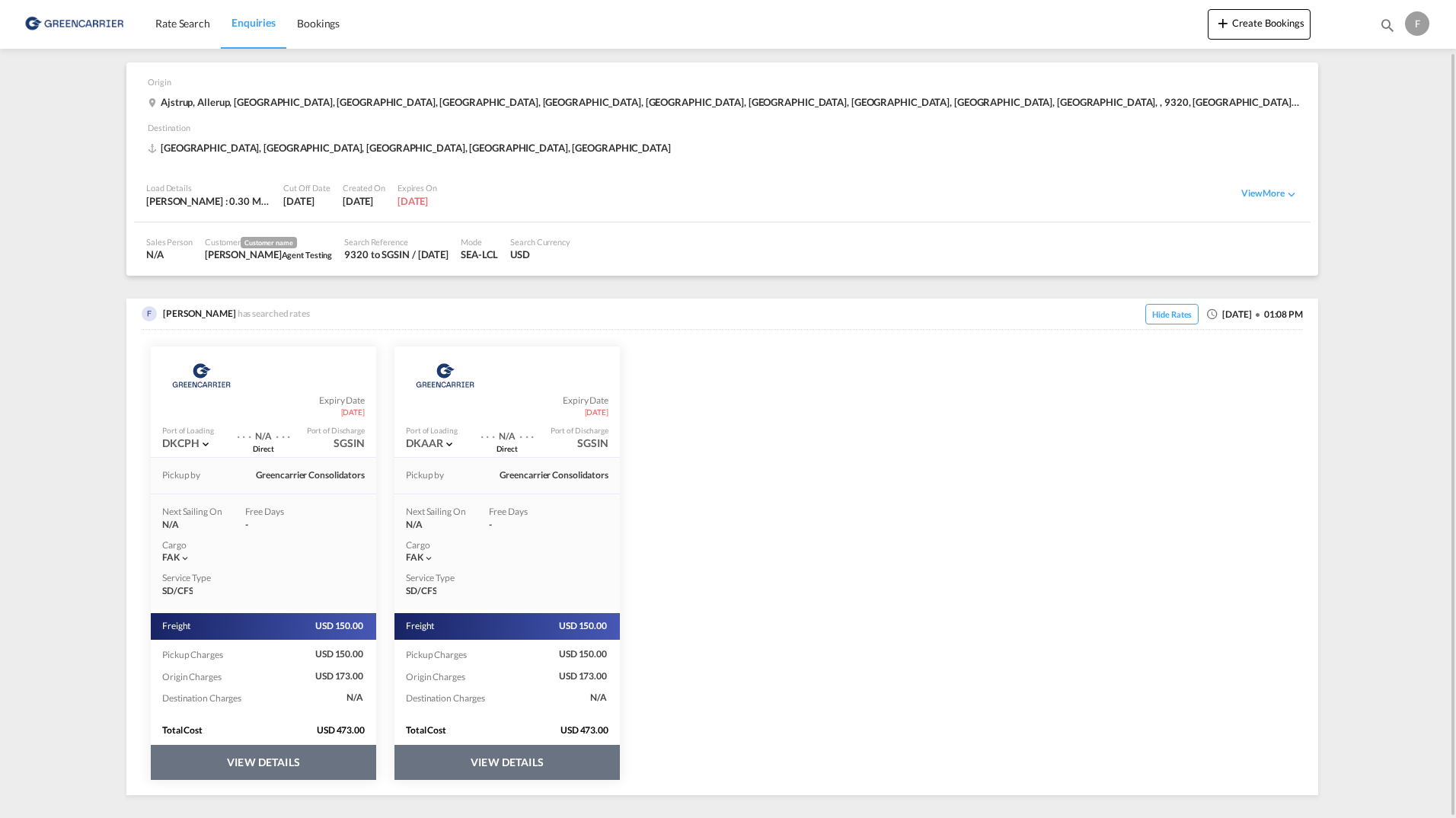
scroll to position [0, 0]
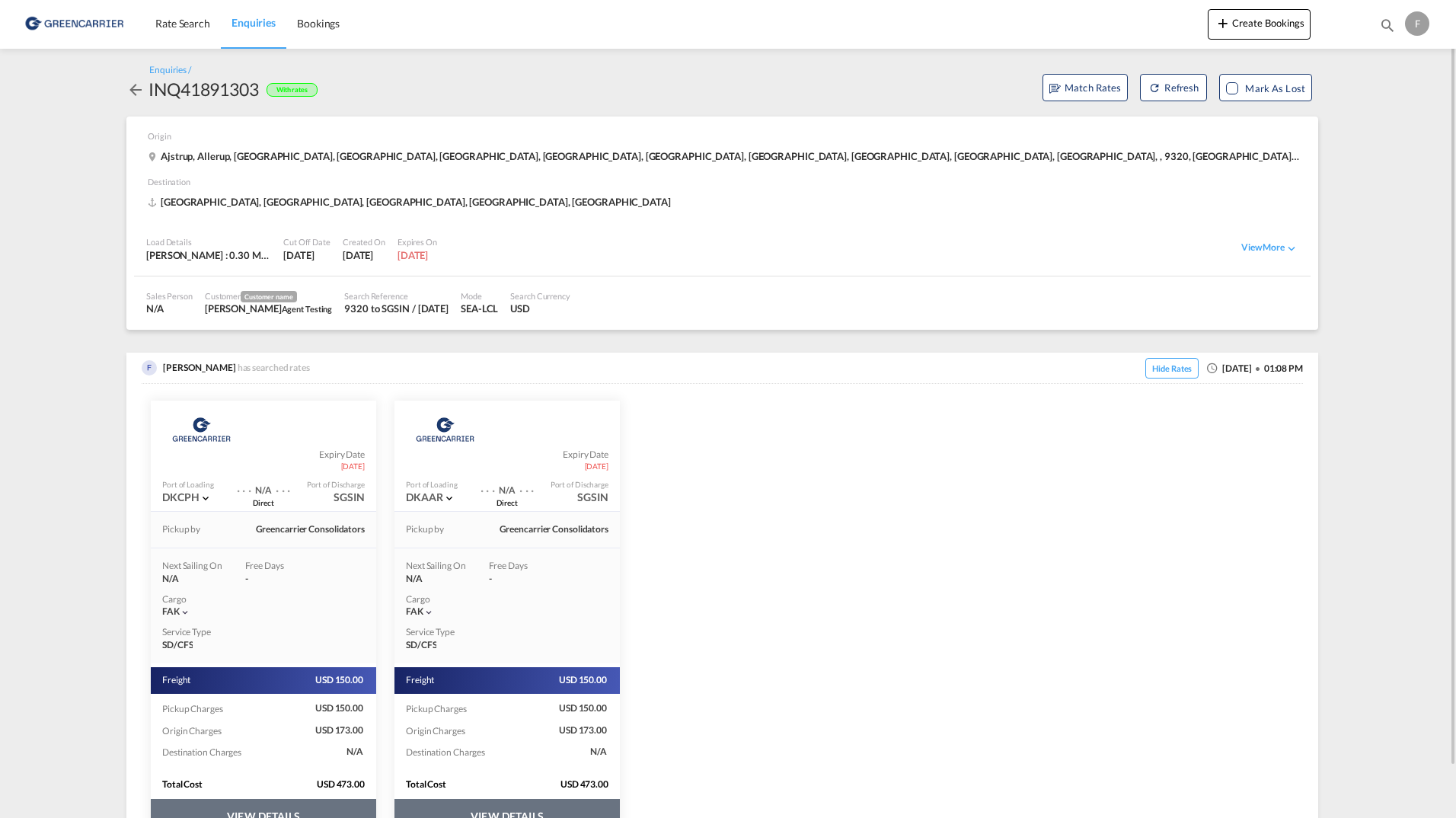
click at [1375, 151] on md-content "Rate Search Enquiries Bookings Create Bookings Bookings Enquiries F My Profile …" at bounding box center [728, 409] width 1456 height 818
click at [1275, 22] on button "Create Bookings" at bounding box center [1258, 24] width 103 height 31
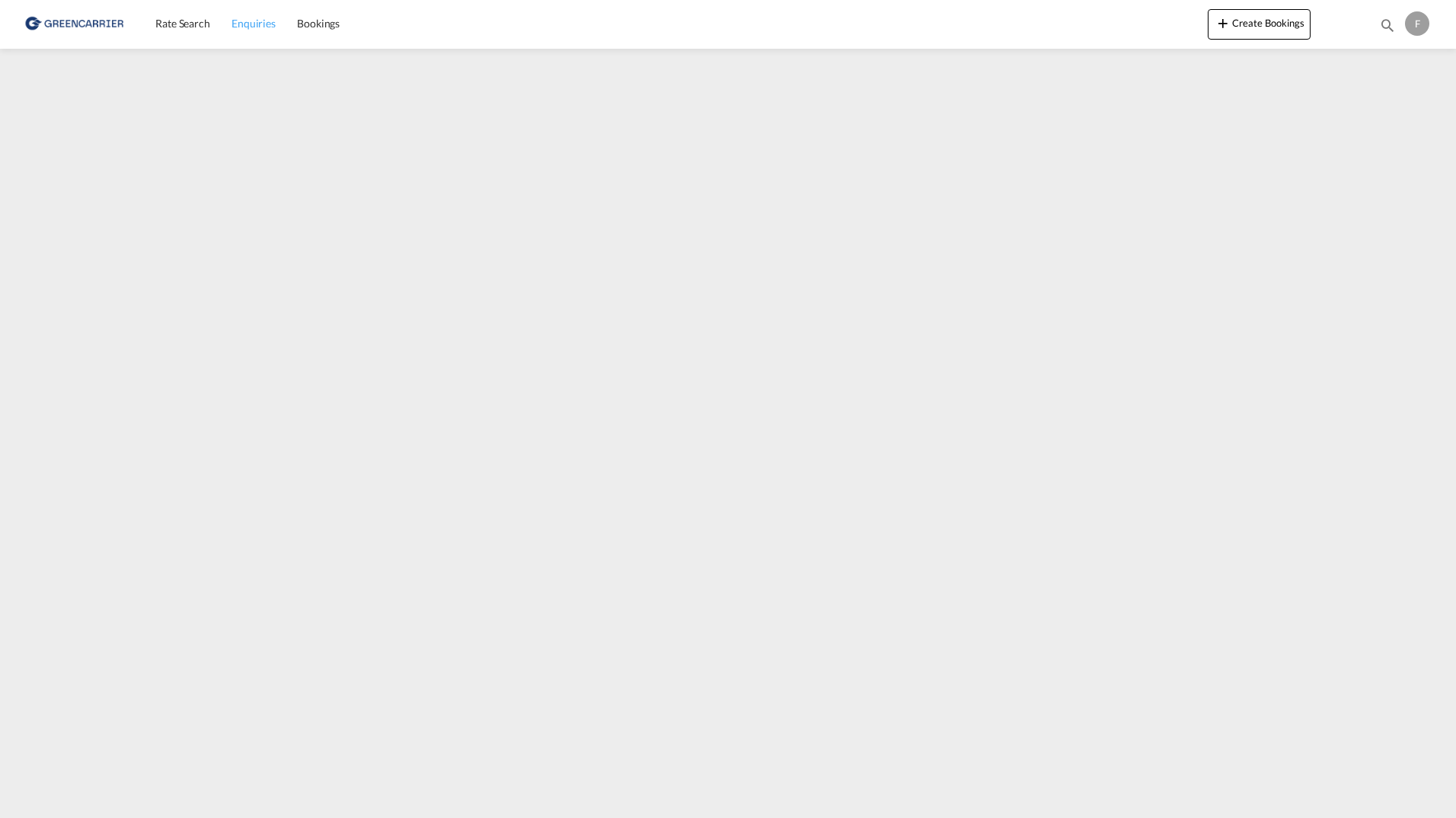
click at [231, 25] on span "Enquiries" at bounding box center [253, 23] width 44 height 13
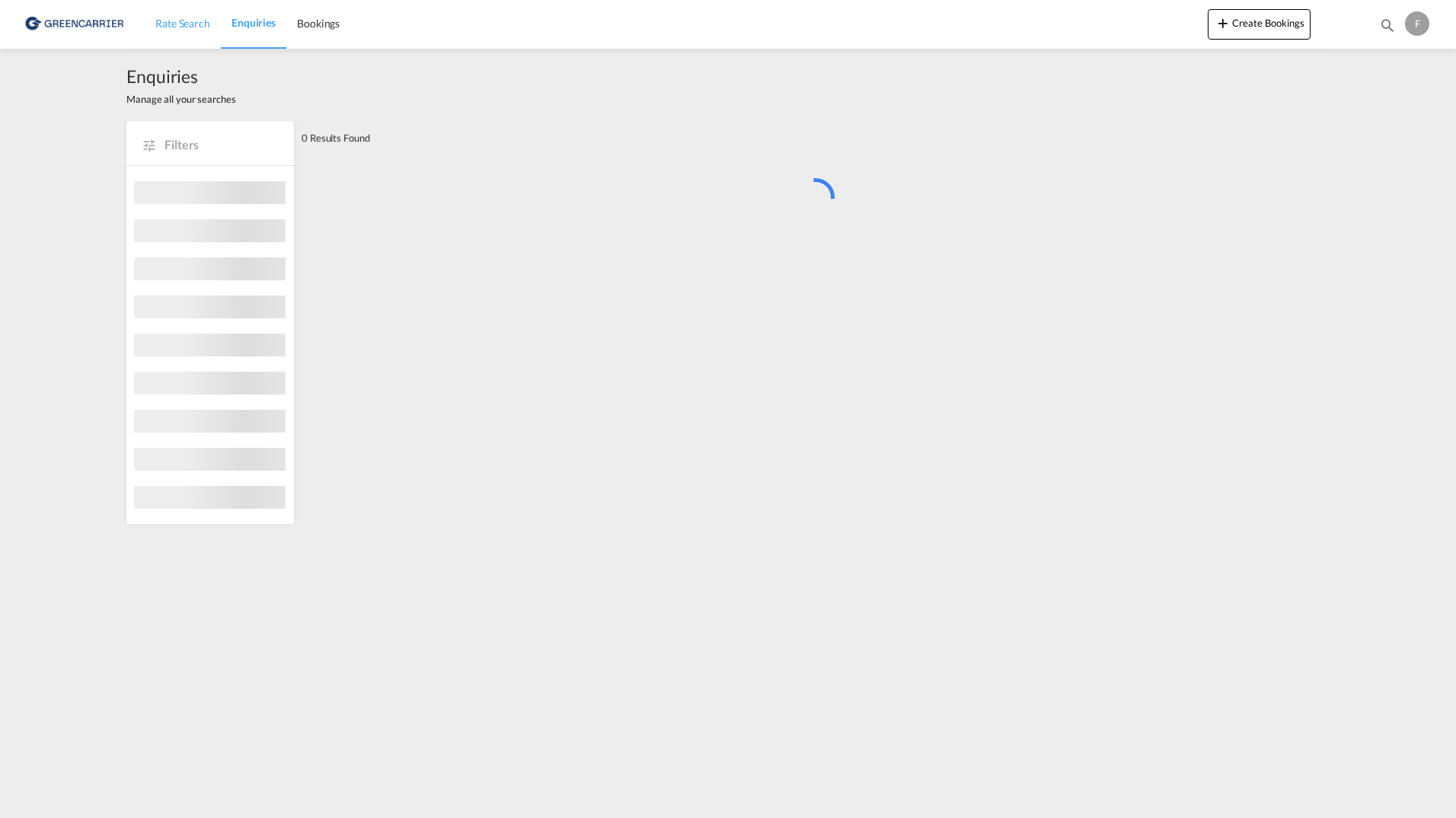
click at [177, 24] on span "Rate Search" at bounding box center [182, 23] width 54 height 13
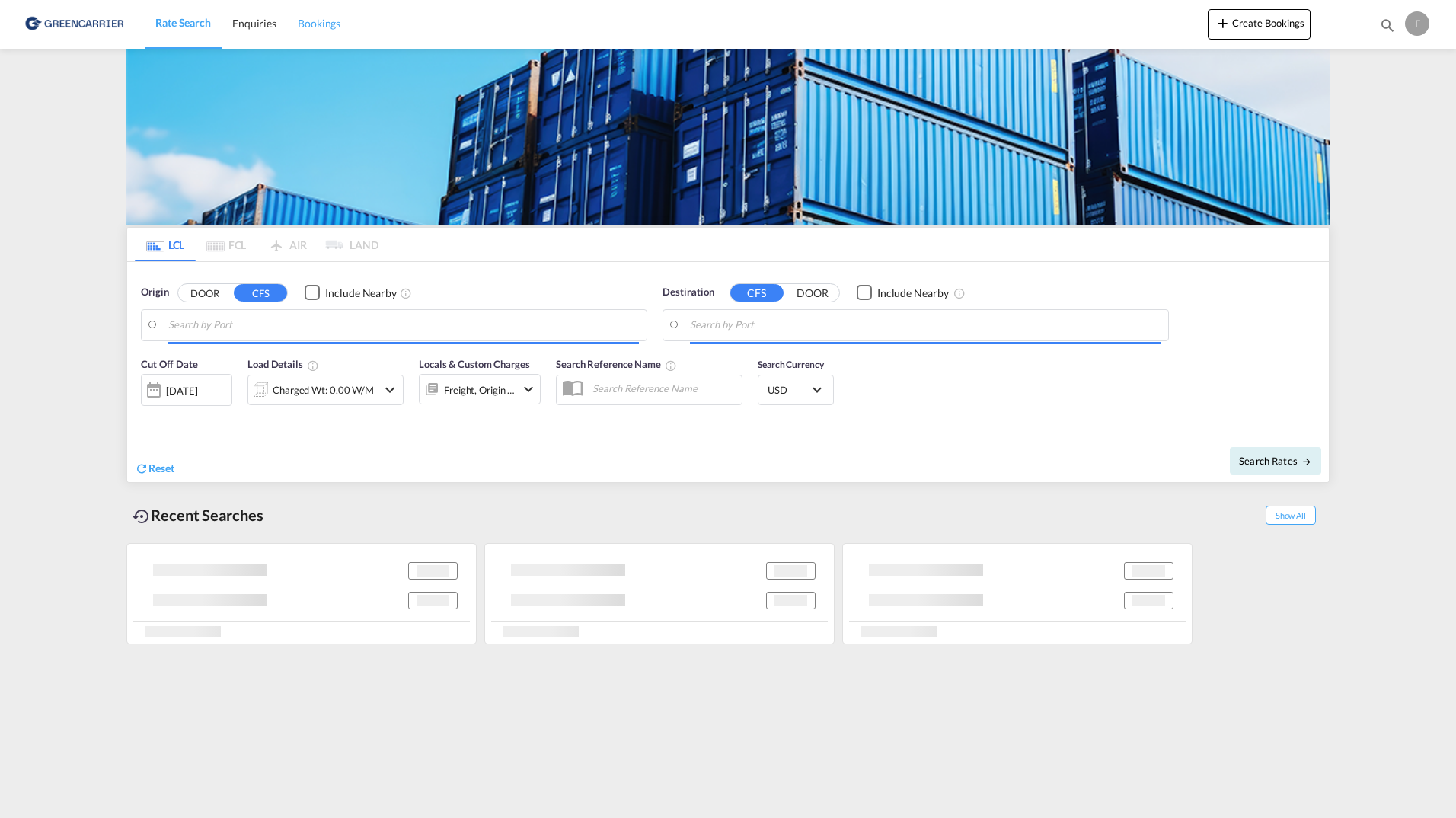
click at [330, 26] on span "Bookings" at bounding box center [318, 23] width 43 height 13
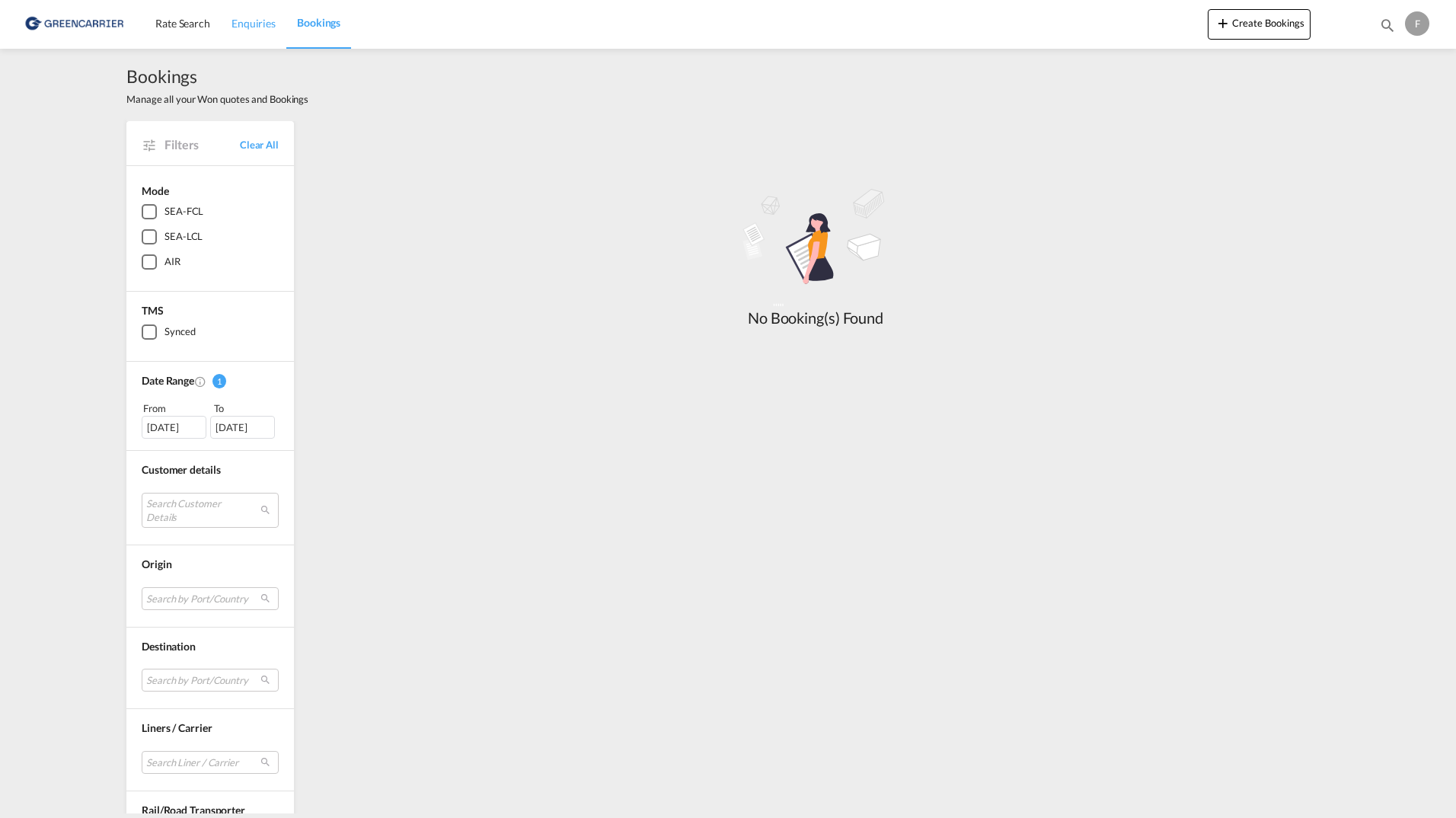
drag, startPoint x: 221, startPoint y: 35, endPoint x: 234, endPoint y: 34, distance: 13.0
click at [222, 35] on link "Enquiries" at bounding box center [253, 24] width 65 height 50
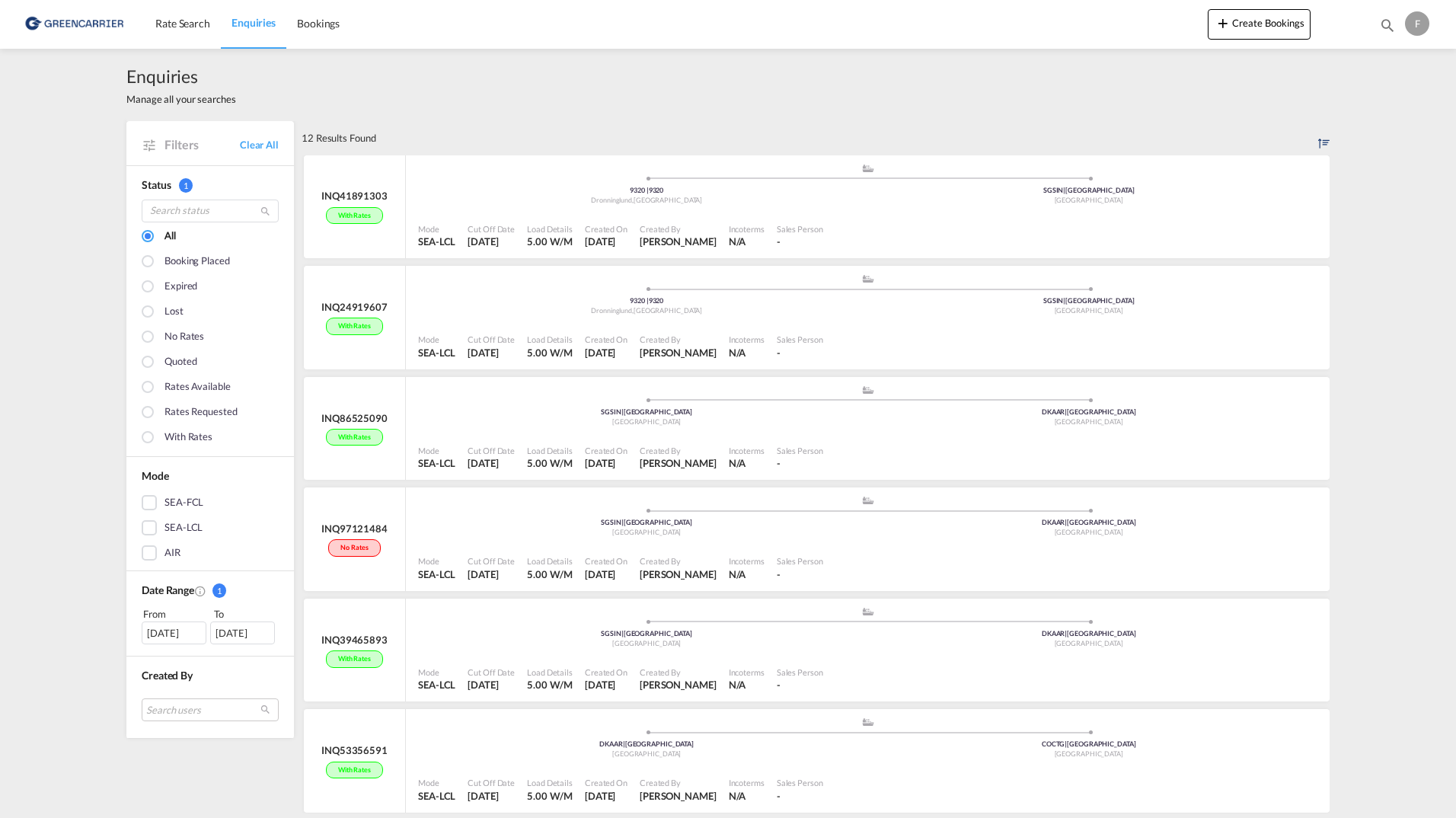
click at [282, 25] on link "Enquiries" at bounding box center [253, 24] width 65 height 50
click at [305, 25] on span "Bookings" at bounding box center [318, 23] width 43 height 13
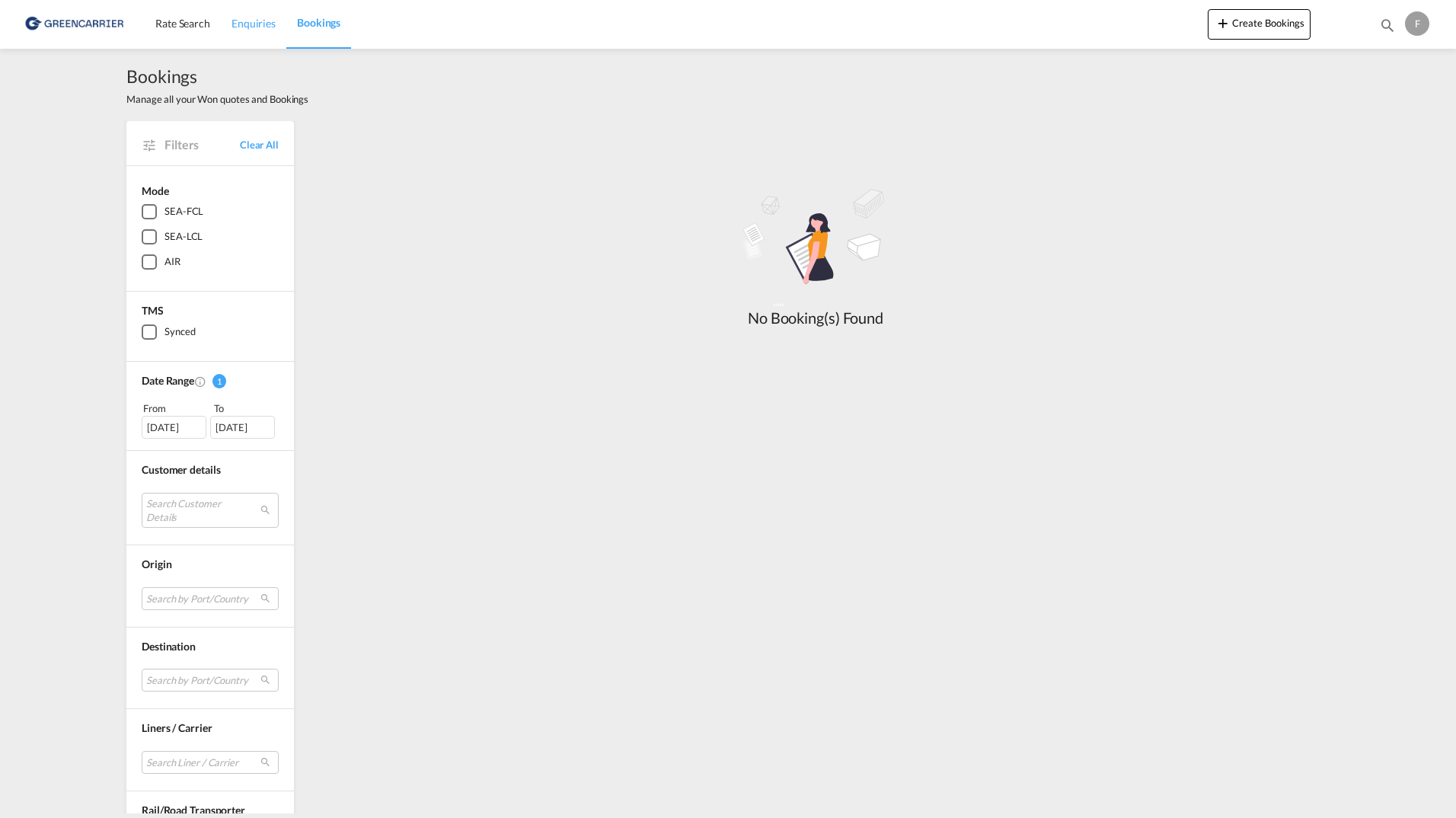
click at [267, 24] on span "Enquiries" at bounding box center [253, 23] width 44 height 13
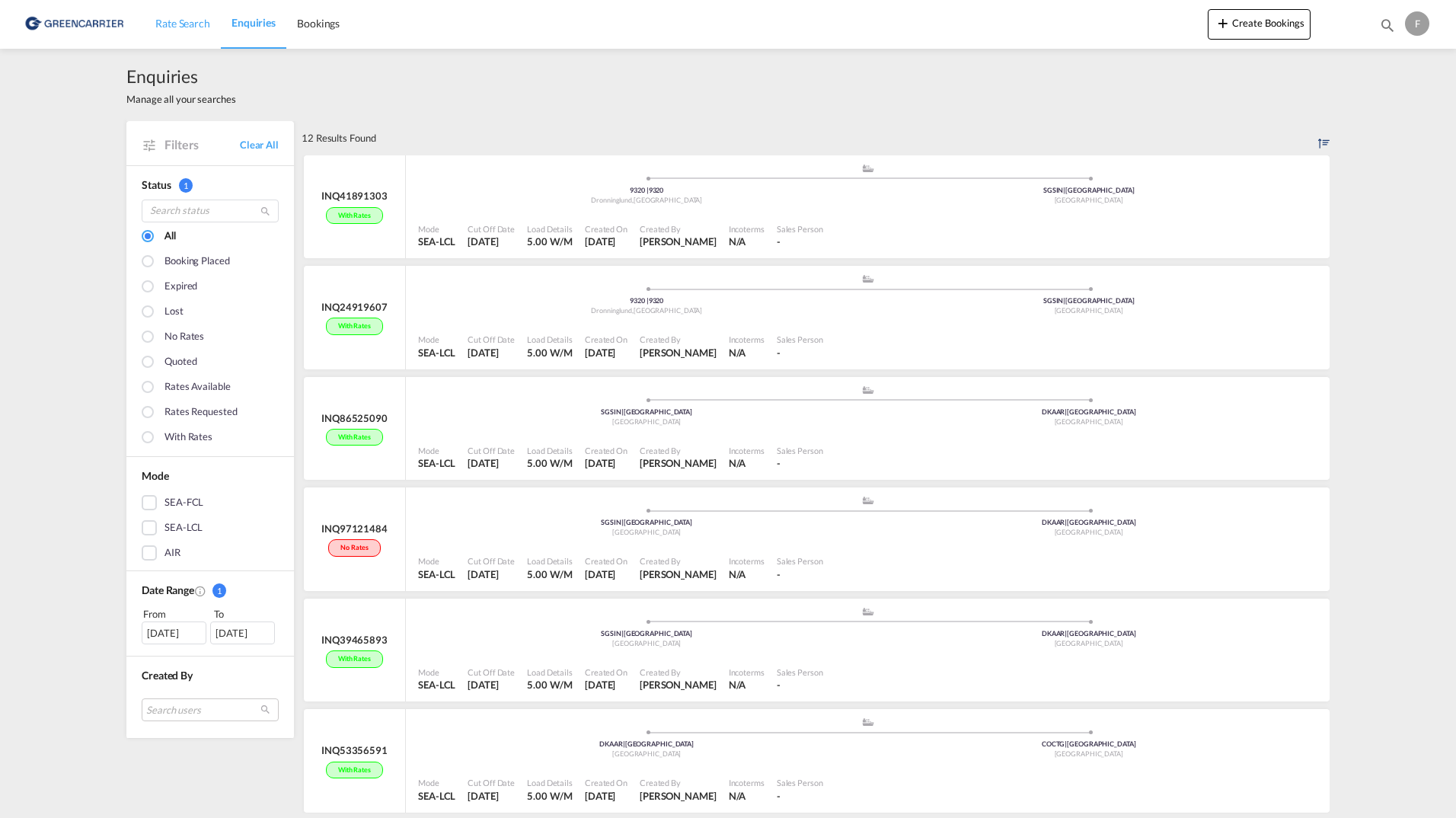
click at [178, 22] on span "Rate Search" at bounding box center [182, 23] width 54 height 13
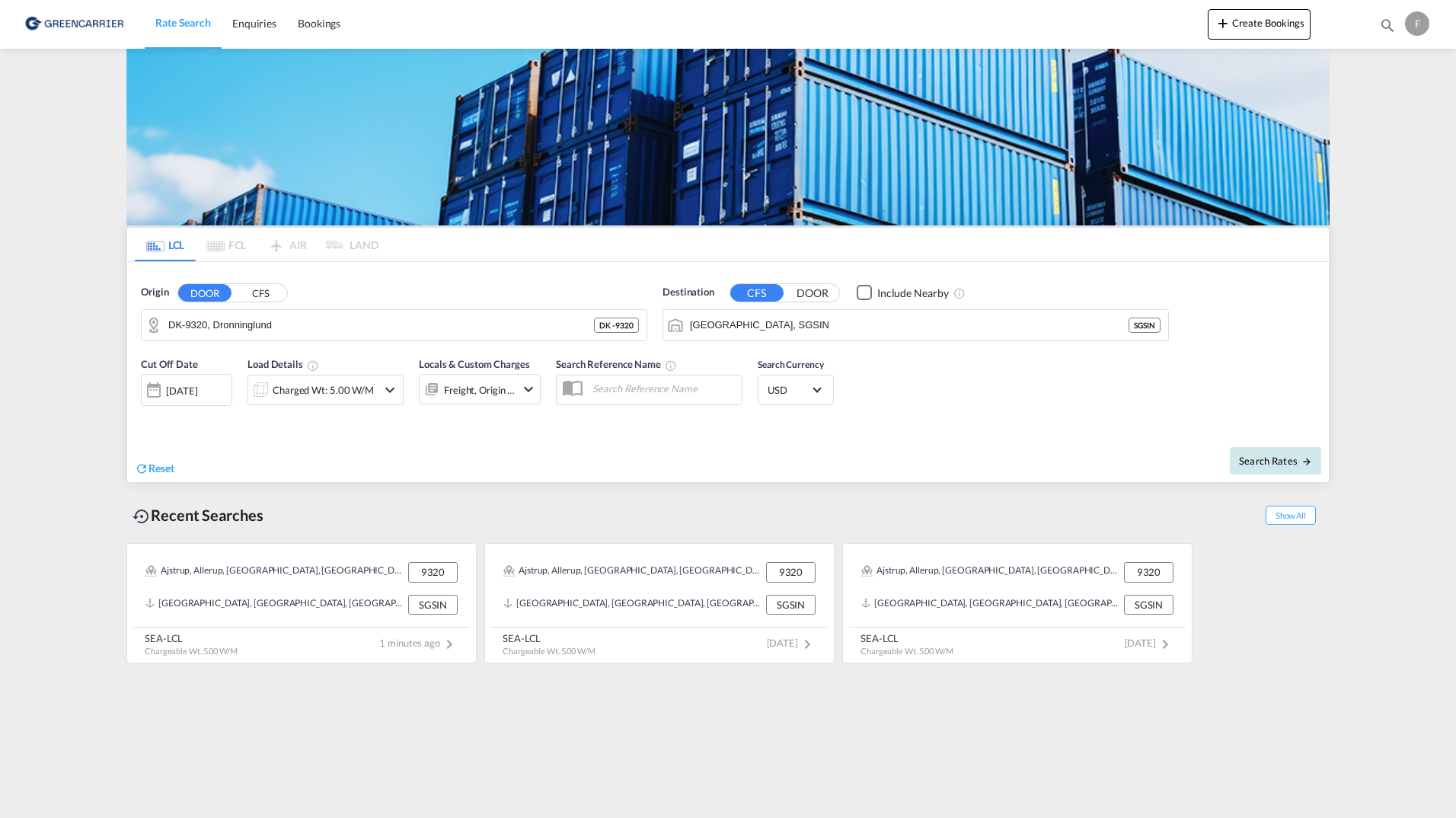
click at [1262, 463] on span "Search Rates" at bounding box center [1275, 460] width 73 height 12
type input "9320 to SGSIN / [DATE]"
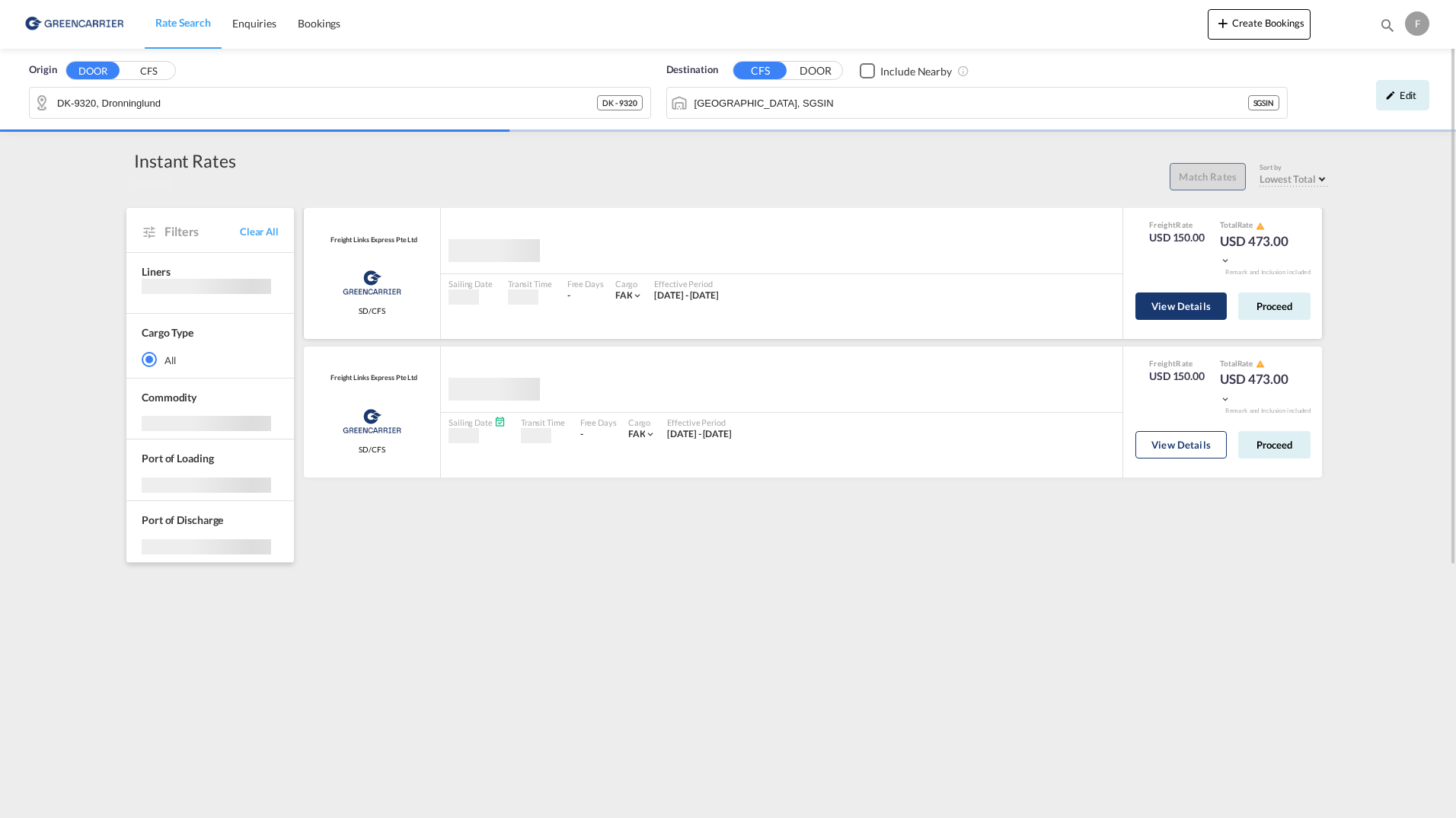
click at [1158, 301] on button "View Details" at bounding box center [1181, 306] width 92 height 27
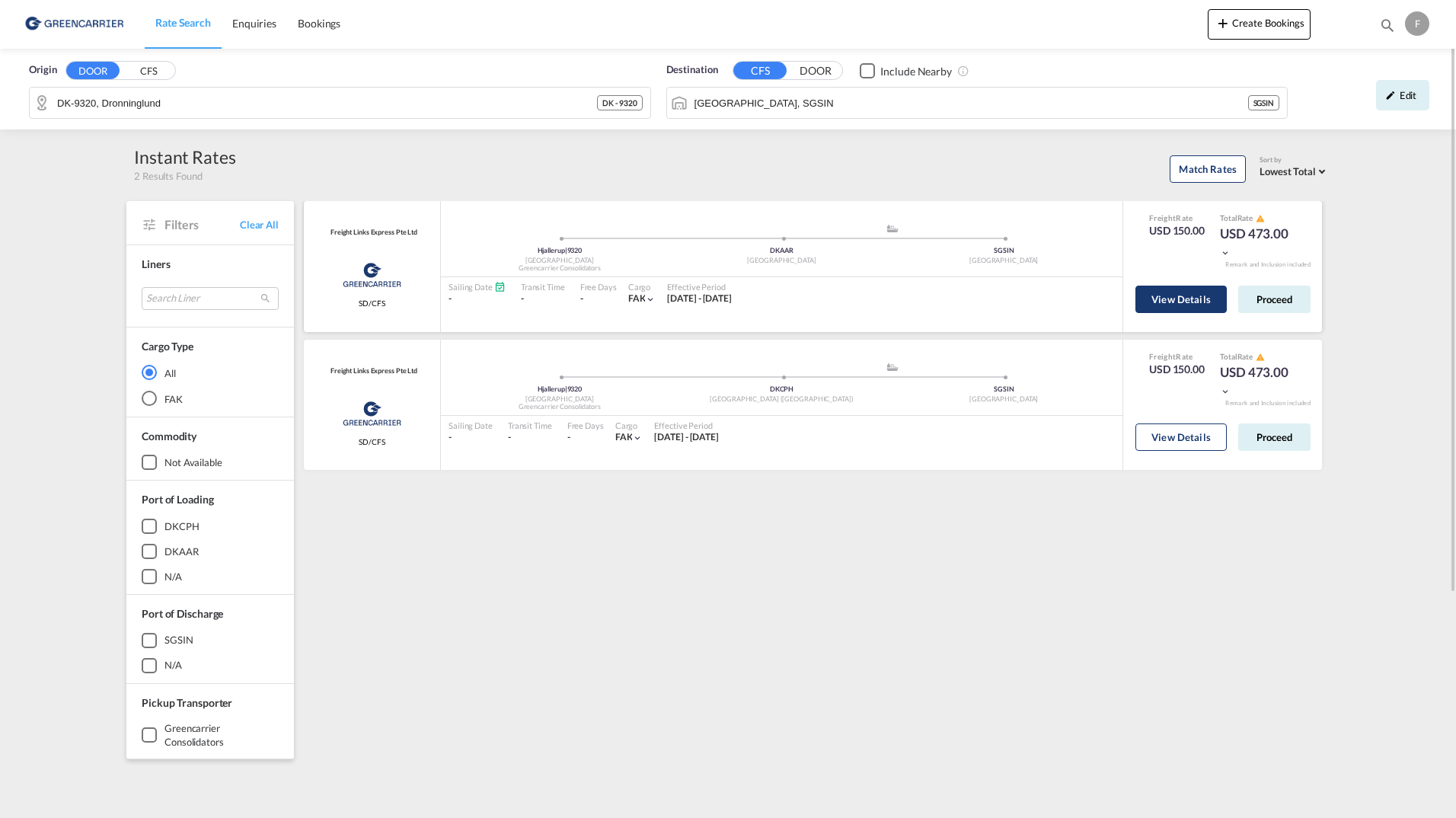
click at [1158, 310] on button "View Details" at bounding box center [1181, 299] width 92 height 27
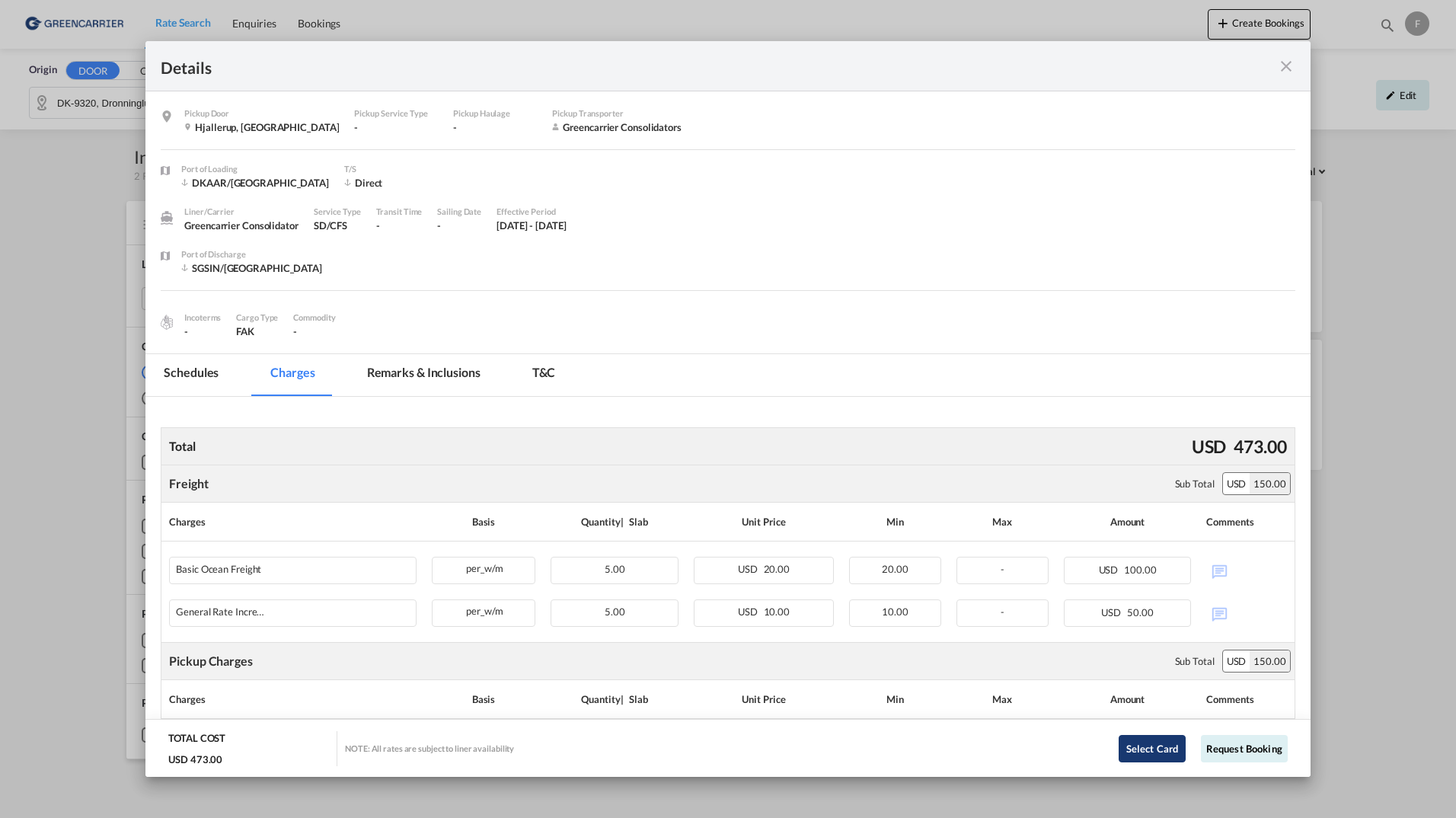
click at [1149, 751] on button "Select Card" at bounding box center [1152, 748] width 67 height 27
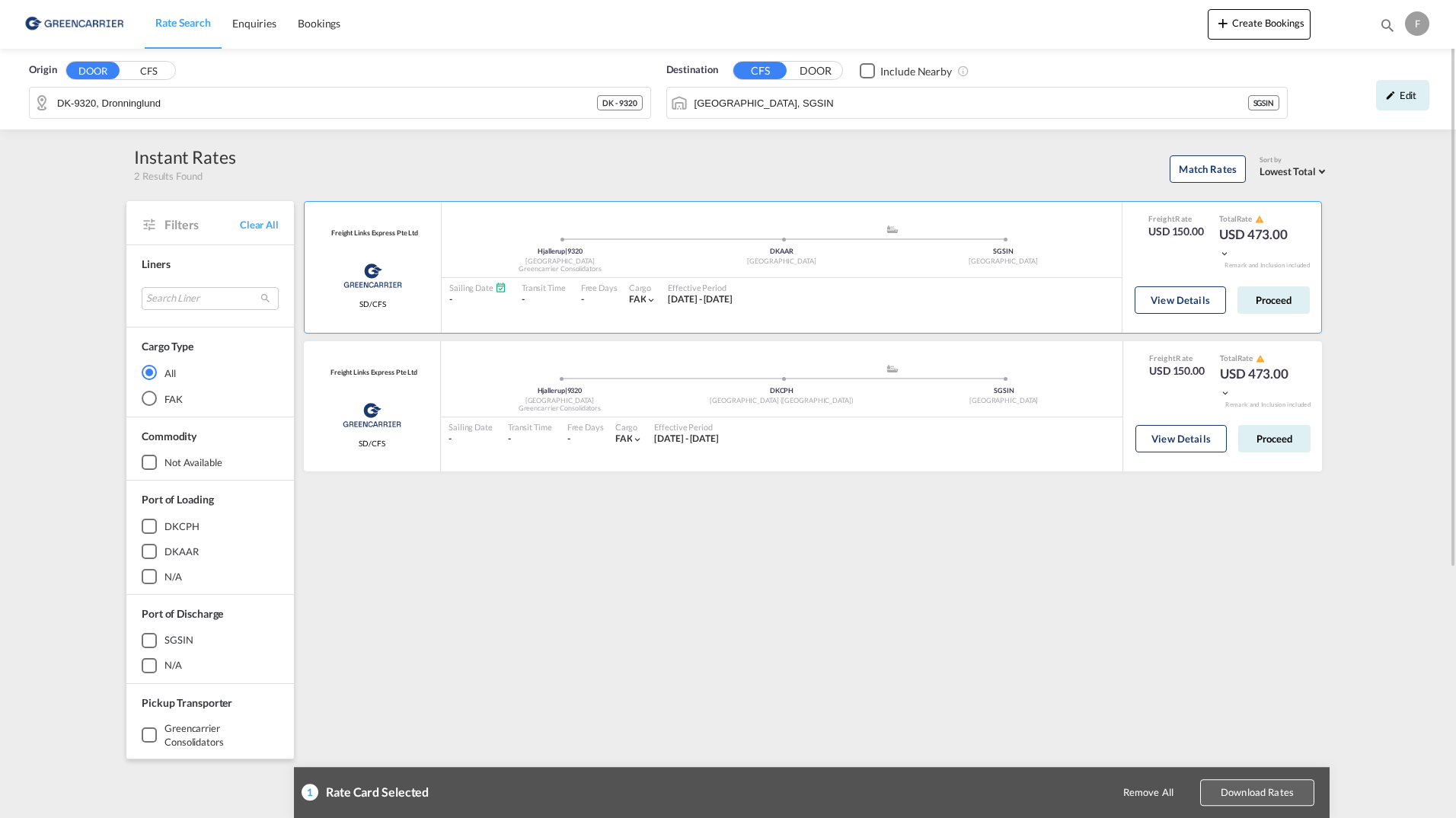
click at [1265, 787] on button "Download Rates" at bounding box center [1257, 792] width 114 height 26
click at [950, 591] on div "Freight Links Express Pte Ltd Greencarrier Consolidator SD/CFS added by you Hja…" at bounding box center [815, 657] width 1028 height 913
click at [1275, 28] on button "Create Bookings" at bounding box center [1258, 24] width 103 height 31
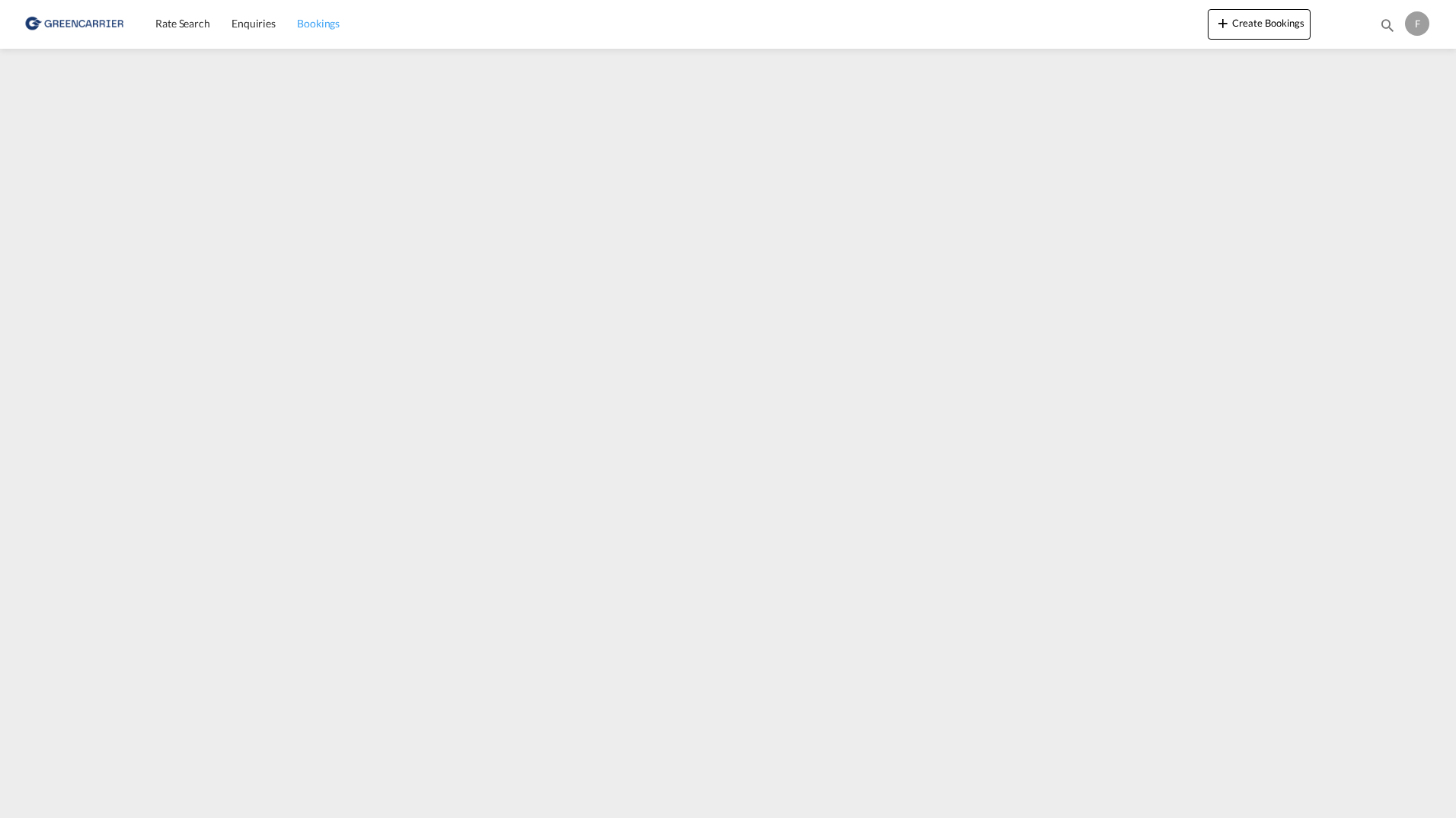
click at [335, 24] on span "Bookings" at bounding box center [318, 23] width 43 height 13
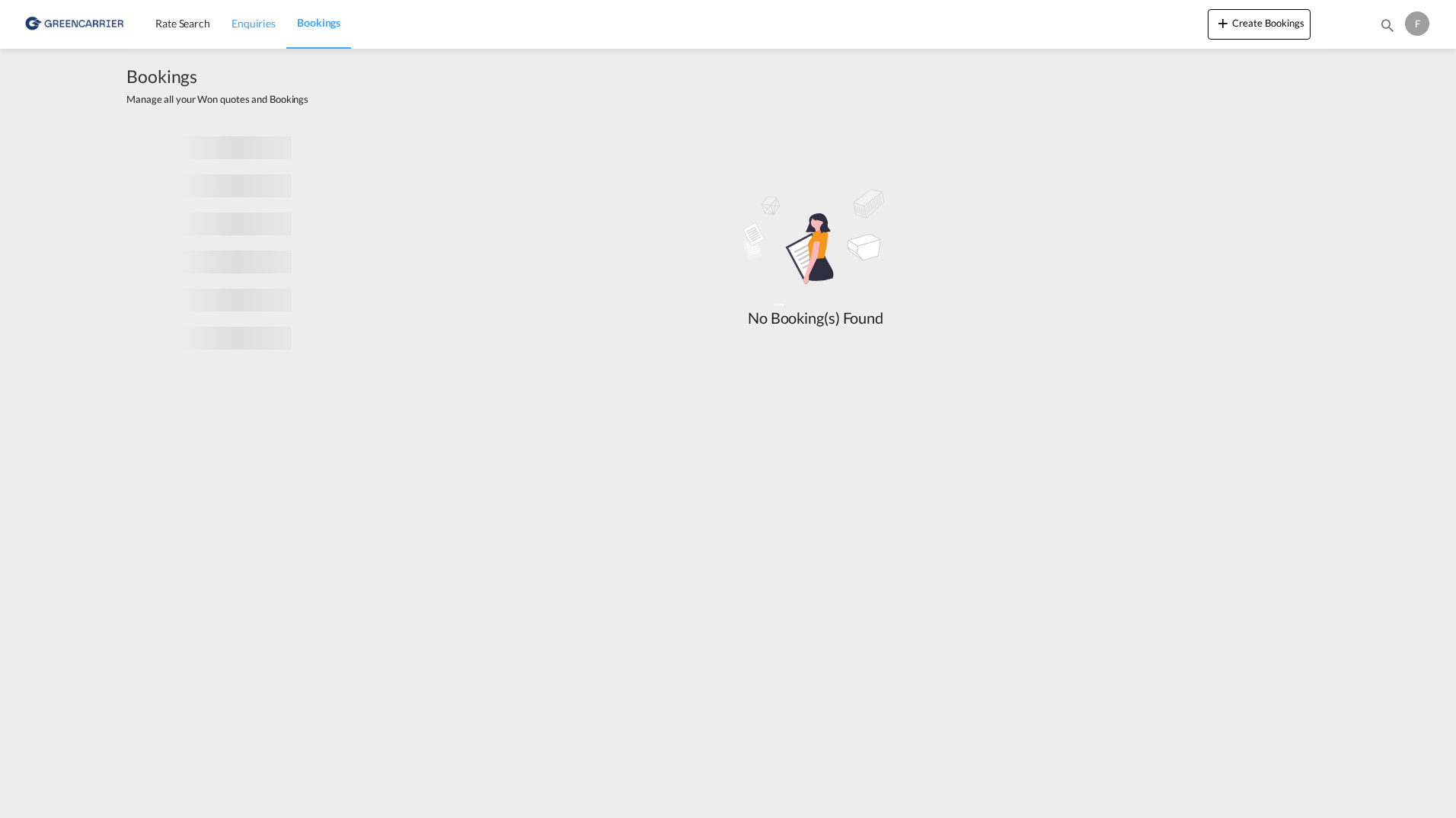
click at [268, 24] on span "Enquiries" at bounding box center [253, 23] width 44 height 13
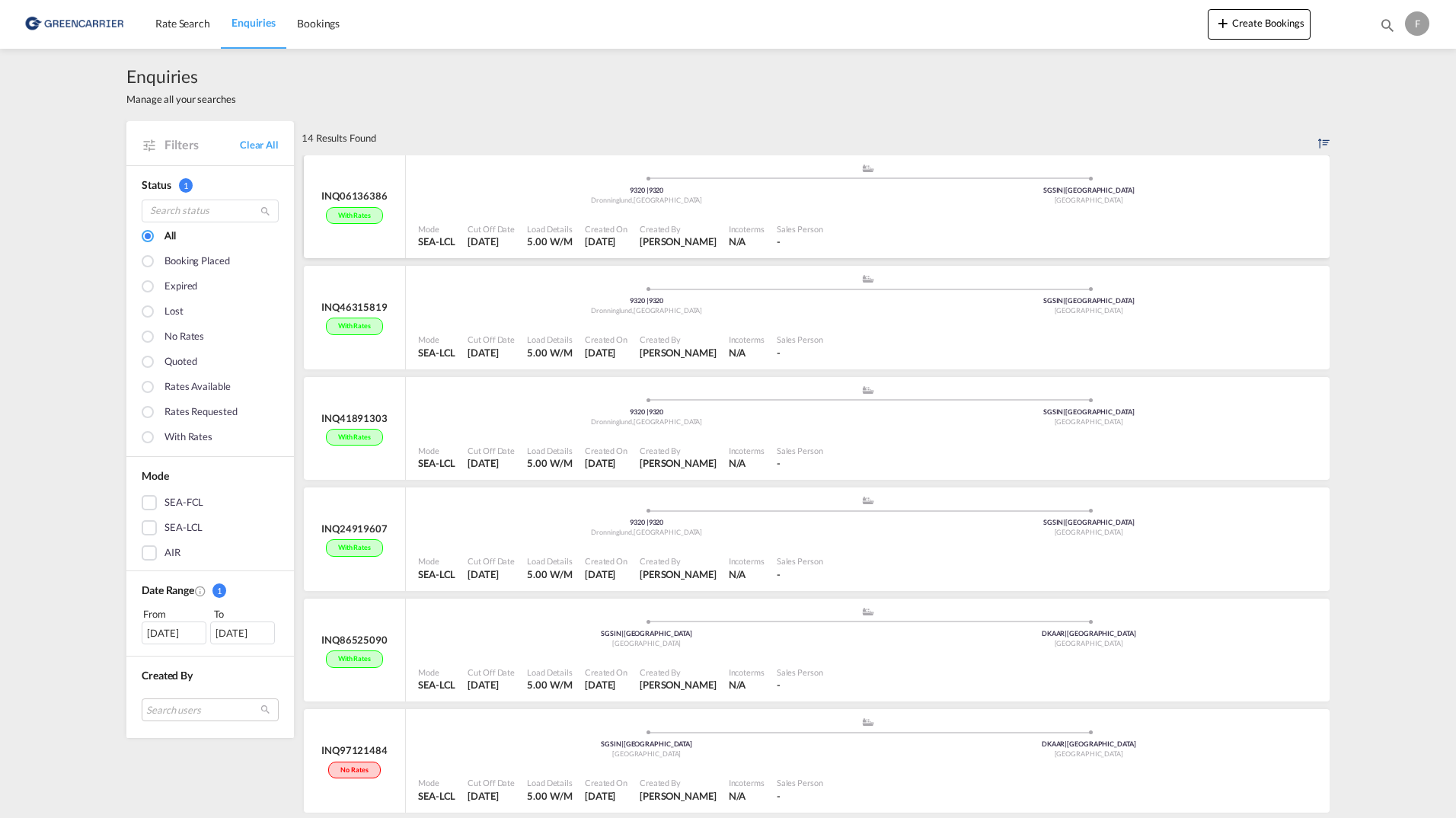
click at [471, 177] on span at bounding box center [647, 179] width 443 height 4
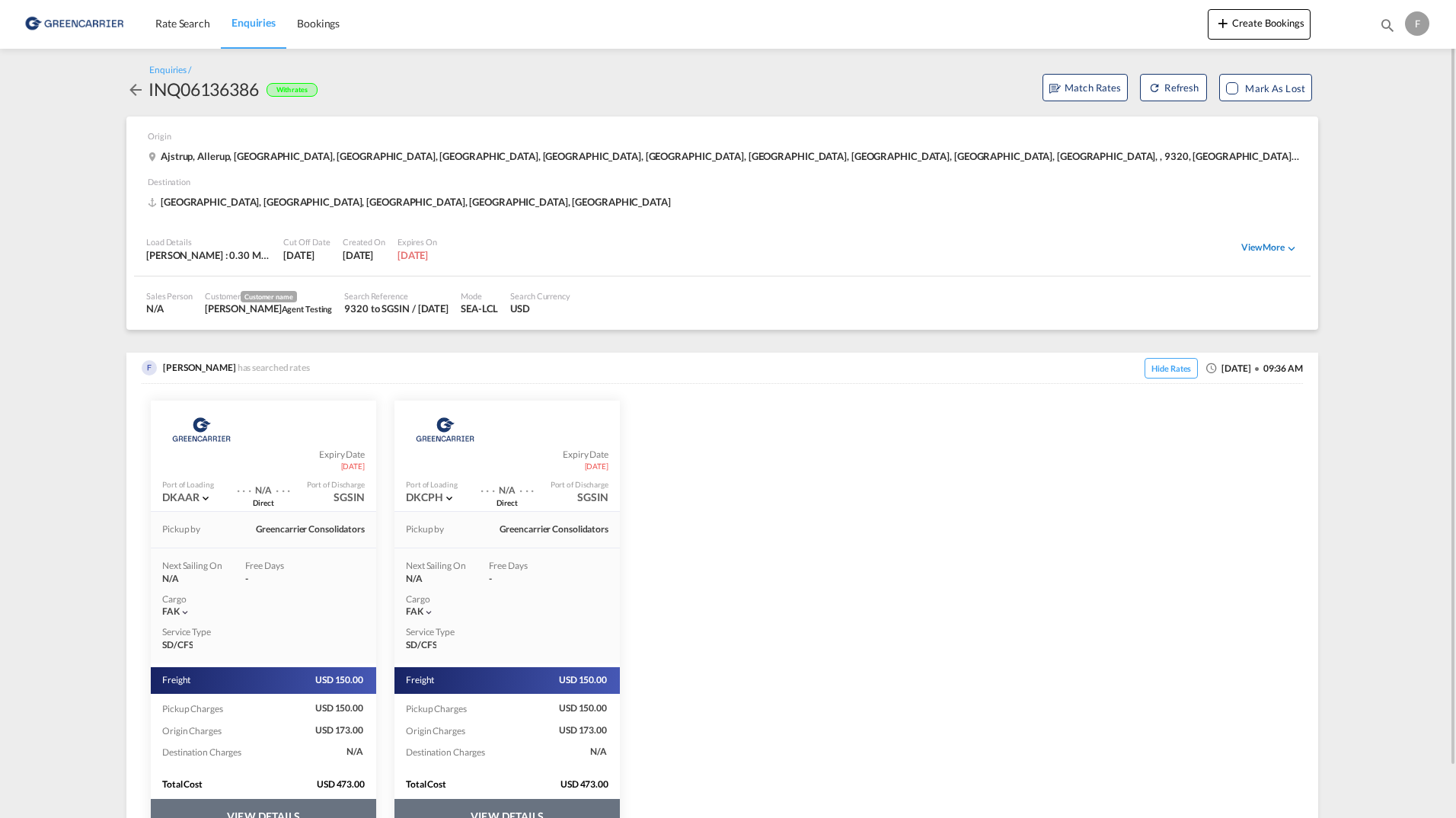
click at [1262, 246] on div "View More" at bounding box center [1269, 248] width 57 height 14
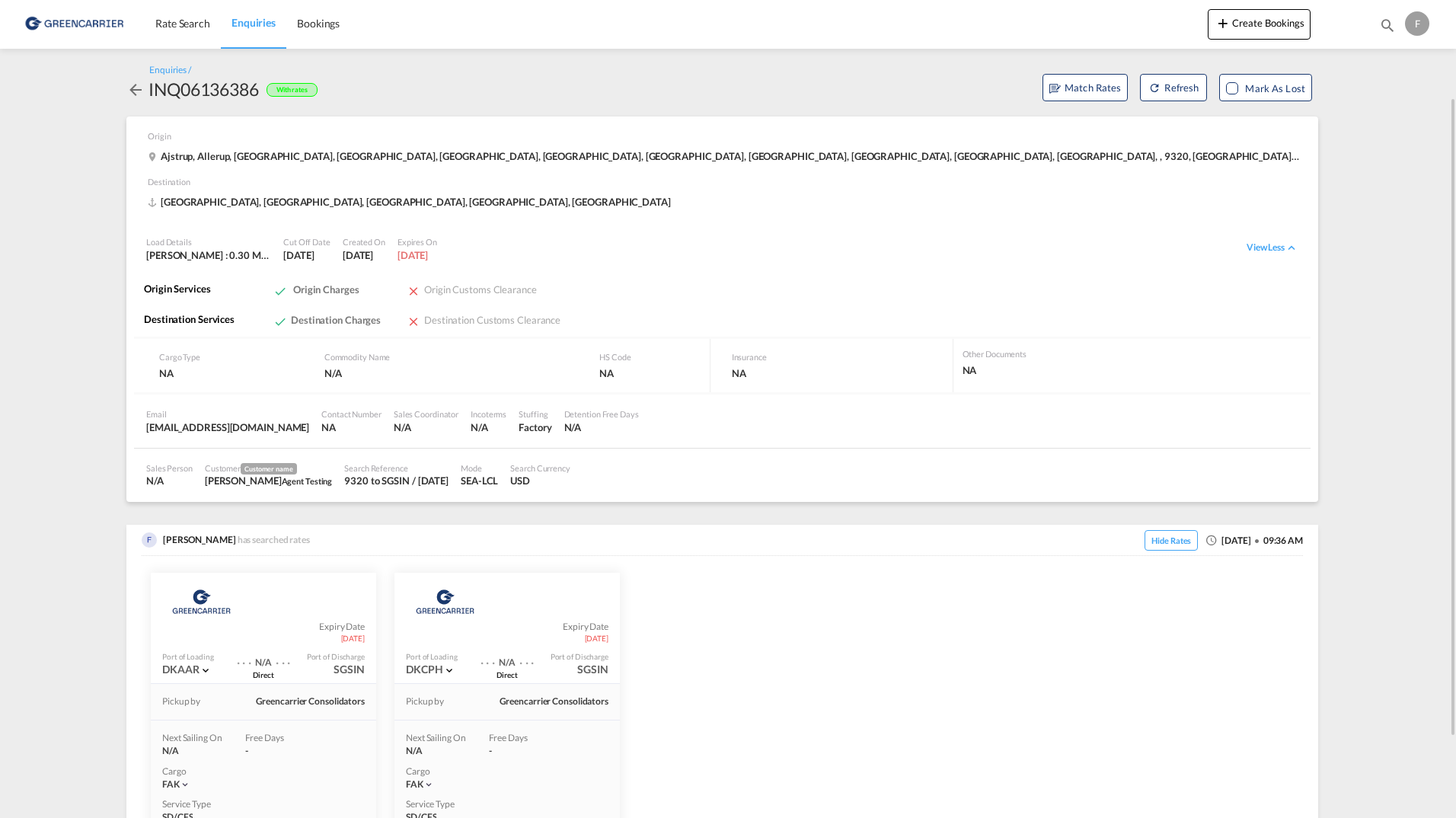
scroll to position [226, 0]
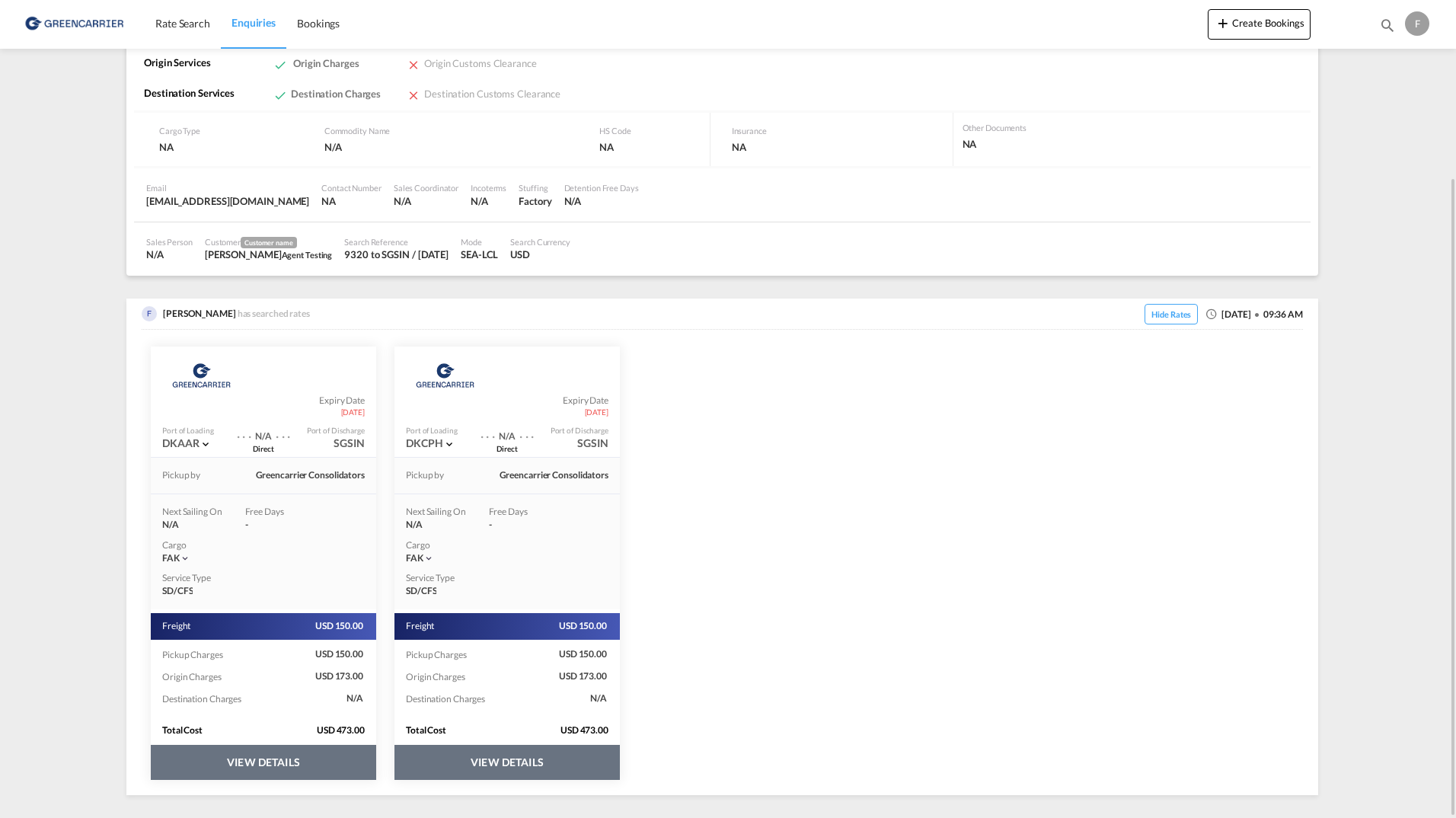
click at [302, 606] on div "Next Sailing On N/A Free Days View - Cargo FAK | Service Type SD/CFS" at bounding box center [263, 551] width 225 height 116
click at [290, 756] on button "VIEW DETAILS" at bounding box center [263, 762] width 225 height 35
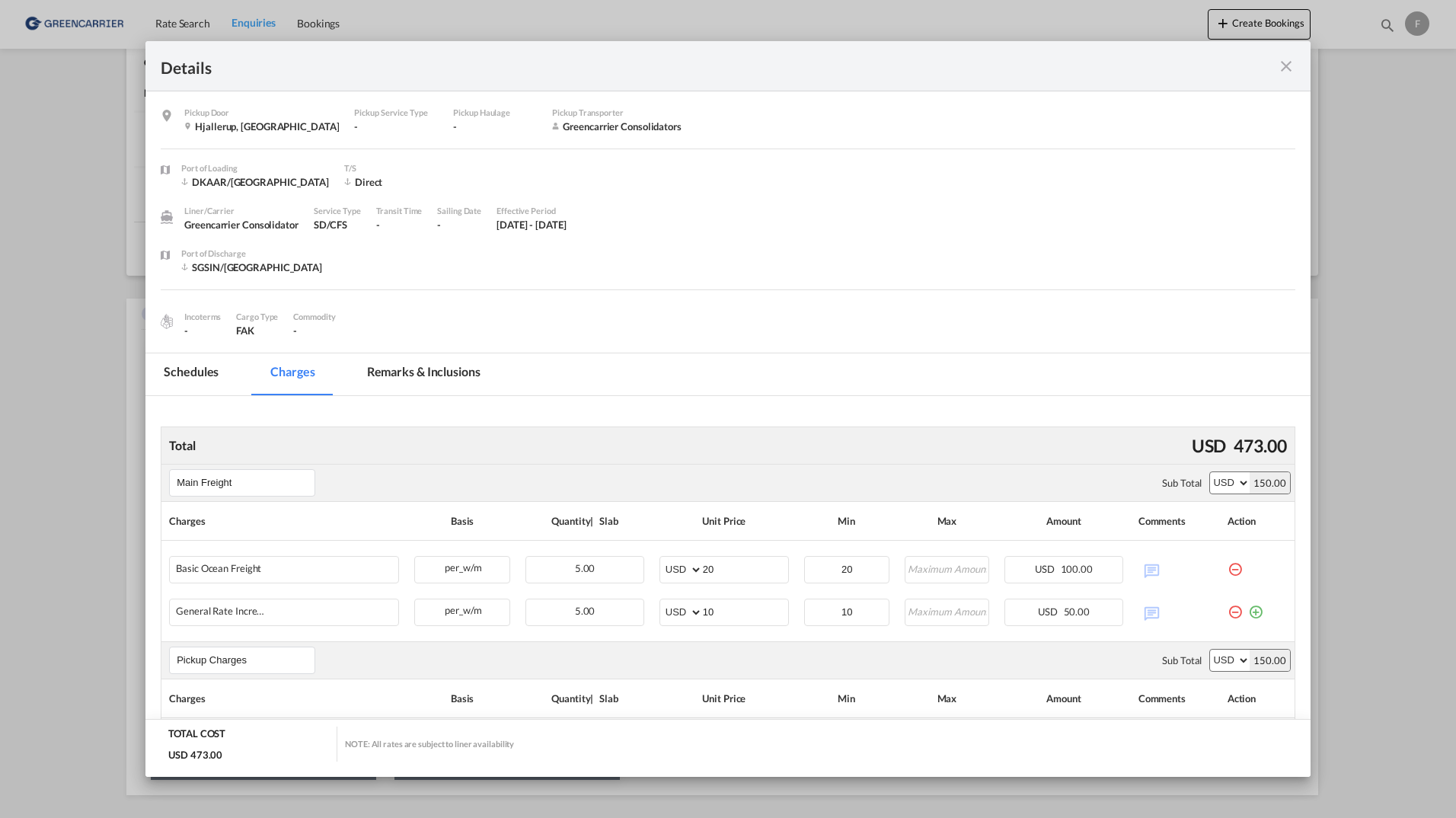
scroll to position [0, 0]
click at [1284, 62] on md-icon "icon-close fg-AAA8AD m-0 cursor" at bounding box center [1286, 66] width 18 height 18
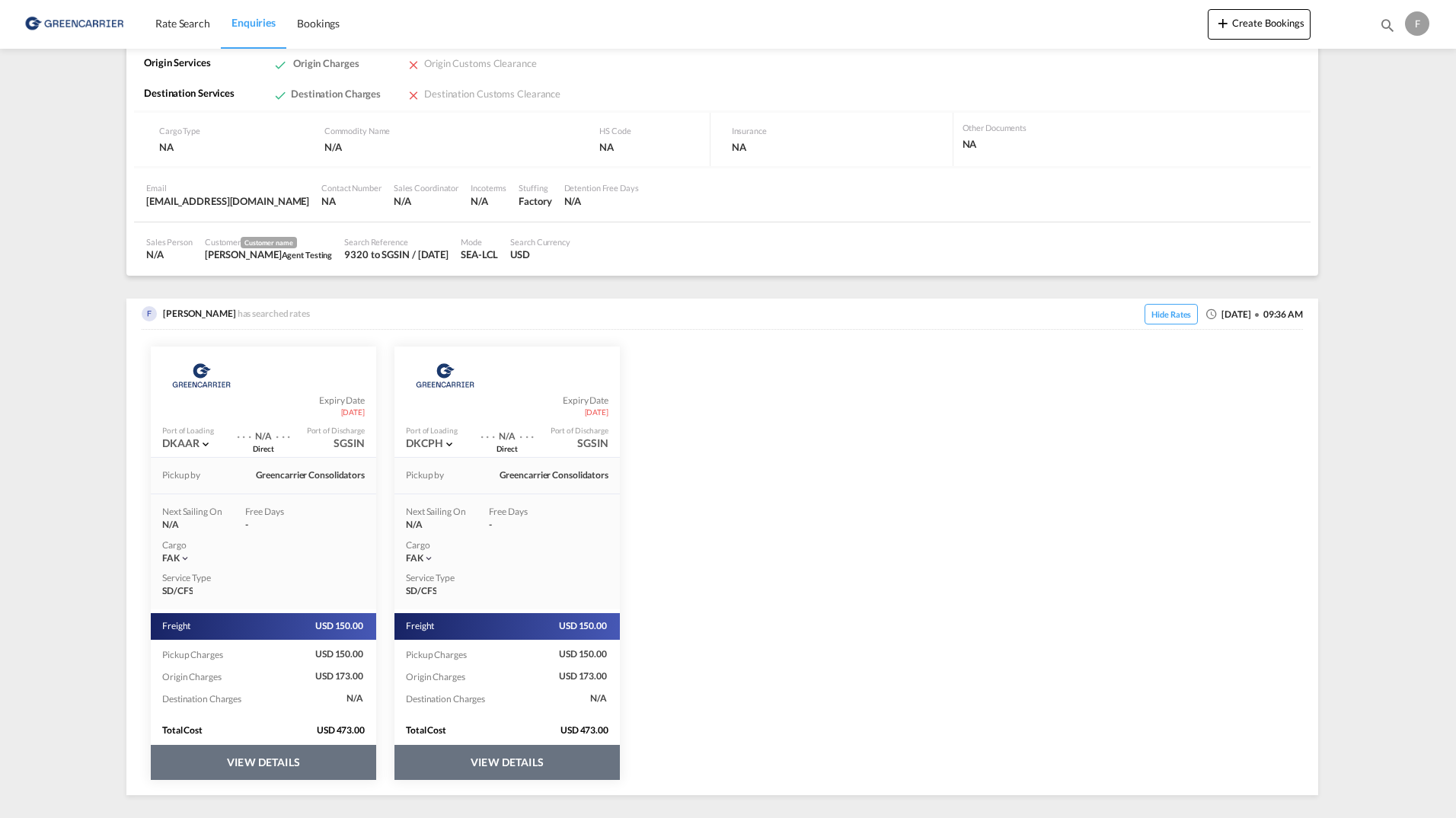
click at [1362, 156] on div "Details Pickup Door Hjallerup, [GEOGRAPHIC_DATA] Pickup Service Type - Pickup H…" at bounding box center [728, 409] width 1456 height 818
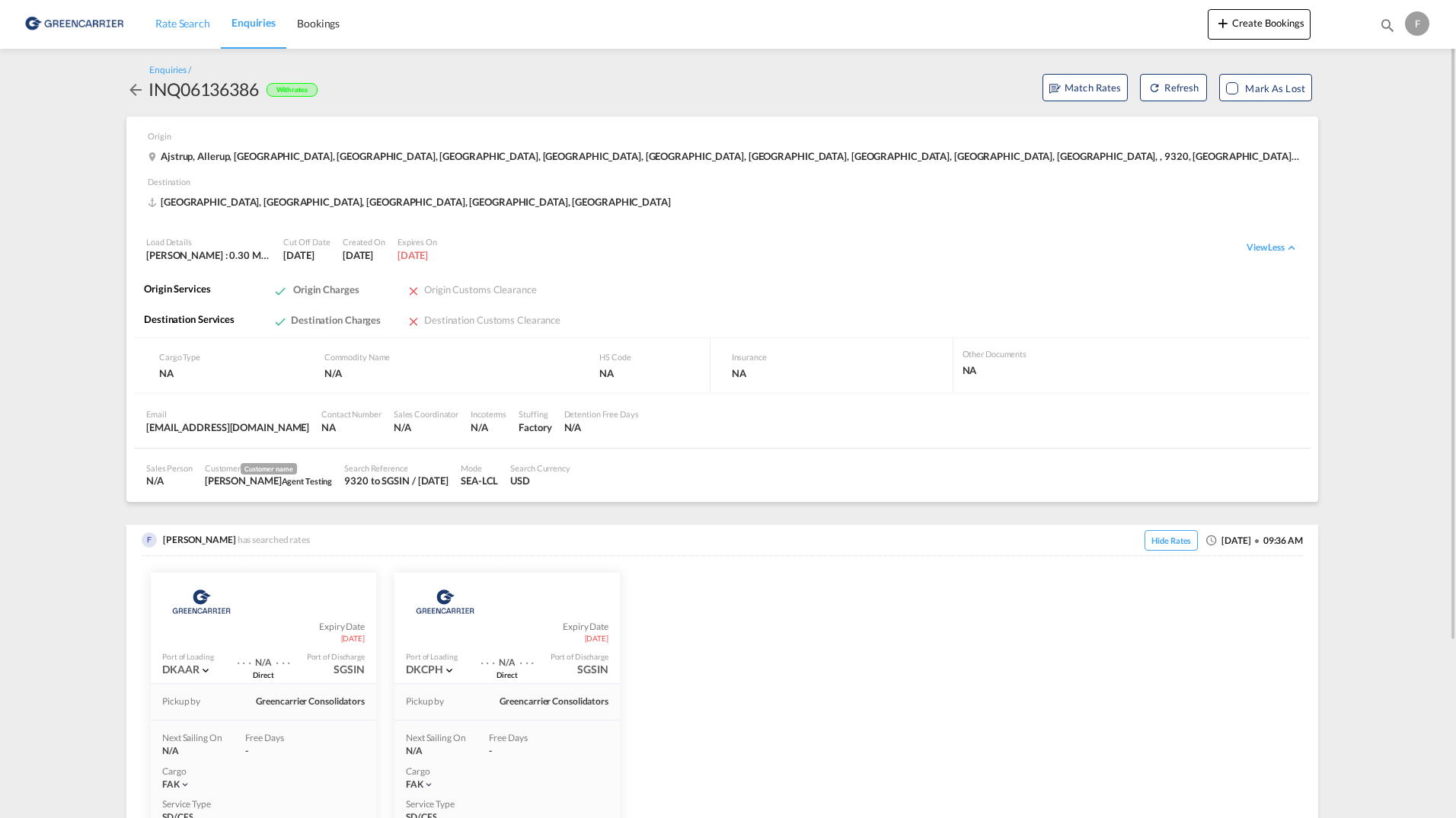
click at [212, 13] on link "Rate Search" at bounding box center [183, 24] width 76 height 50
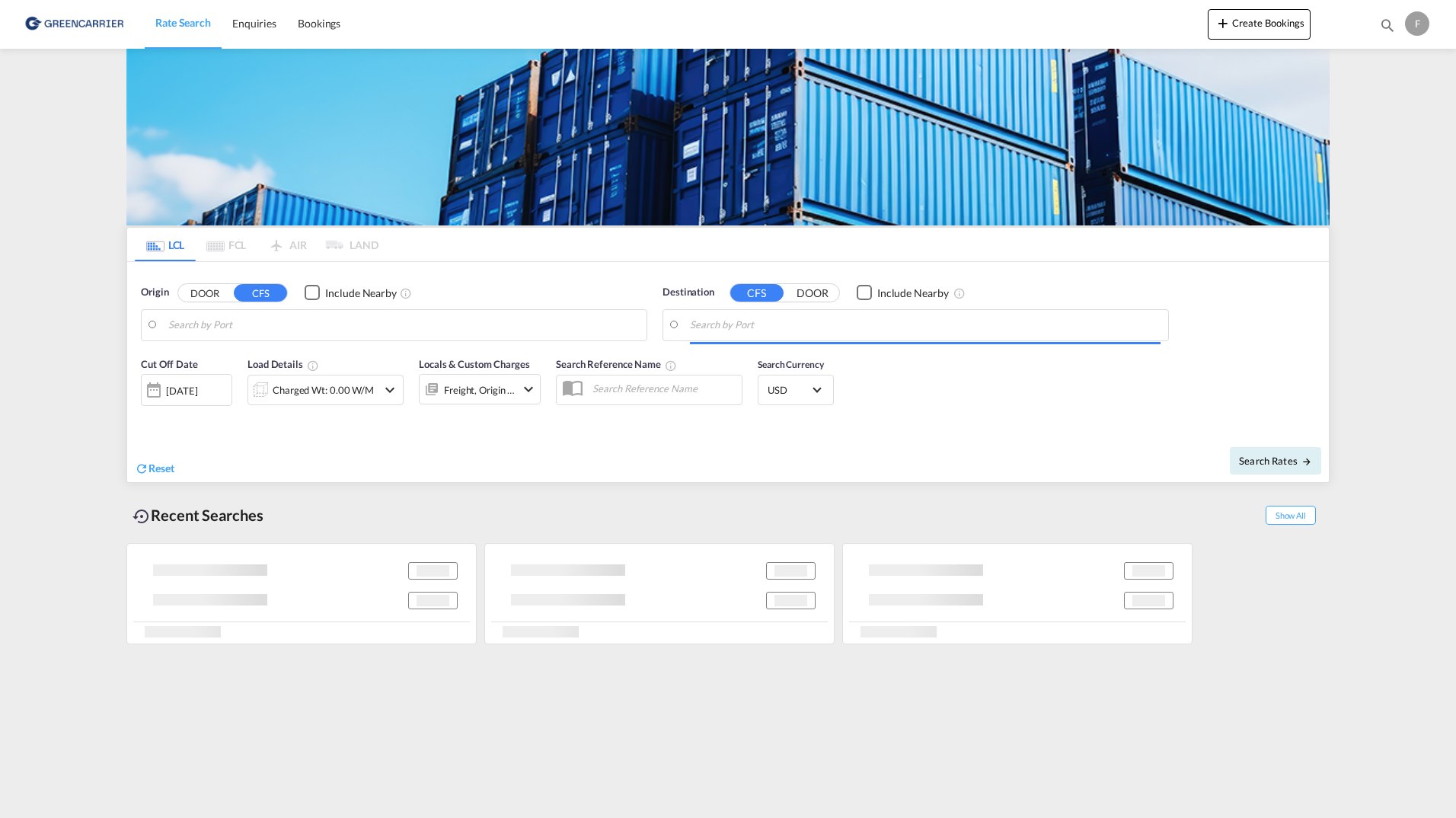
type input "DK-9320, Dronninglund"
type input "[GEOGRAPHIC_DATA], SGSIN"
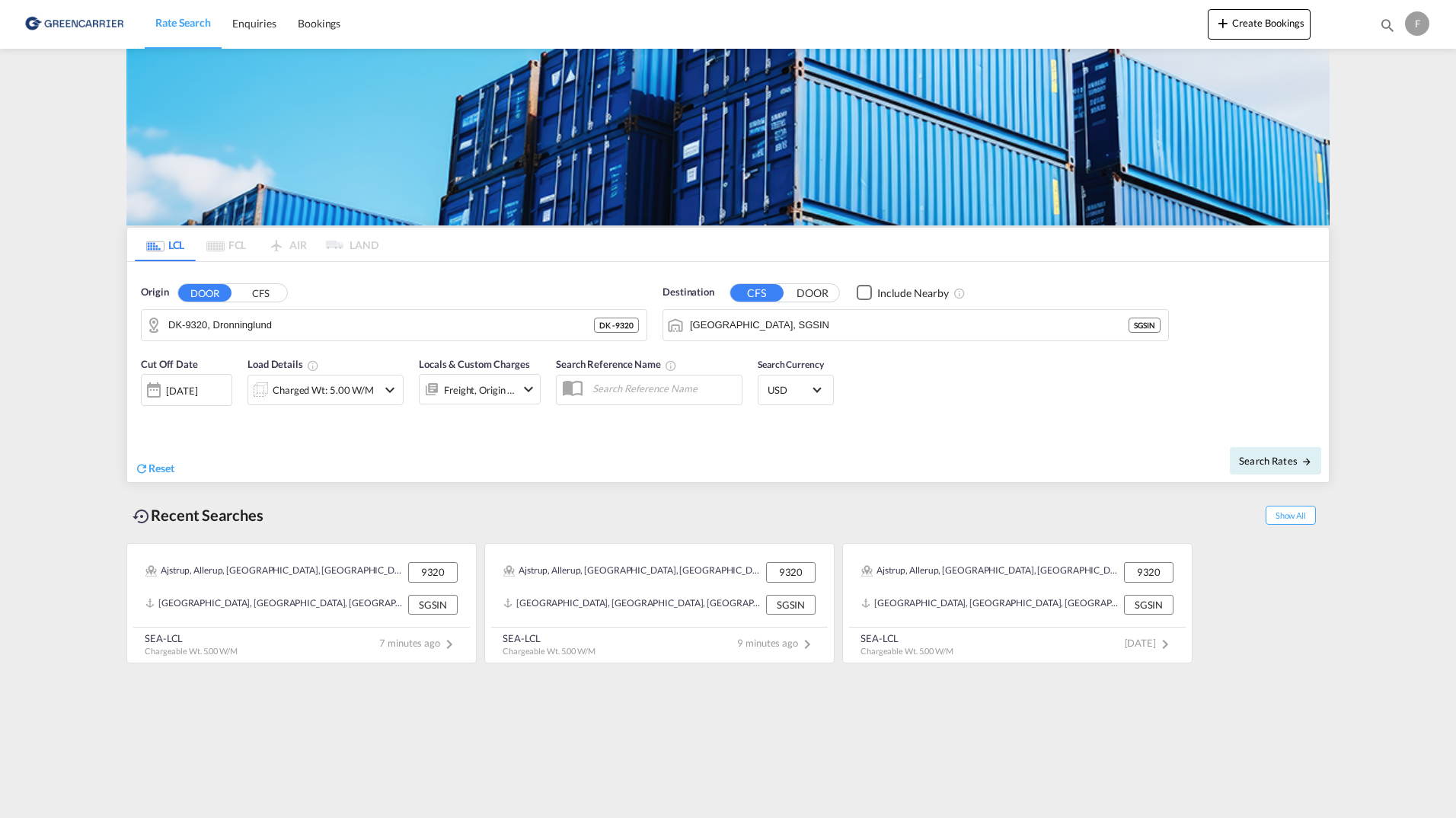
click at [1242, 477] on div "Search Rates" at bounding box center [1031, 461] width 597 height 44
click at [1265, 456] on span "Search Rates" at bounding box center [1275, 460] width 73 height 12
type input "9320 to SGSIN / [DATE]"
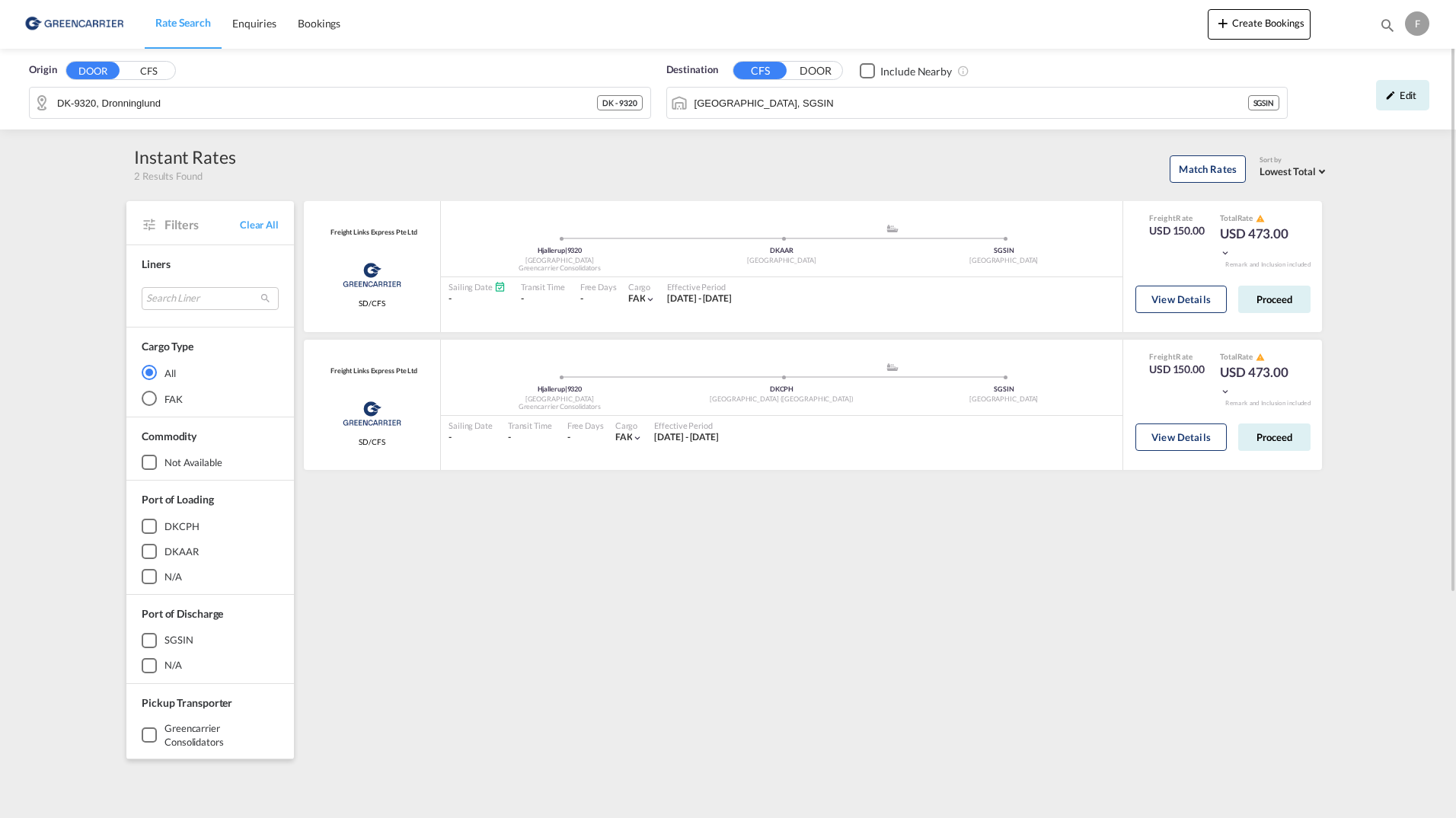
click at [1099, 638] on div "Freight Links Express Pte Ltd Greencarrier Consolidator SD/CFS added by you Hja…" at bounding box center [815, 657] width 1028 height 913
click at [1388, 347] on div "Origin DOOR CFS DK-[GEOGRAPHIC_DATA] - 9320 Destination CFS DOOR Include Nearby…" at bounding box center [728, 589] width 1456 height 1079
click at [1265, 312] on button "Proceed" at bounding box center [1275, 299] width 73 height 27
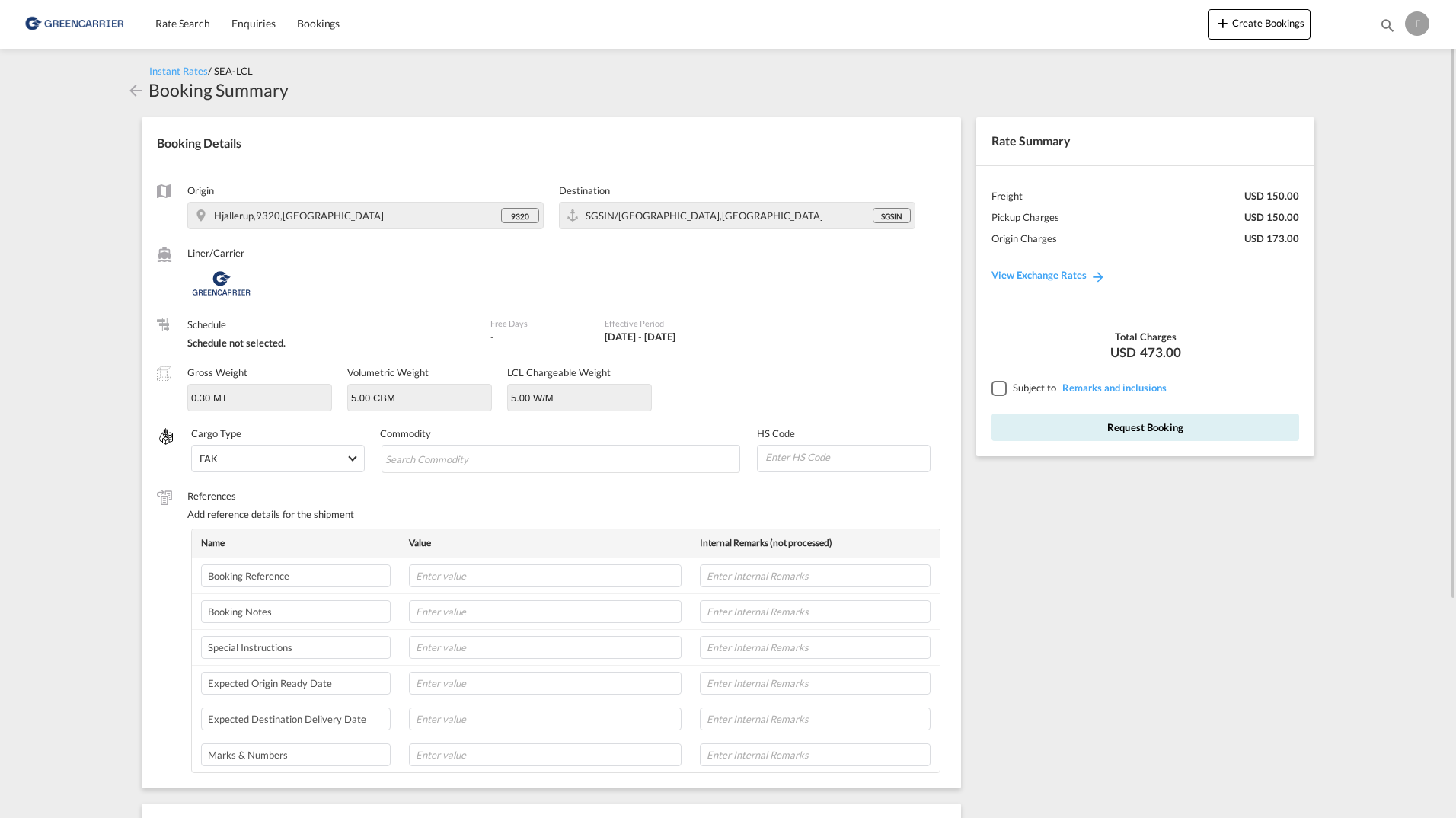
click at [524, 220] on span "9320" at bounding box center [520, 217] width 18 height 11
click at [529, 258] on div "Liner/Carrier" at bounding box center [567, 274] width 758 height 56
click at [335, 216] on div "Hjallerup,9320,[GEOGRAPHIC_DATA]" at bounding box center [357, 215] width 287 height 14
click at [531, 212] on div "9320" at bounding box center [520, 215] width 38 height 15
drag, startPoint x: 803, startPoint y: 294, endPoint x: 794, endPoint y: 289, distance: 10.3
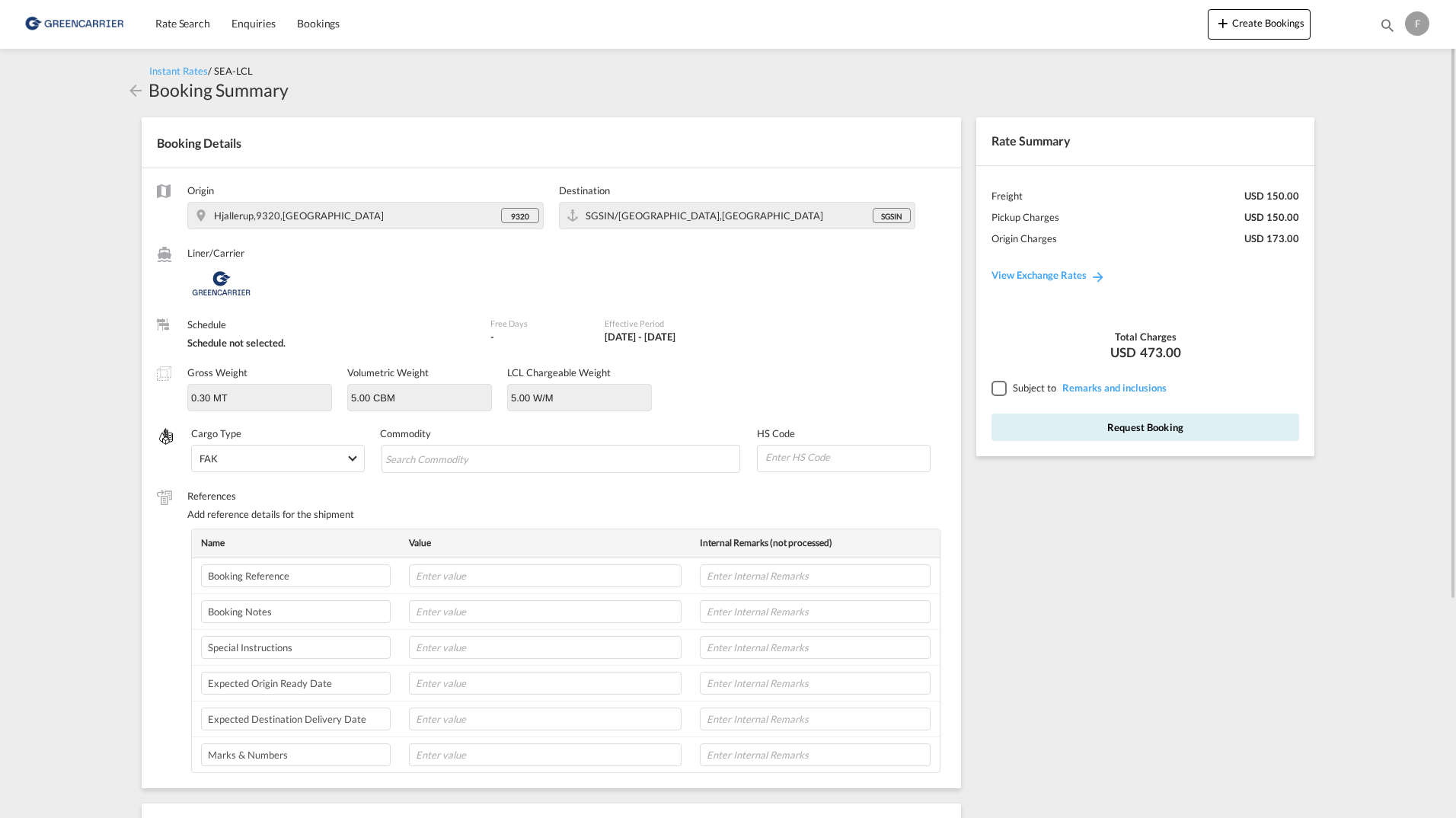
click at [801, 293] on div "Liner/Carrier" at bounding box center [567, 274] width 758 height 56
click at [126, 87] on div "Instant Rates / SEA-LCL Booking Summary Booking Details Origin Hjallerup,[GEOGR…" at bounding box center [728, 582] width 1218 height 1066
click at [135, 88] on md-icon "icon-arrow-left" at bounding box center [135, 91] width 18 height 18
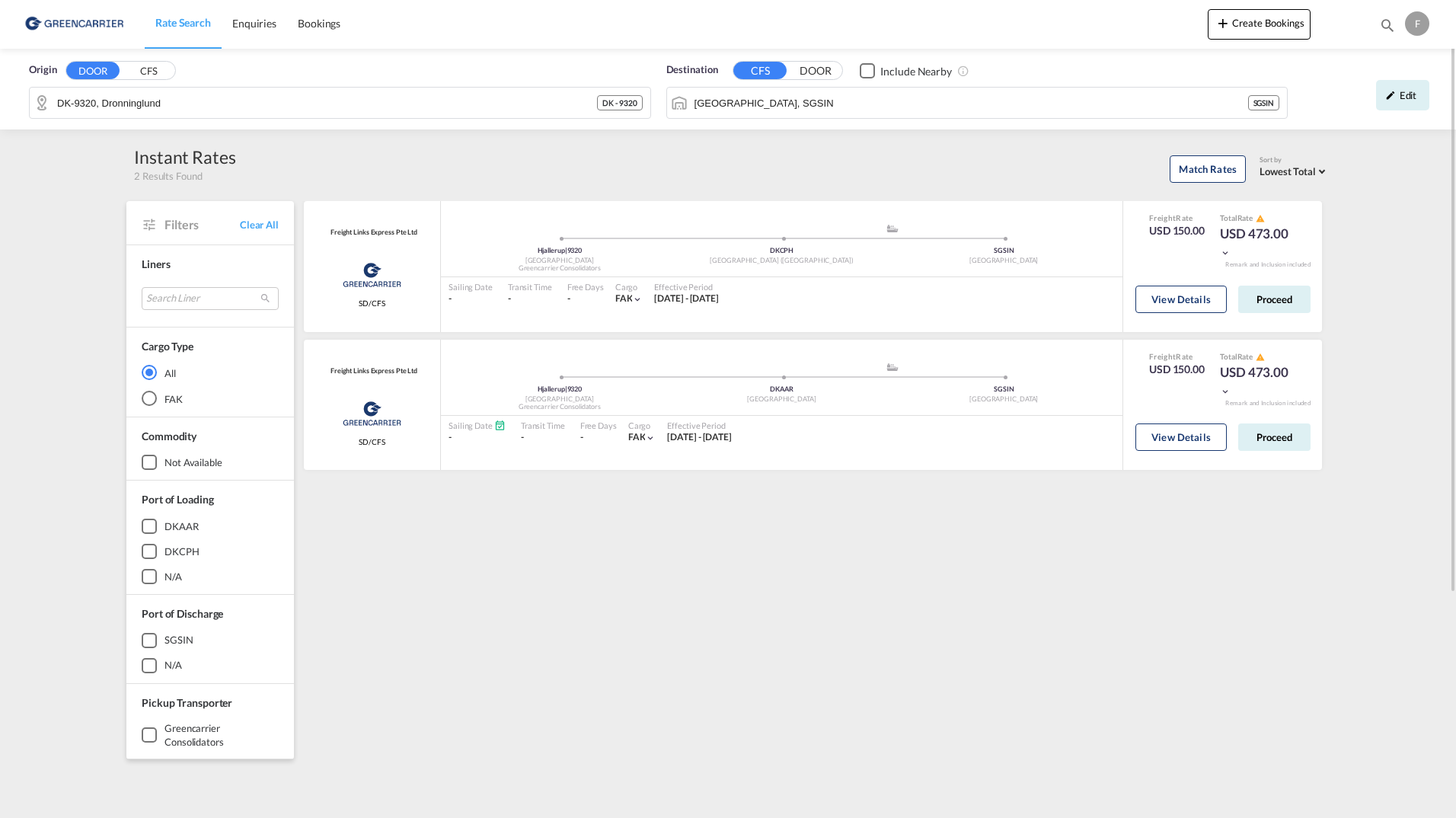
click at [572, 146] on div "Instant Rates 2 Results Found Match Rates Sort by Lowest Total Lowest Freight L…" at bounding box center [728, 164] width 1203 height 38
